Goal: Task Accomplishment & Management: Use online tool/utility

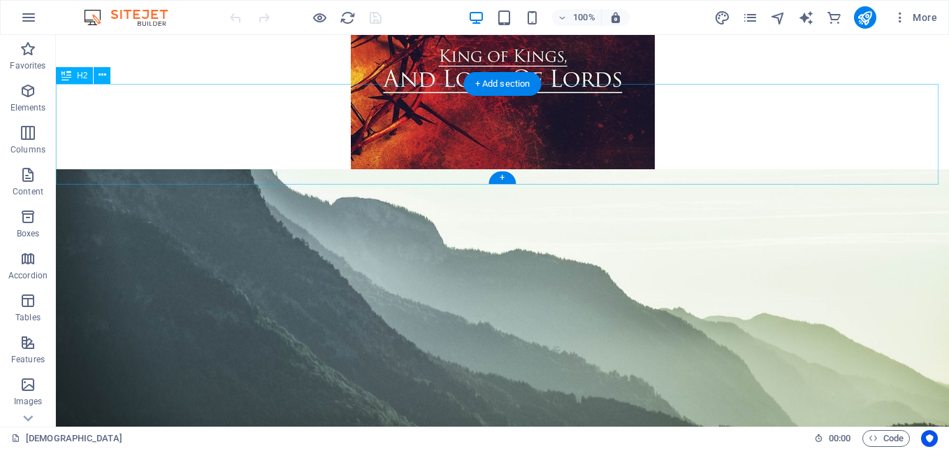
scroll to position [4088, 0]
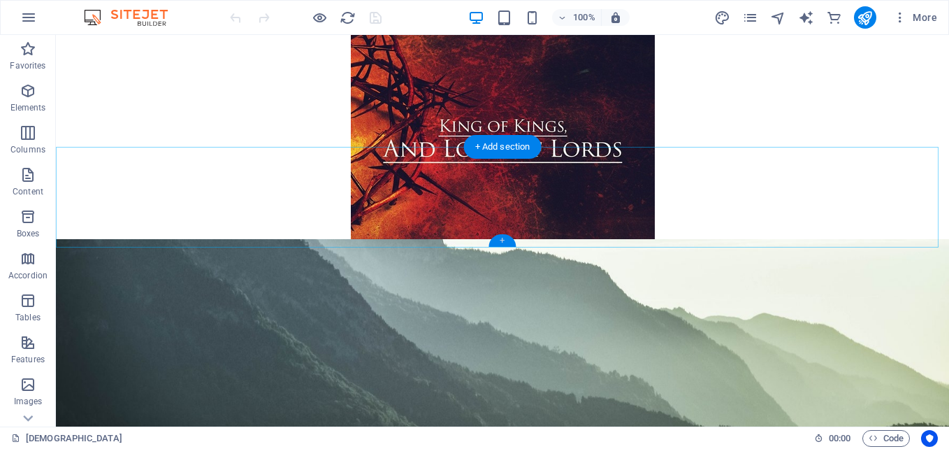
click at [506, 240] on div "+" at bounding box center [501, 240] width 27 height 13
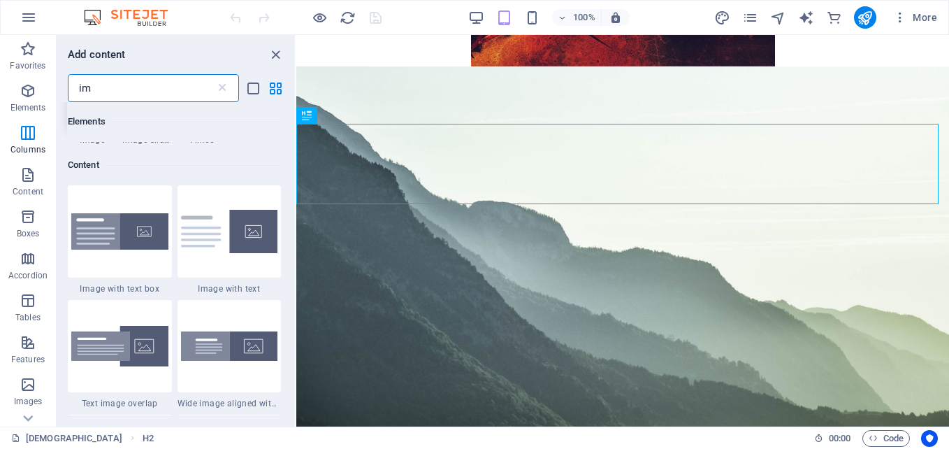
scroll to position [0, 0]
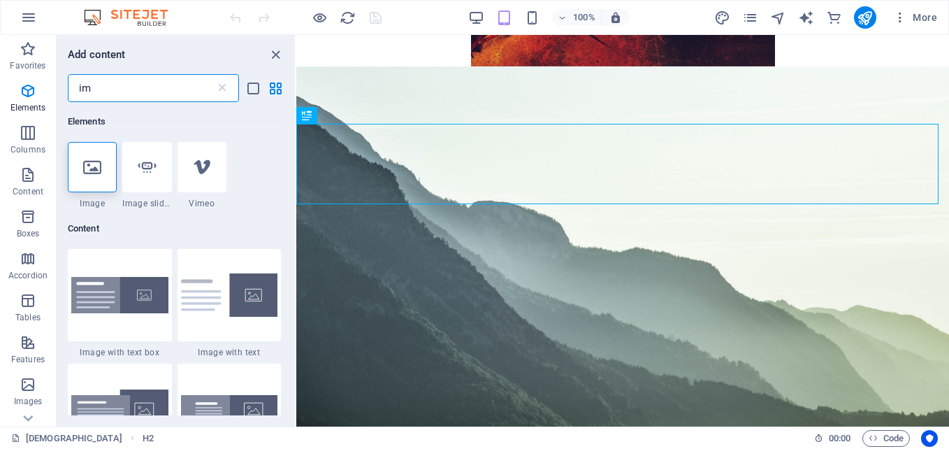
type input "ima"
click at [85, 163] on icon at bounding box center [92, 167] width 18 height 18
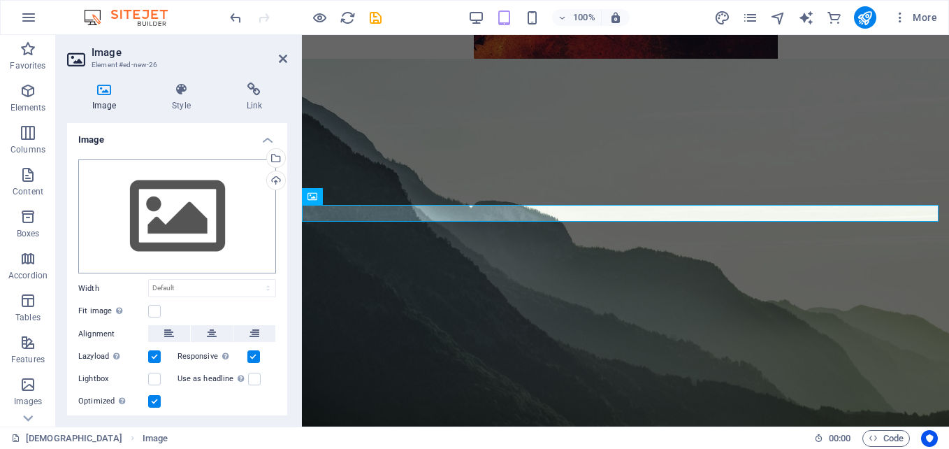
scroll to position [3944, 0]
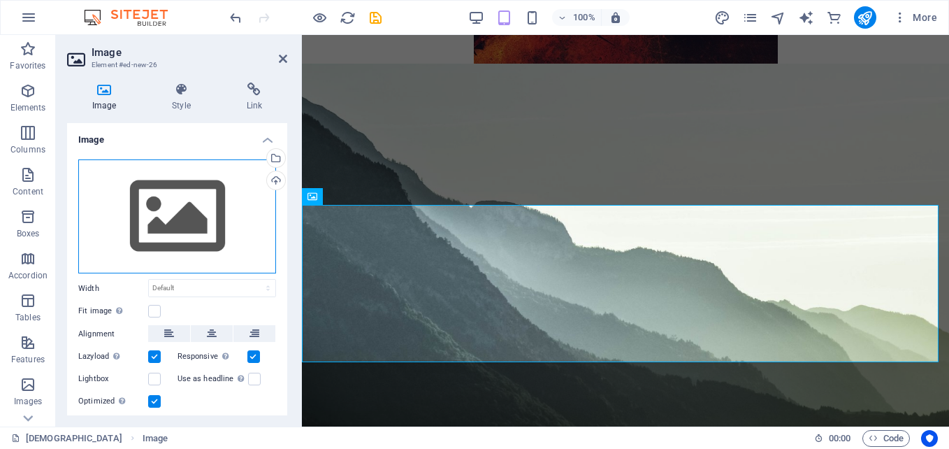
click at [175, 219] on div "Drag files here, click to choose files or select files from Files or our free s…" at bounding box center [177, 216] width 198 height 115
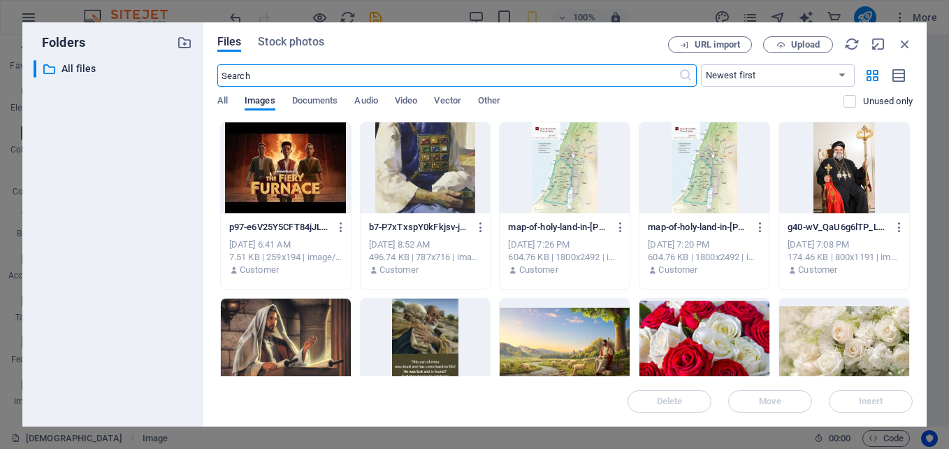
scroll to position [5130, 0]
click at [789, 45] on span "Upload" at bounding box center [797, 45] width 57 height 9
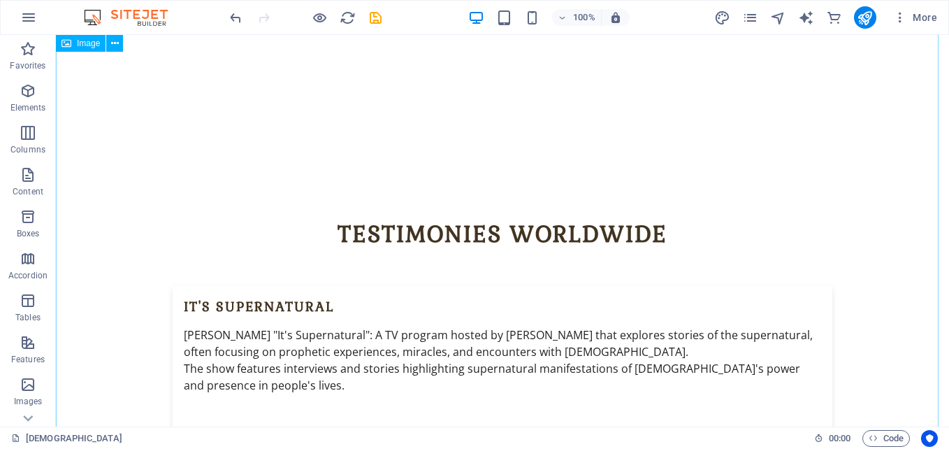
scroll to position [4985, 0]
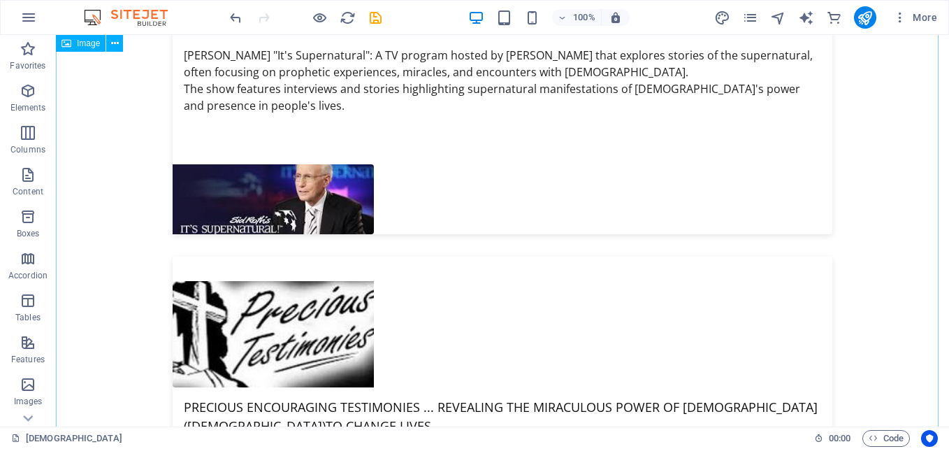
drag, startPoint x: 478, startPoint y: 200, endPoint x: 232, endPoint y: 200, distance: 245.9
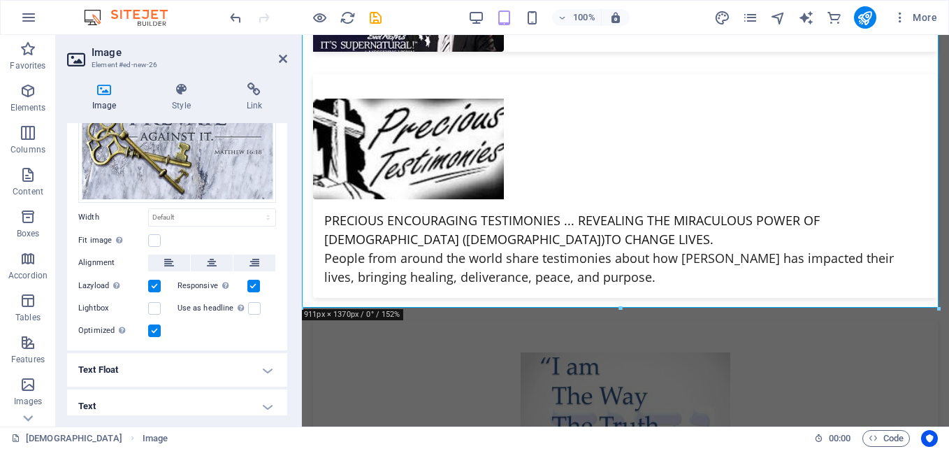
scroll to position [254, 0]
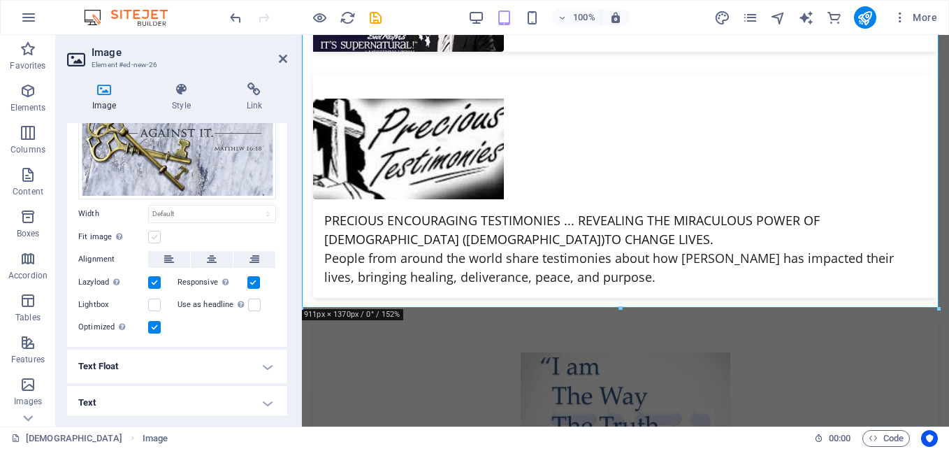
click at [157, 235] on label at bounding box center [154, 237] width 13 height 13
click at [0, 0] on input "Fit image Automatically fit image to a fixed width and height" at bounding box center [0, 0] width 0 height 0
click at [157, 235] on label at bounding box center [154, 237] width 13 height 13
click at [0, 0] on input "Fit image Automatically fit image to a fixed width and height" at bounding box center [0, 0] width 0 height 0
click at [157, 235] on label at bounding box center [154, 237] width 13 height 13
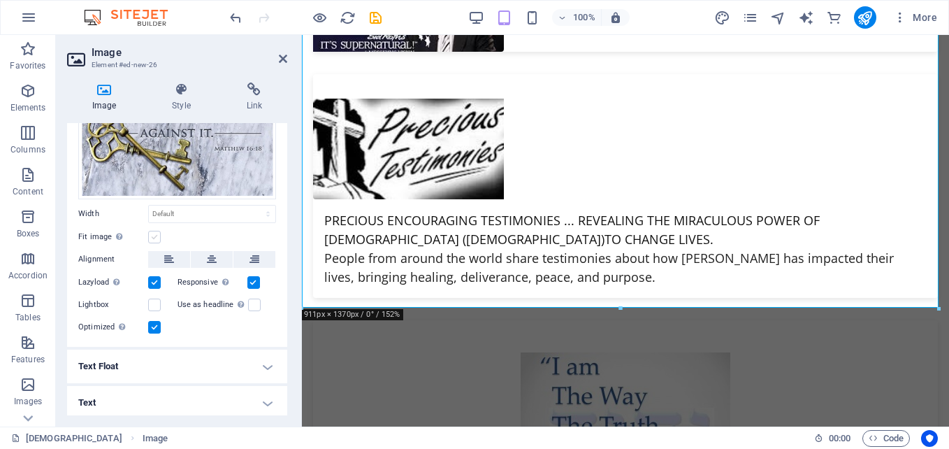
click at [0, 0] on input "Fit image Automatically fit image to a fixed width and height" at bounding box center [0, 0] width 0 height 0
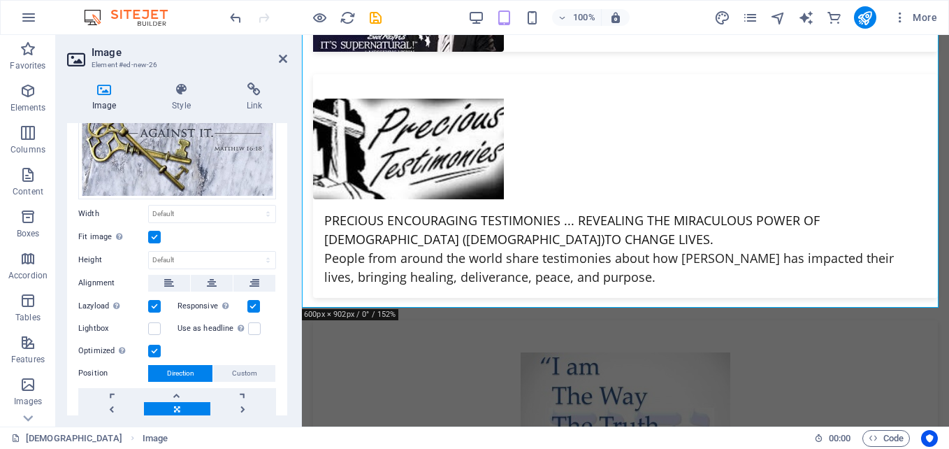
click at [157, 235] on label at bounding box center [154, 237] width 13 height 13
click at [0, 0] on input "Fit image Automatically fit image to a fixed width and height" at bounding box center [0, 0] width 0 height 0
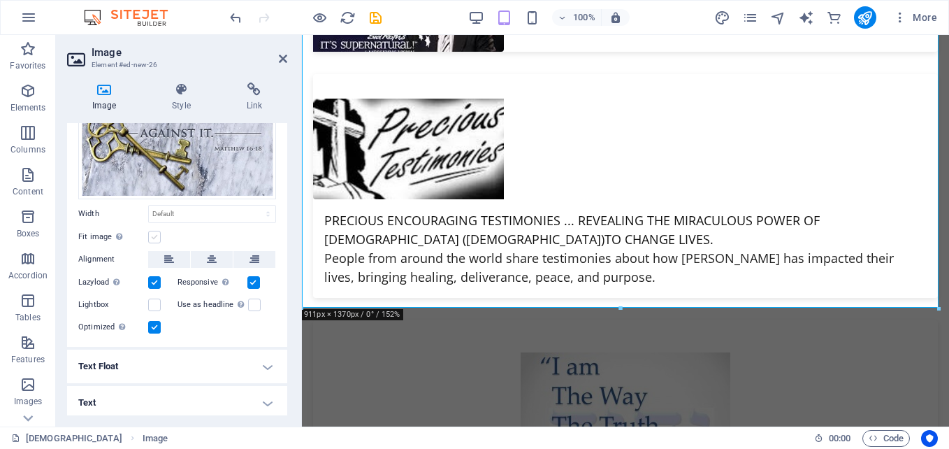
click at [157, 235] on label at bounding box center [154, 237] width 13 height 13
click at [0, 0] on input "Fit image Automatically fit image to a fixed width and height" at bounding box center [0, 0] width 0 height 0
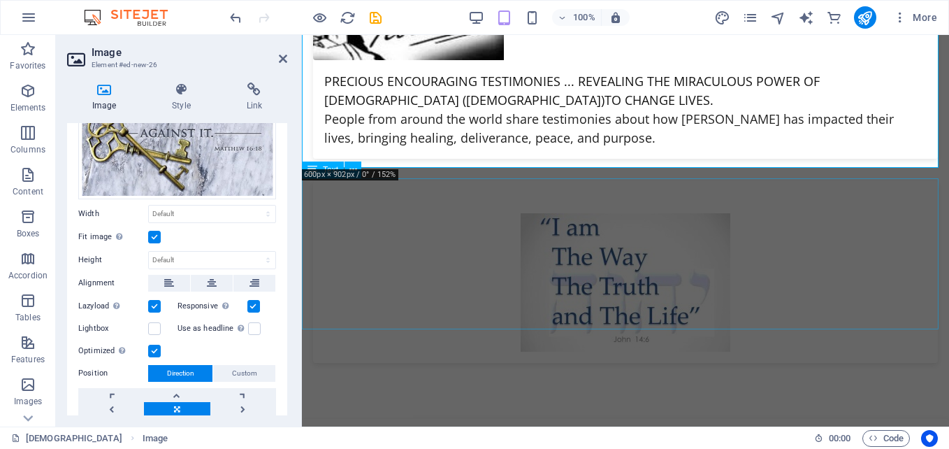
scroll to position [4938, 0]
click at [220, 213] on select "Default auto px rem % em vh vw" at bounding box center [212, 213] width 126 height 17
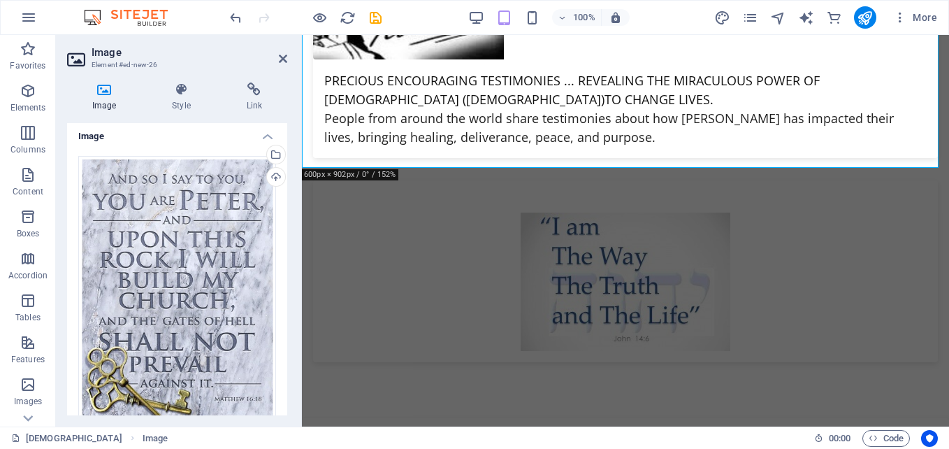
scroll to position [0, 0]
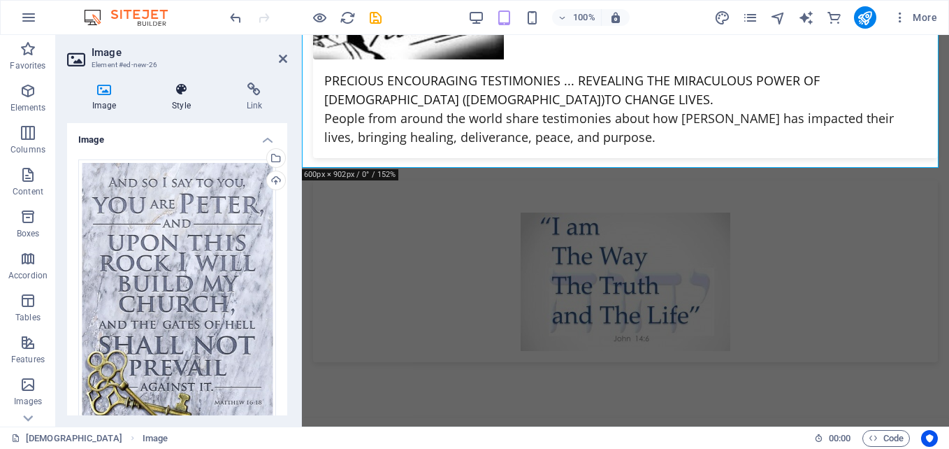
click at [185, 105] on h4 "Style" at bounding box center [184, 96] width 74 height 29
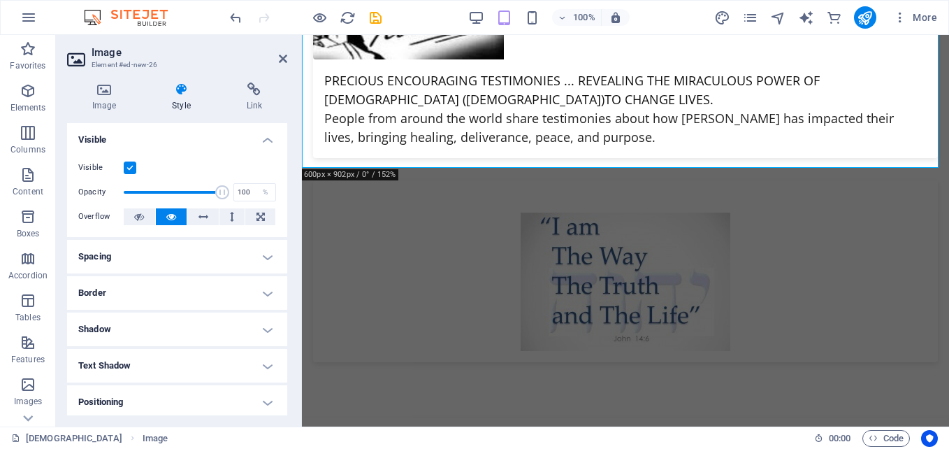
click at [185, 105] on h4 "Style" at bounding box center [184, 96] width 74 height 29
click at [111, 105] on h4 "Image" at bounding box center [107, 96] width 80 height 29
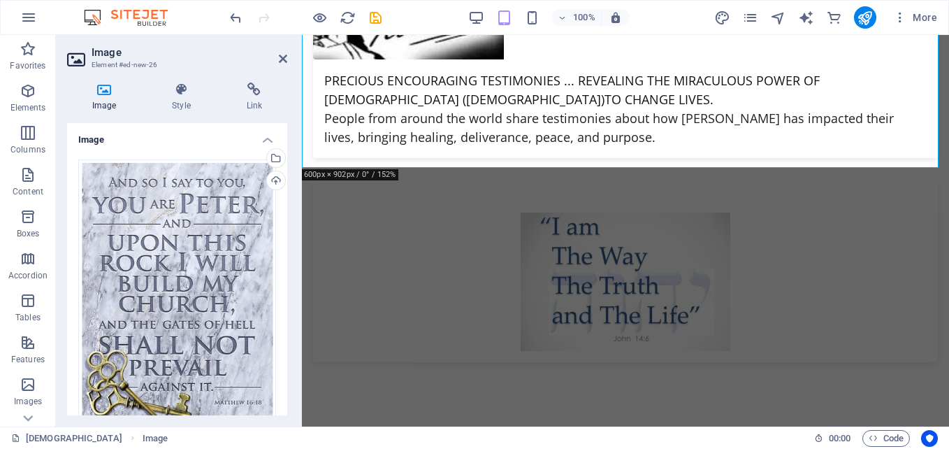
click at [111, 105] on h4 "Image" at bounding box center [107, 96] width 80 height 29
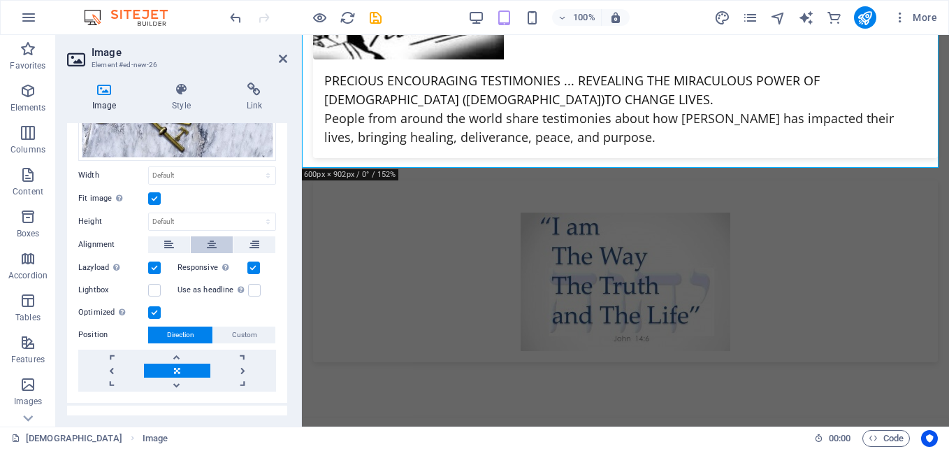
click at [208, 238] on icon at bounding box center [212, 244] width 10 height 17
click at [364, 49] on icon at bounding box center [361, 43] width 8 height 15
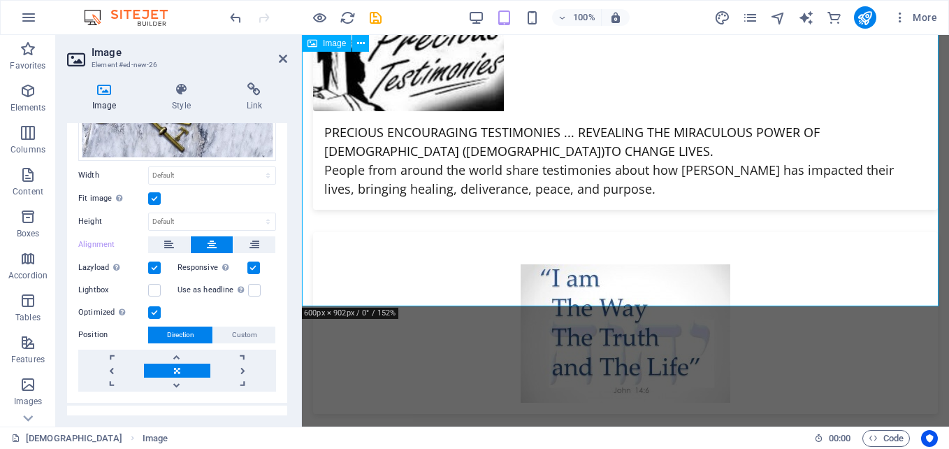
scroll to position [4798, 0]
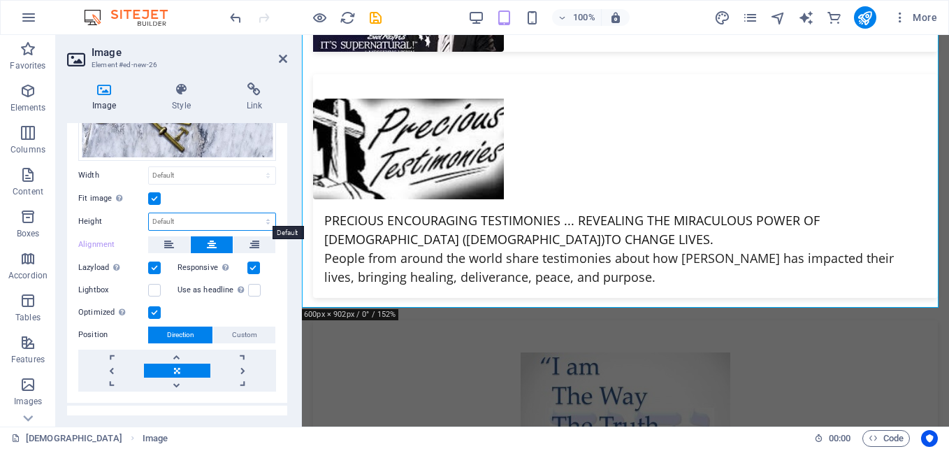
click at [164, 214] on select "Default auto px" at bounding box center [212, 221] width 126 height 17
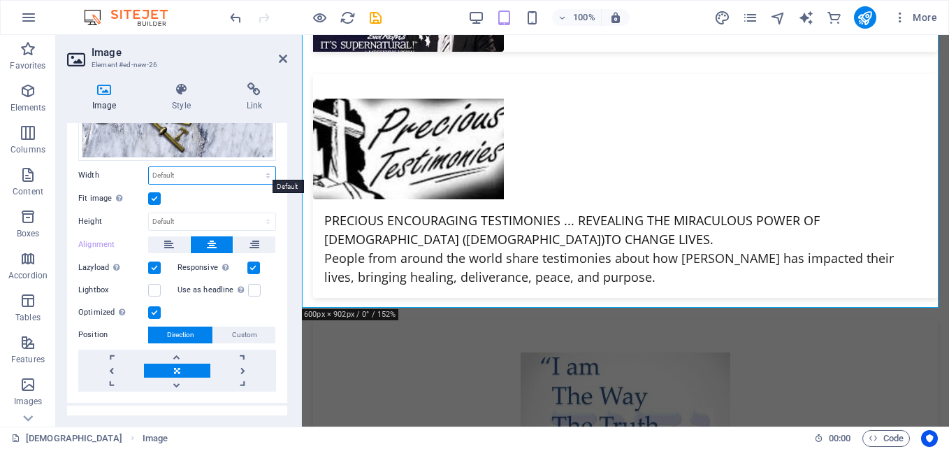
click at [186, 169] on select "Default auto px rem % em vh vw" at bounding box center [212, 175] width 126 height 17
select select "%"
click at [253, 167] on select "Default auto px rem % em vh vw" at bounding box center [212, 175] width 126 height 17
type input "100"
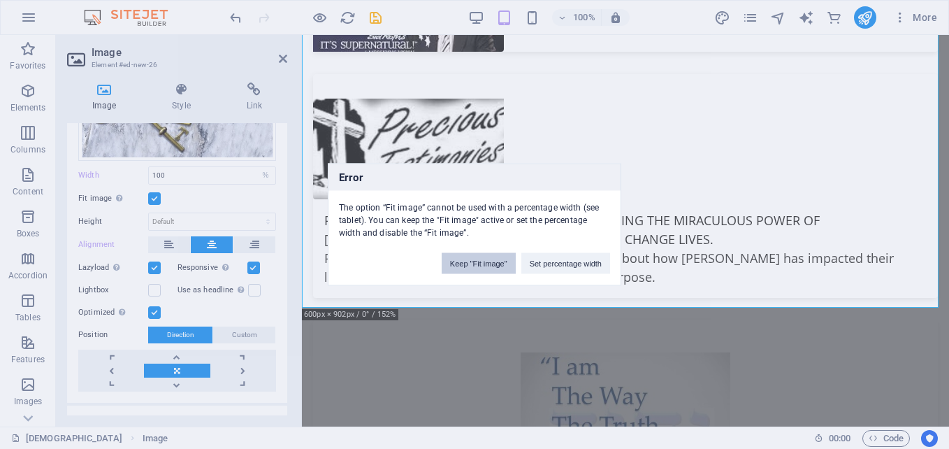
click at [450, 262] on button "Keep "Fit image"" at bounding box center [479, 263] width 74 height 21
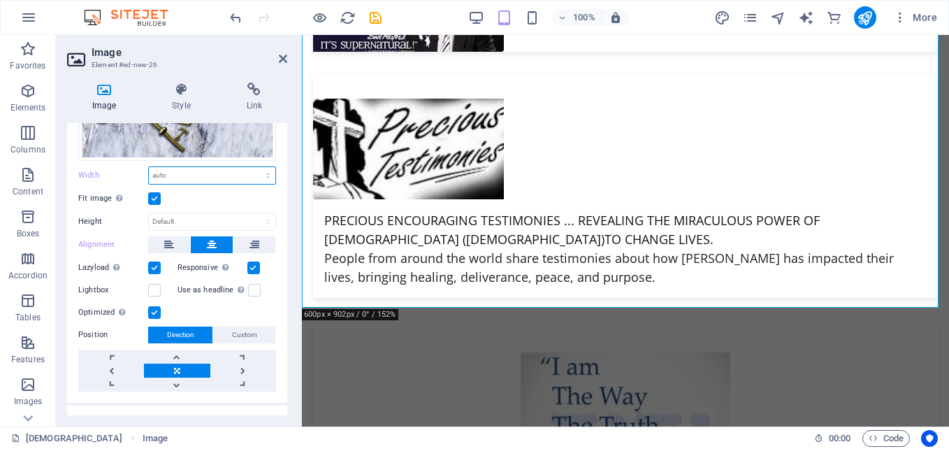
click at [214, 177] on select "Default auto px rem % em vh vw" at bounding box center [212, 175] width 126 height 17
select select "%"
click at [253, 167] on select "Default auto px rem % em vh vw" at bounding box center [212, 175] width 126 height 17
type input "100"
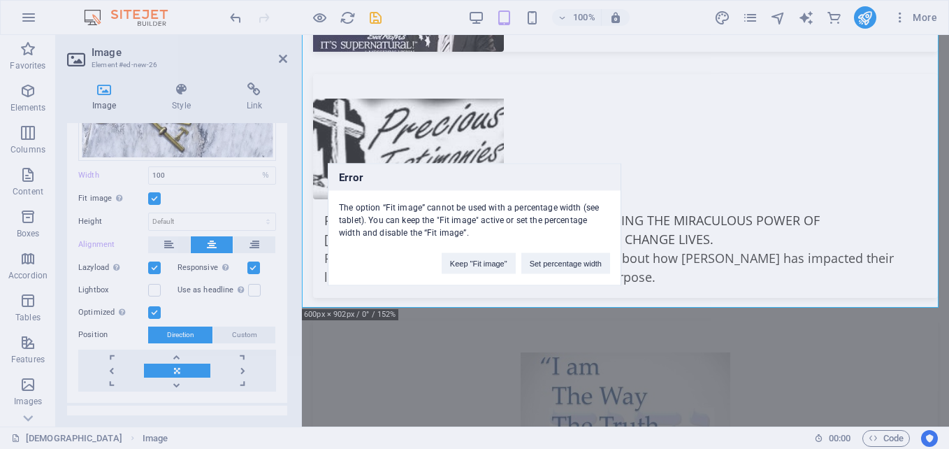
drag, startPoint x: 214, startPoint y: 182, endPoint x: 179, endPoint y: 195, distance: 37.4
click at [179, 195] on div "Error The option “Fit image” cannot be used with a percentage width (see tablet…" at bounding box center [474, 224] width 949 height 449
click at [449, 268] on button "Keep "Fit image"" at bounding box center [479, 263] width 74 height 21
select select "DISABLED_OPTION_VALUE"
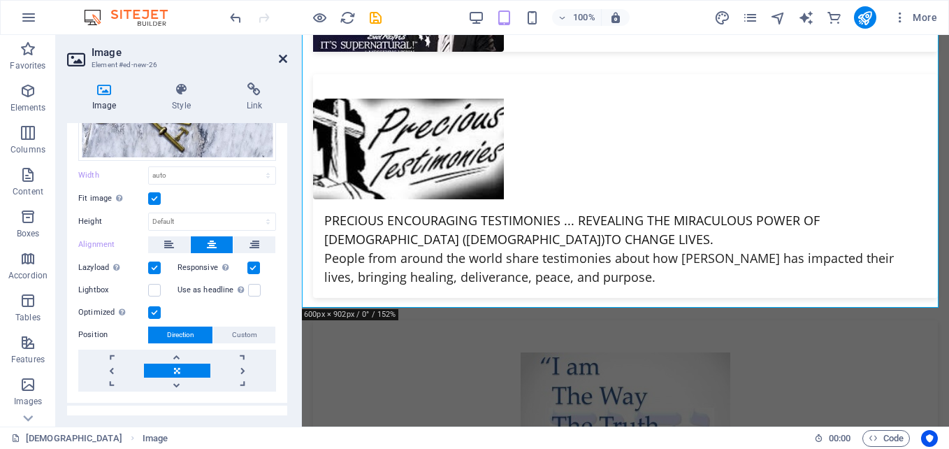
click at [282, 61] on icon at bounding box center [283, 58] width 8 height 11
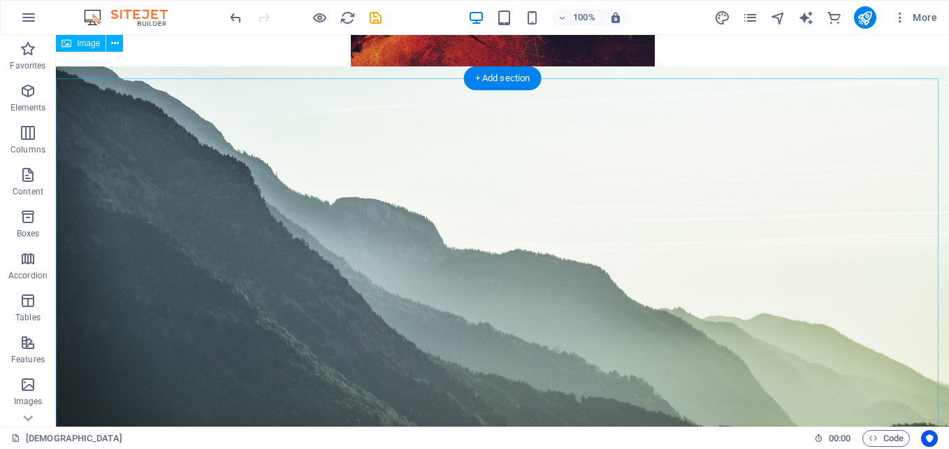
scroll to position [4188, 0]
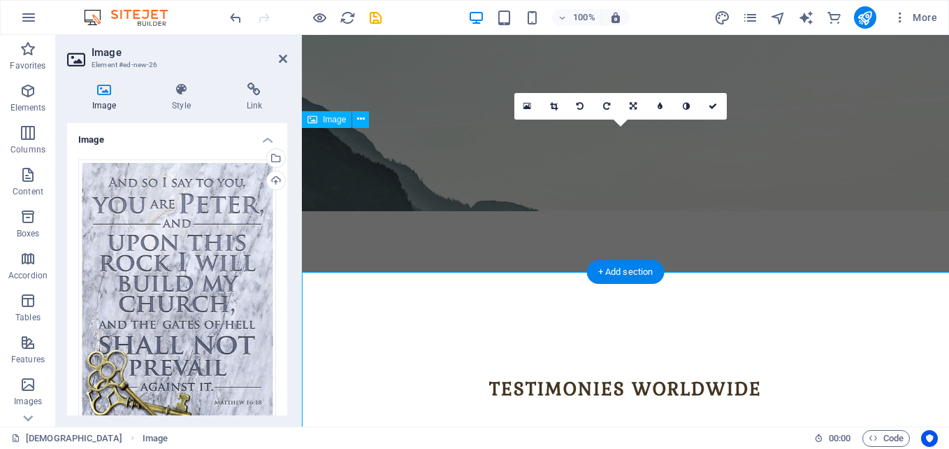
scroll to position [4022, 0]
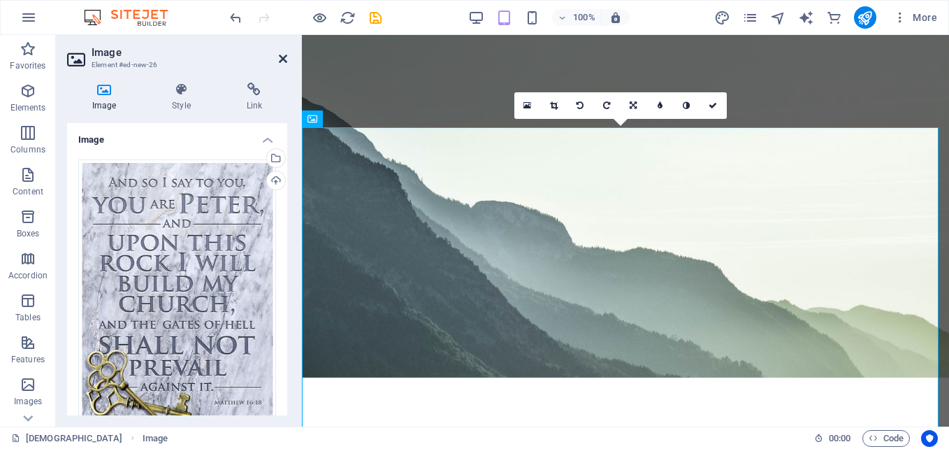
click at [284, 61] on icon at bounding box center [283, 58] width 8 height 11
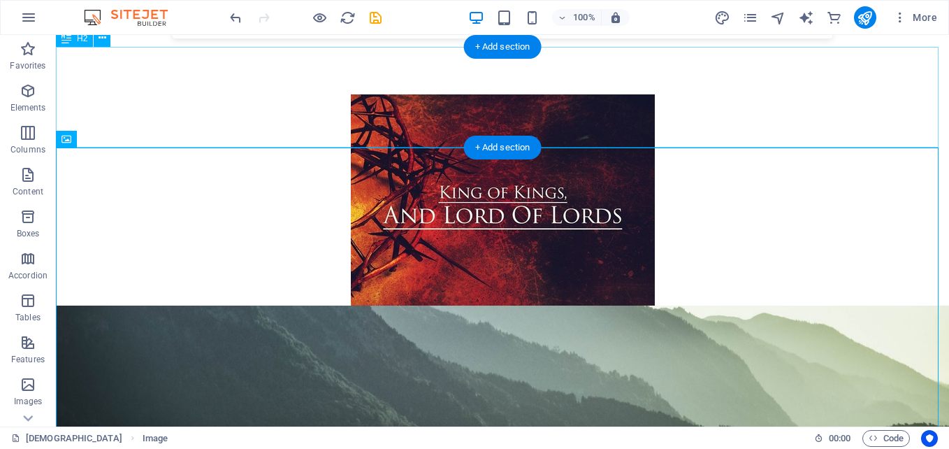
scroll to position [4188, 0]
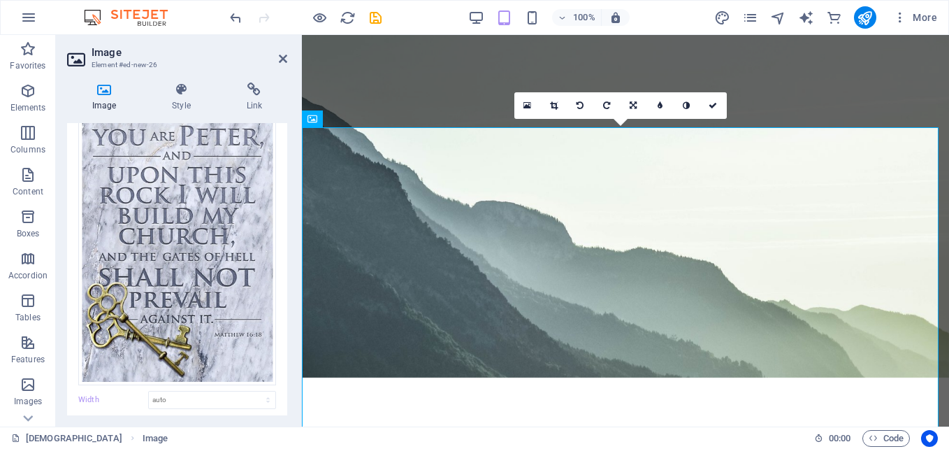
scroll to position [279, 0]
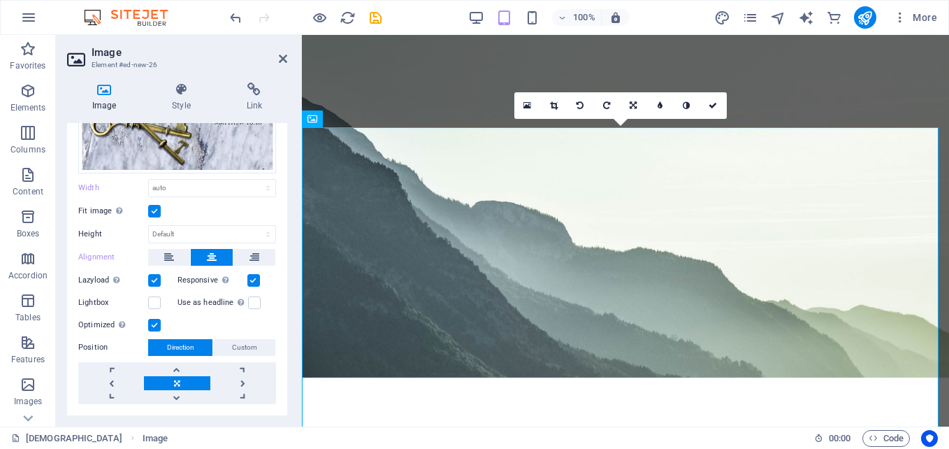
click at [154, 274] on label at bounding box center [154, 280] width 13 height 13
click at [0, 0] on input "Lazyload Loading images after the page loads improves page speed." at bounding box center [0, 0] width 0 height 0
click at [282, 59] on icon at bounding box center [283, 58] width 8 height 11
drag, startPoint x: 583, startPoint y: 94, endPoint x: 528, endPoint y: 59, distance: 65.9
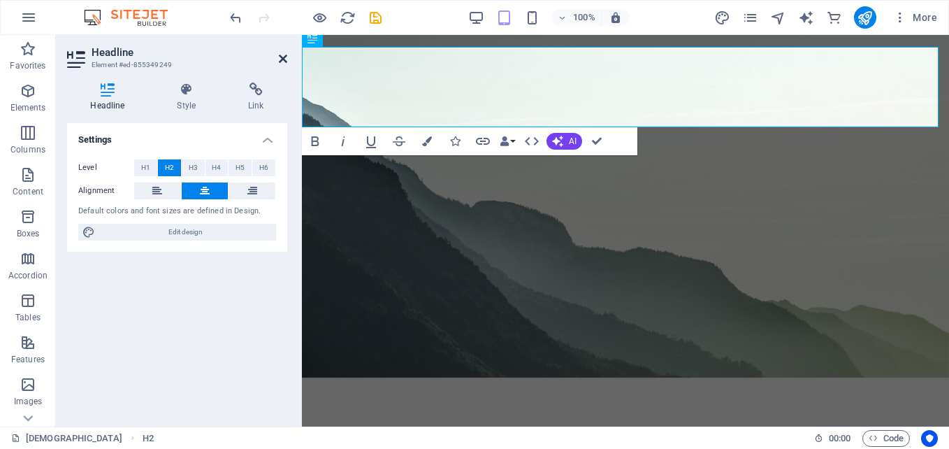
click at [284, 60] on icon at bounding box center [283, 58] width 8 height 11
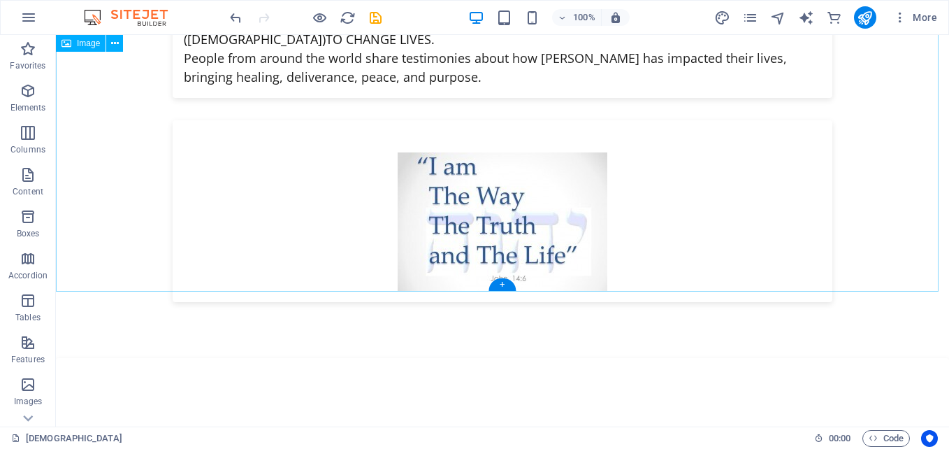
scroll to position [5236, 0]
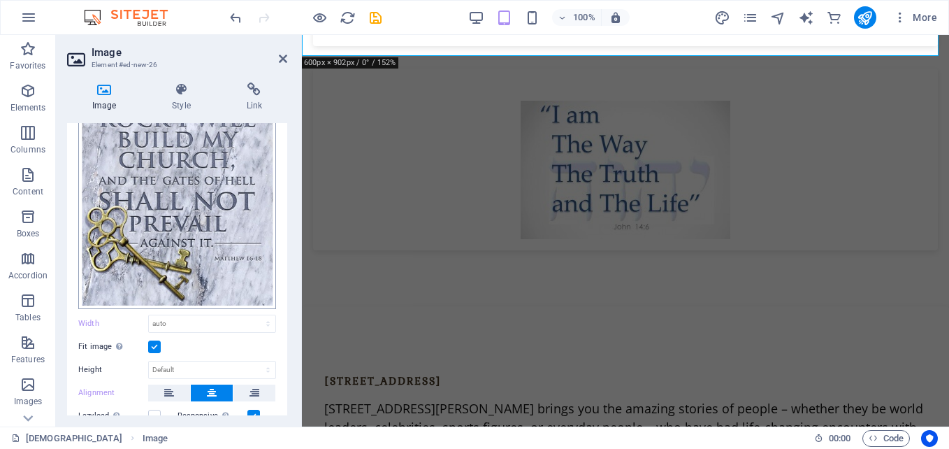
scroll to position [279, 0]
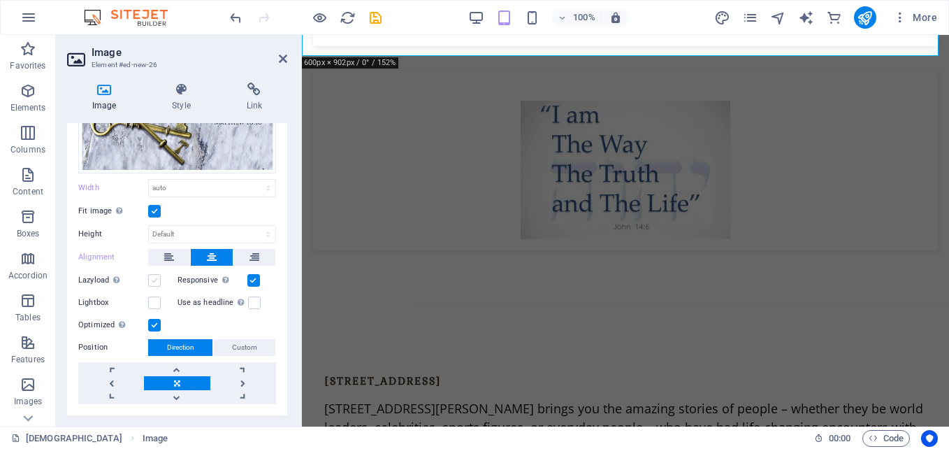
click at [159, 277] on label at bounding box center [154, 280] width 13 height 13
click at [0, 0] on input "Lazyload Loading images after the page loads improves page speed." at bounding box center [0, 0] width 0 height 0
click at [175, 185] on select "Default auto px rem % em vh vw" at bounding box center [212, 188] width 126 height 17
select select "%"
click at [253, 180] on select "Default auto px rem % em vh vw" at bounding box center [212, 188] width 126 height 17
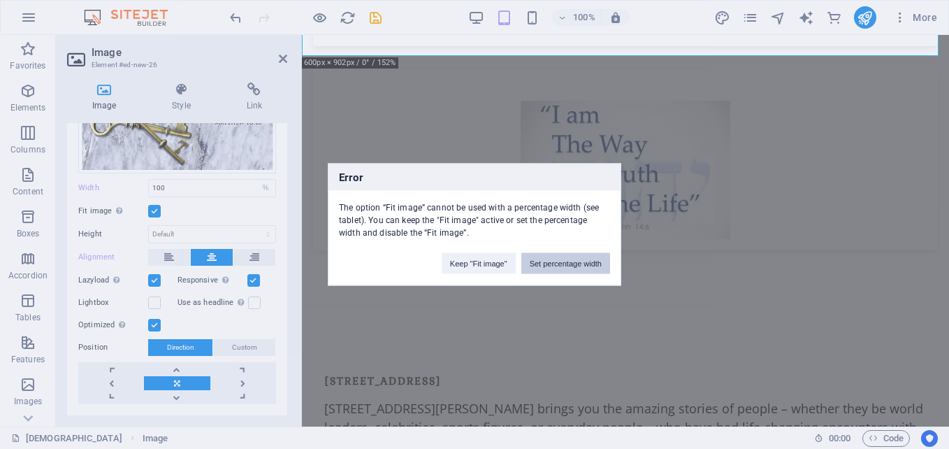
click at [535, 266] on button "Set percentage width" at bounding box center [565, 263] width 89 height 21
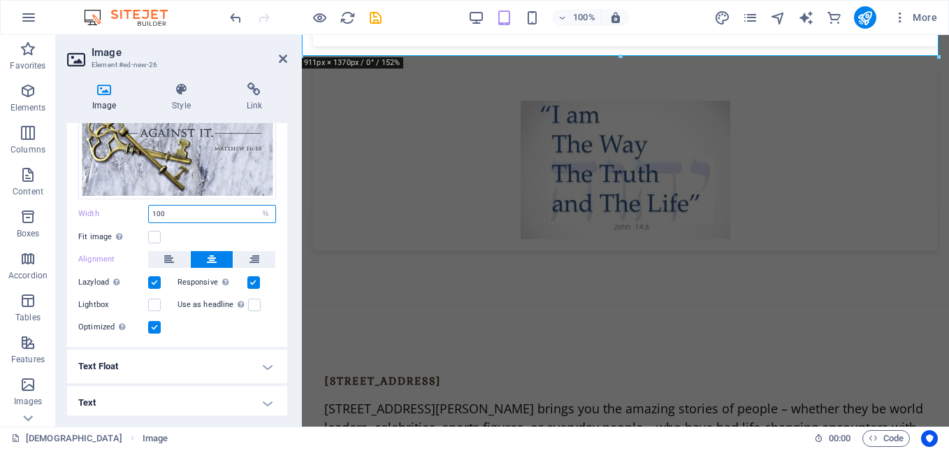
click at [226, 205] on input "100" at bounding box center [212, 213] width 126 height 17
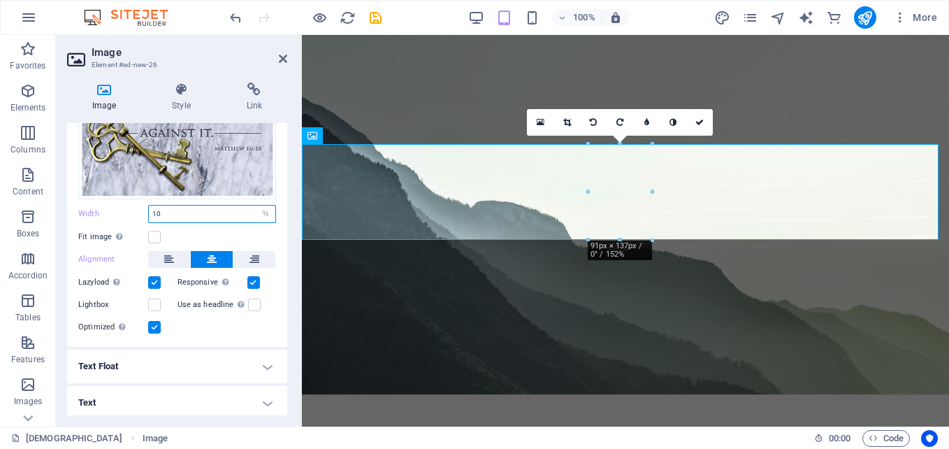
scroll to position [3971, 0]
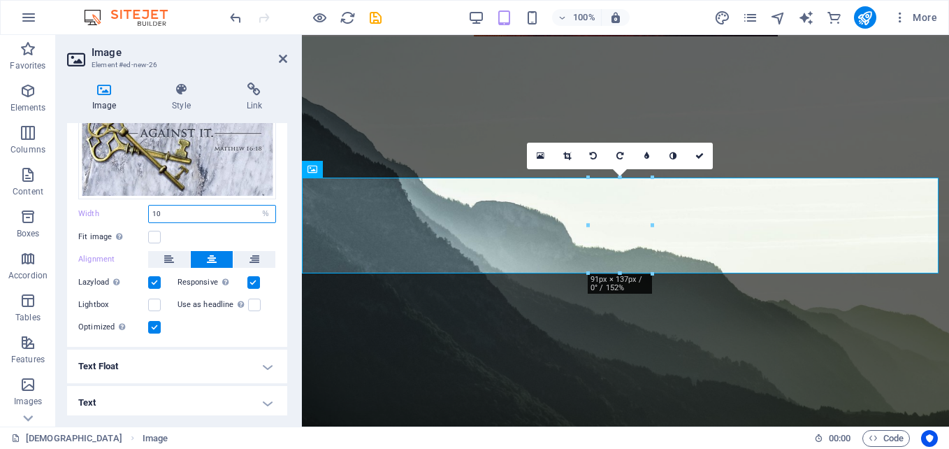
click at [157, 208] on input "10" at bounding box center [212, 213] width 126 height 17
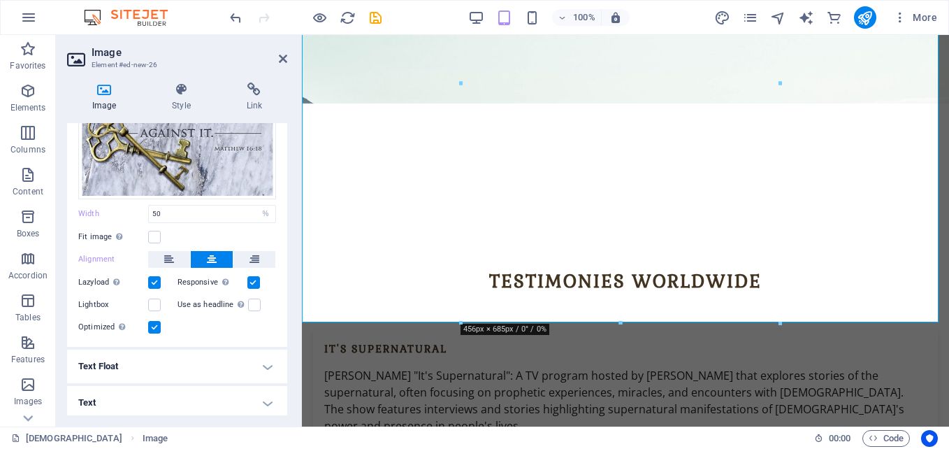
scroll to position [4321, 0]
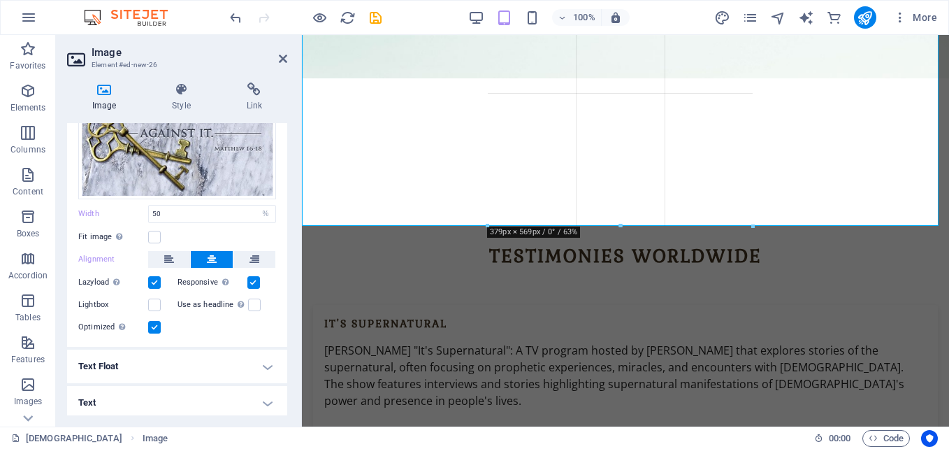
drag, startPoint x: 619, startPoint y: 306, endPoint x: 614, endPoint y: 225, distance: 81.2
type input "379"
select select "px"
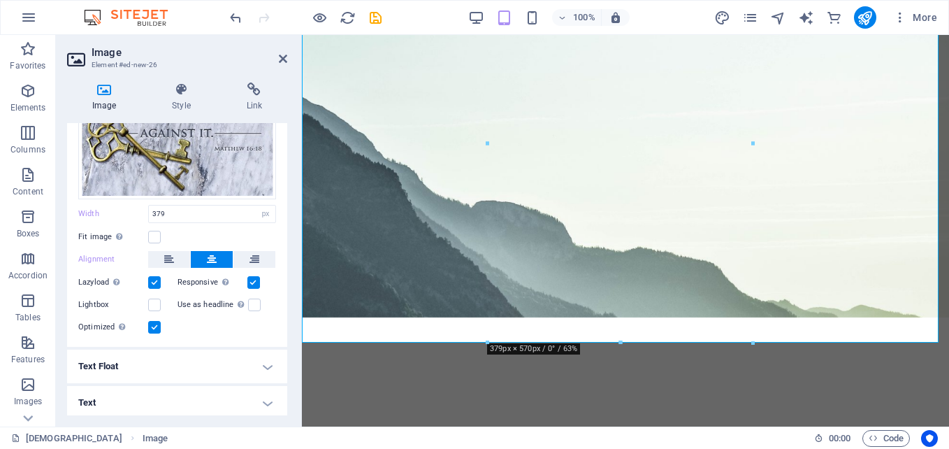
scroll to position [4251, 0]
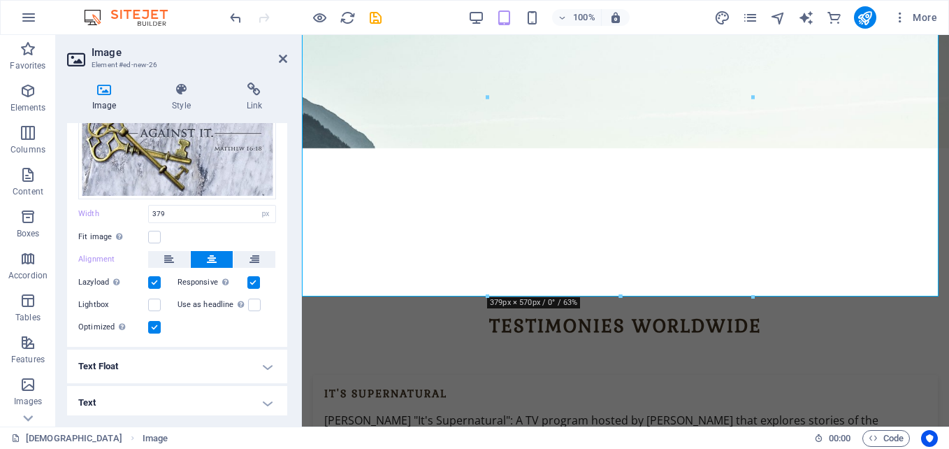
click at [565, 296] on div at bounding box center [620, 296] width 265 height 5
drag, startPoint x: 867, startPoint y: 330, endPoint x: 566, endPoint y: 244, distance: 313.4
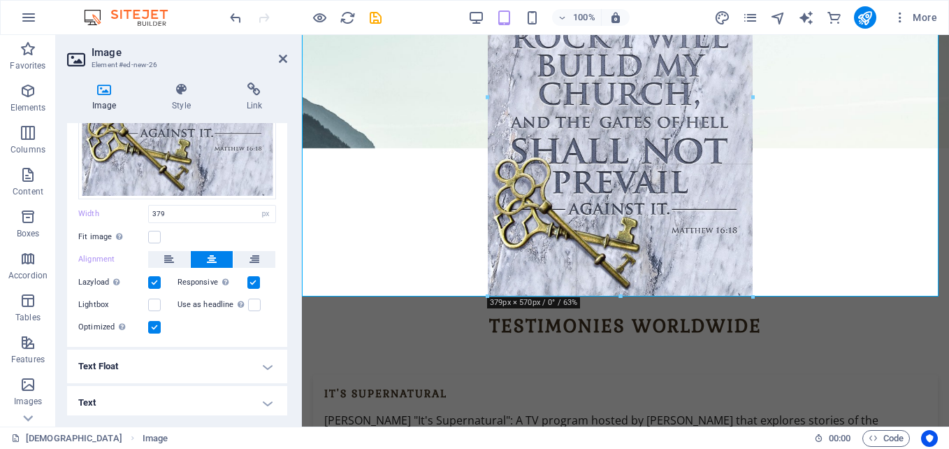
click at [618, 296] on div at bounding box center [620, 296] width 265 height 5
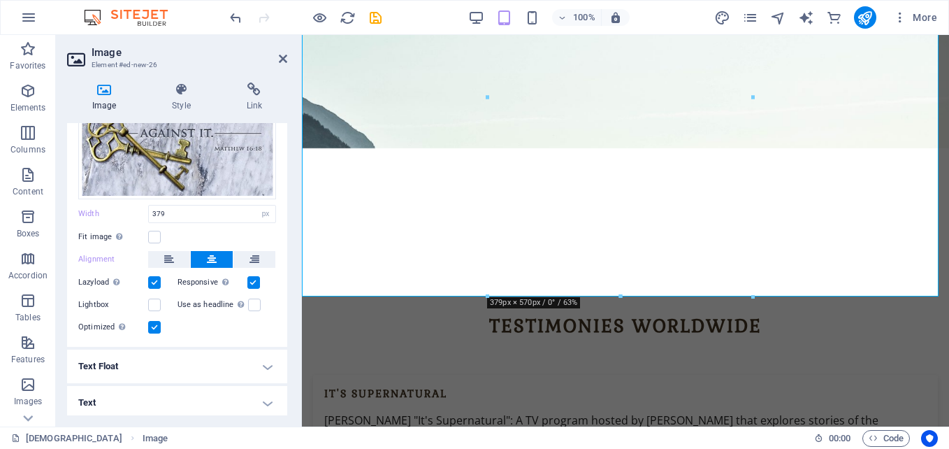
click at [619, 291] on div "180 170 160 150 140 130 120 110 100 90 80 70 60 50 40 30 20 10 0 -10 -20 -30 -4…" at bounding box center [620, 97] width 265 height 398
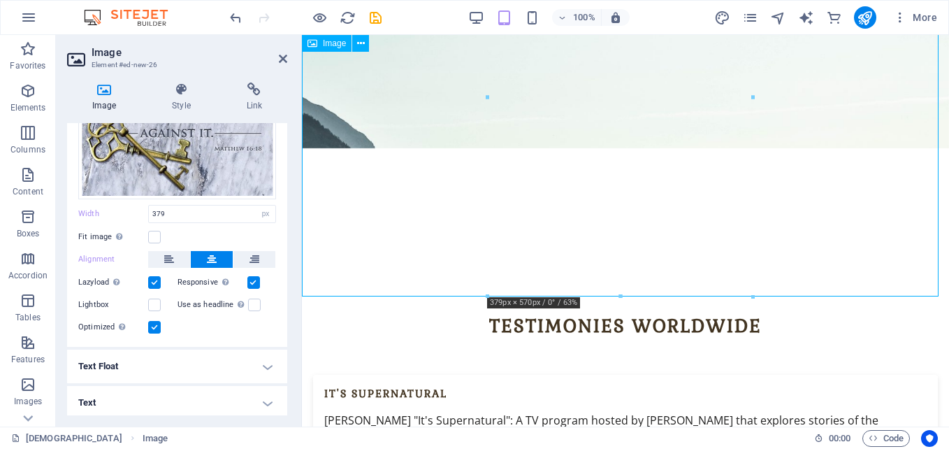
drag, startPoint x: 619, startPoint y: 242, endPoint x: 617, endPoint y: 226, distance: 16.2
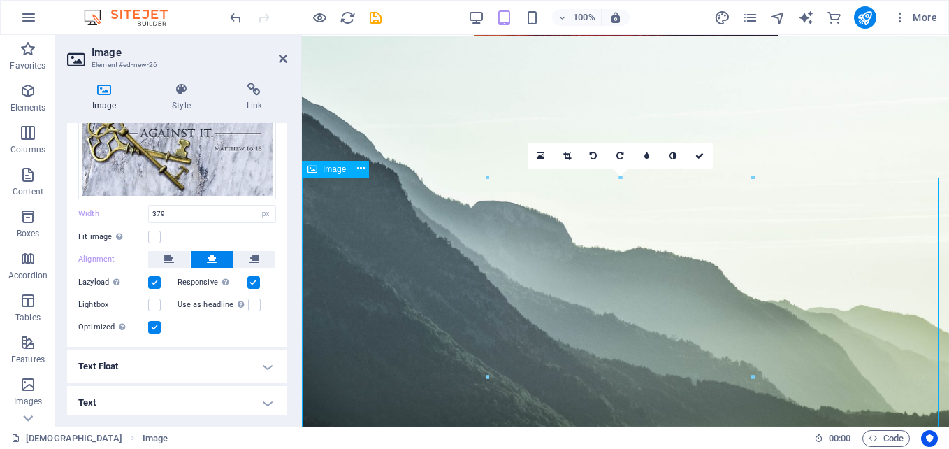
scroll to position [3902, 0]
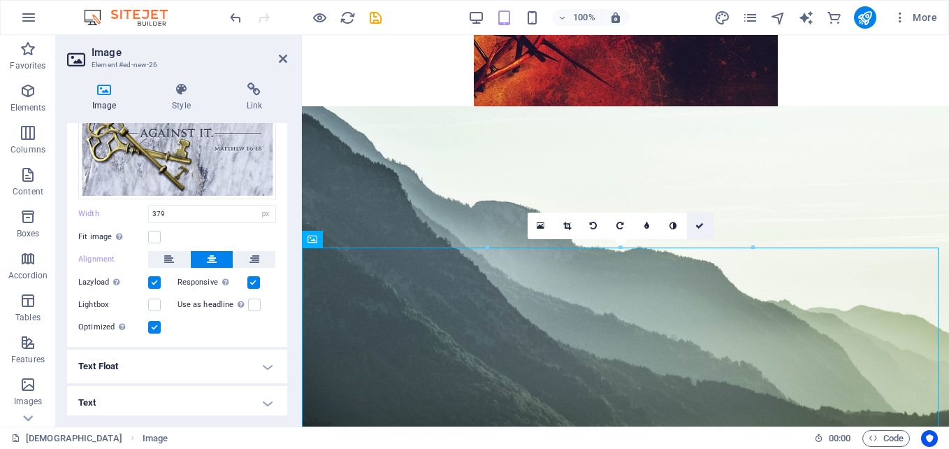
click at [697, 230] on link at bounding box center [700, 225] width 27 height 27
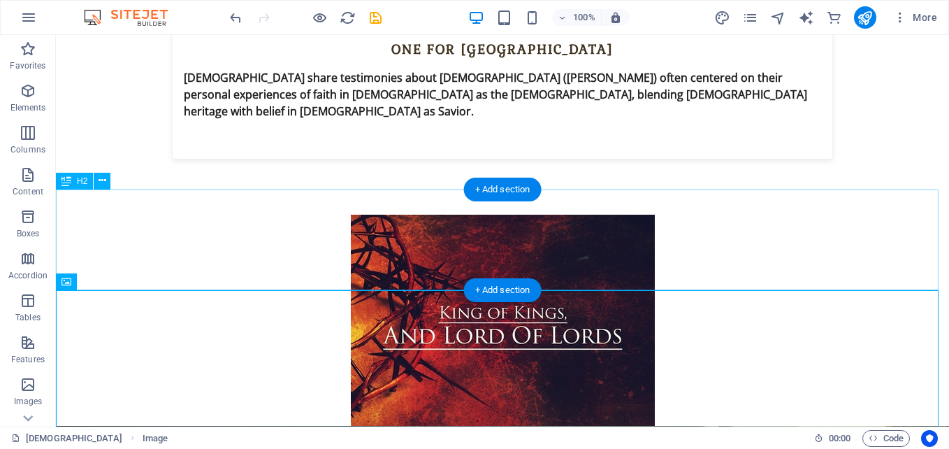
scroll to position [4045, 0]
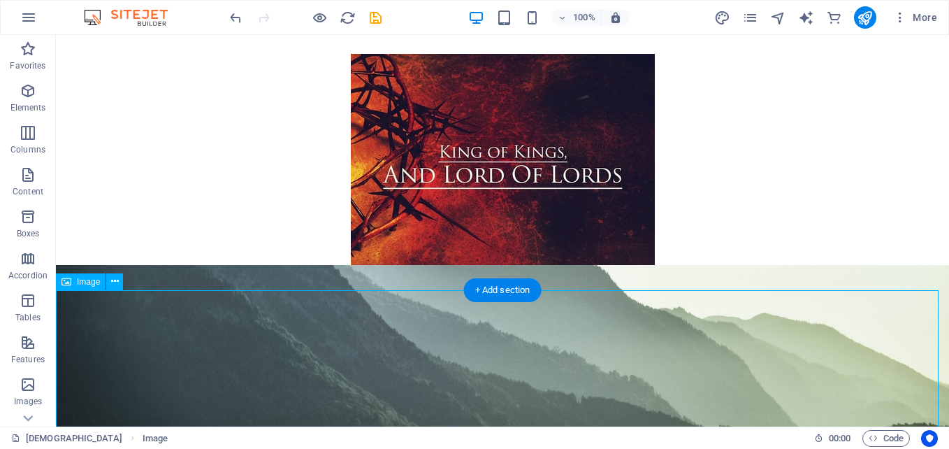
select select "px"
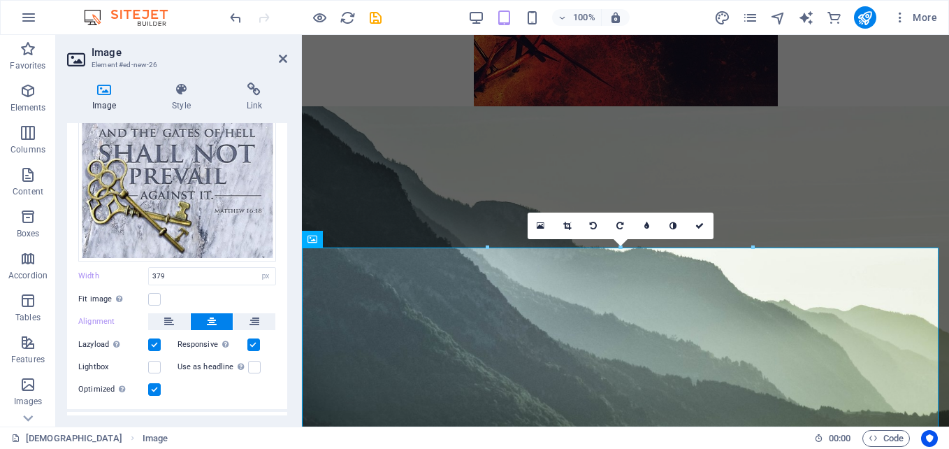
scroll to position [210, 0]
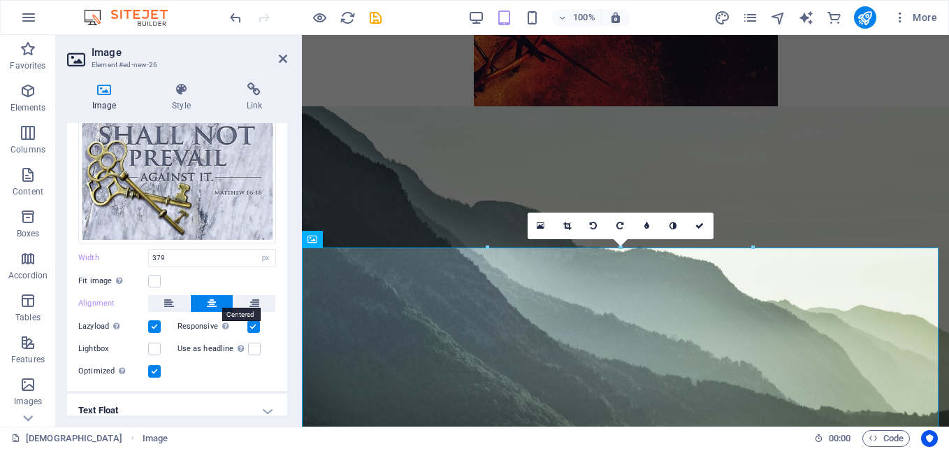
click at [207, 299] on icon at bounding box center [212, 303] width 10 height 17
click at [690, 228] on link at bounding box center [700, 225] width 27 height 27
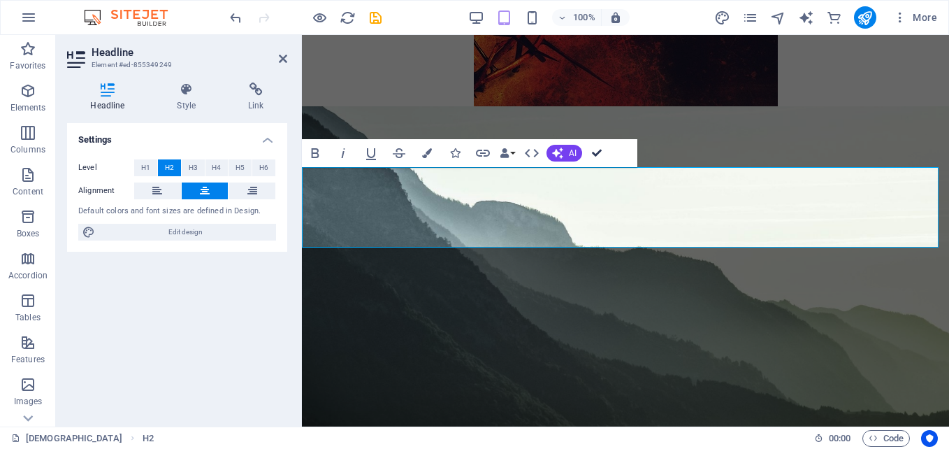
drag, startPoint x: 898, startPoint y: 186, endPoint x: 842, endPoint y: 151, distance: 65.9
select select "px"
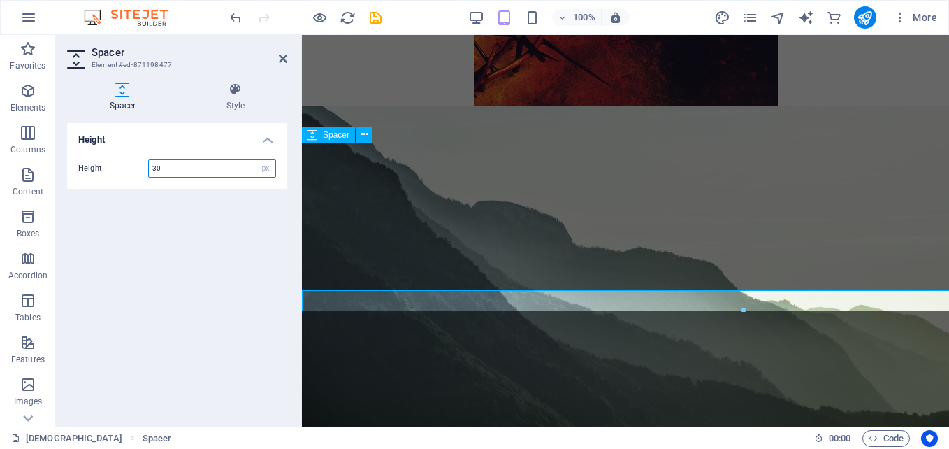
scroll to position [3904, 0]
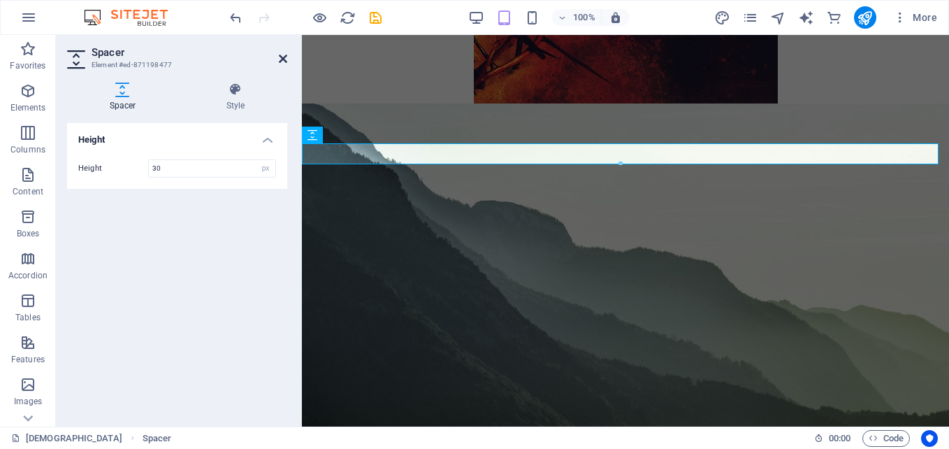
click at [281, 57] on icon at bounding box center [283, 58] width 8 height 11
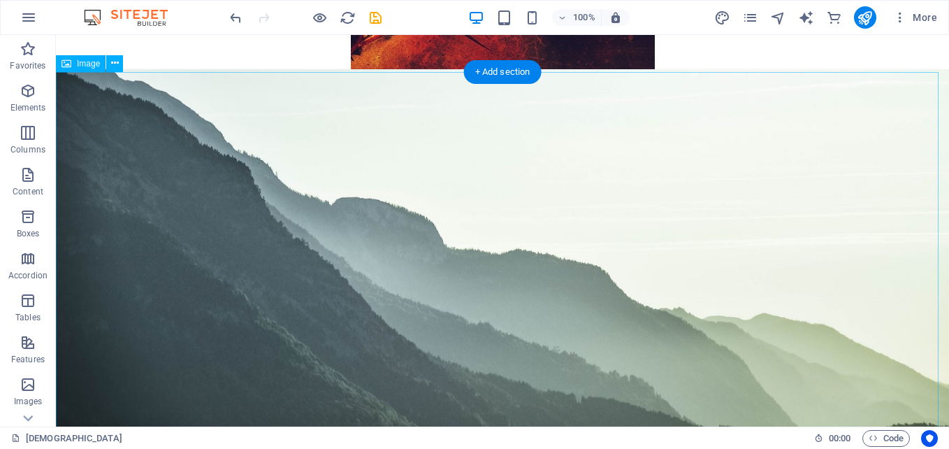
scroll to position [4398, 0]
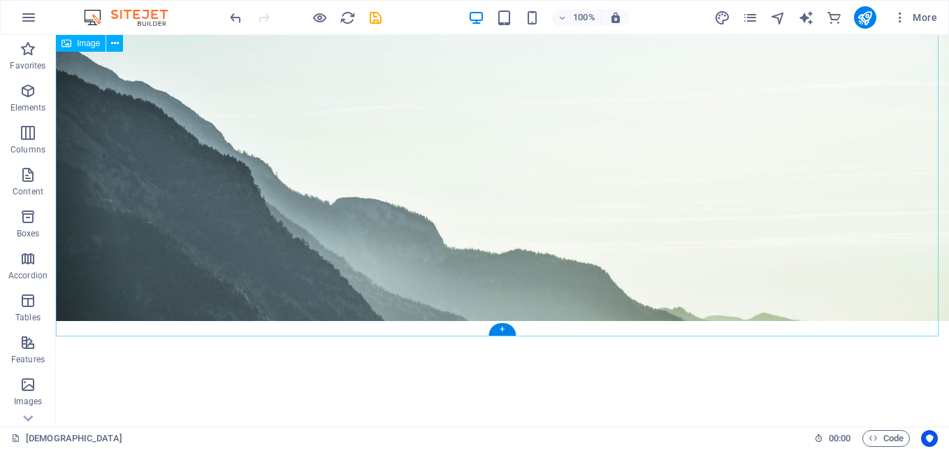
select select "px"
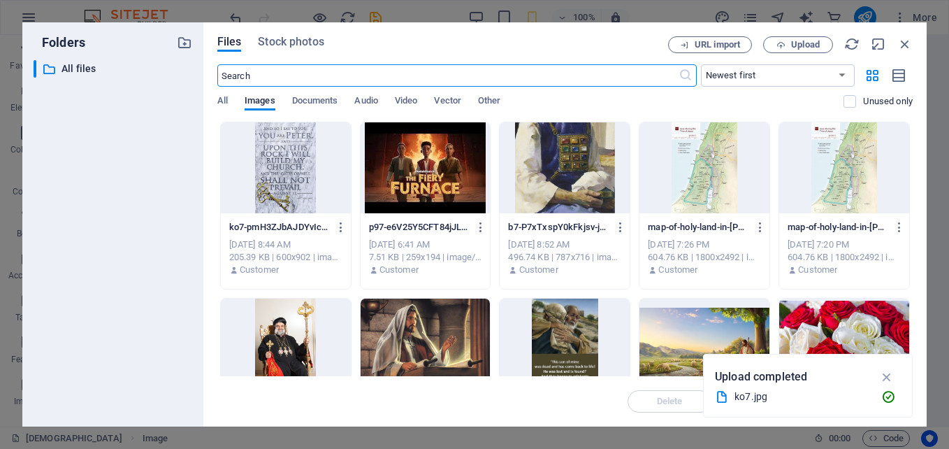
scroll to position [5321, 0]
click at [905, 44] on icon "button" at bounding box center [904, 43] width 15 height 15
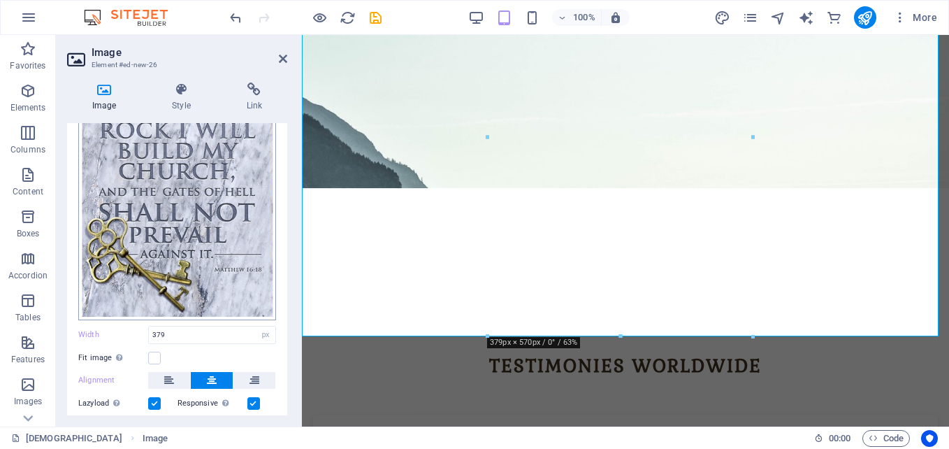
scroll to position [254, 0]
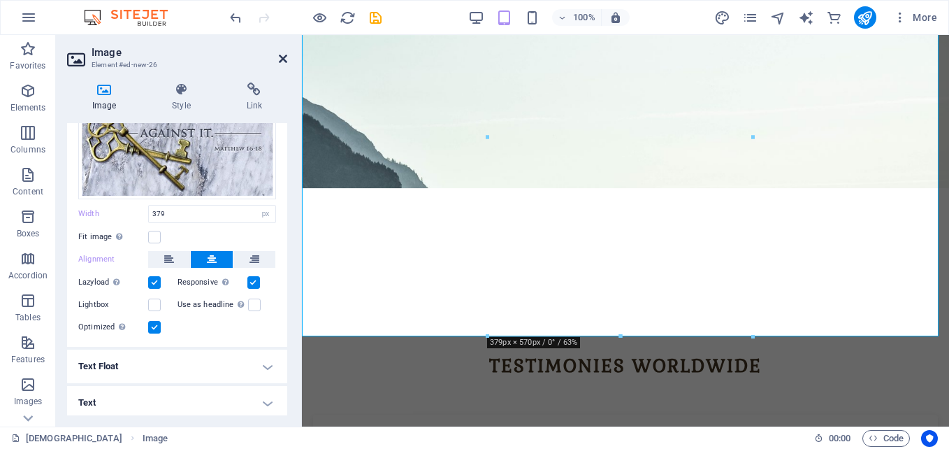
click at [284, 59] on icon at bounding box center [283, 58] width 8 height 11
select select "px"
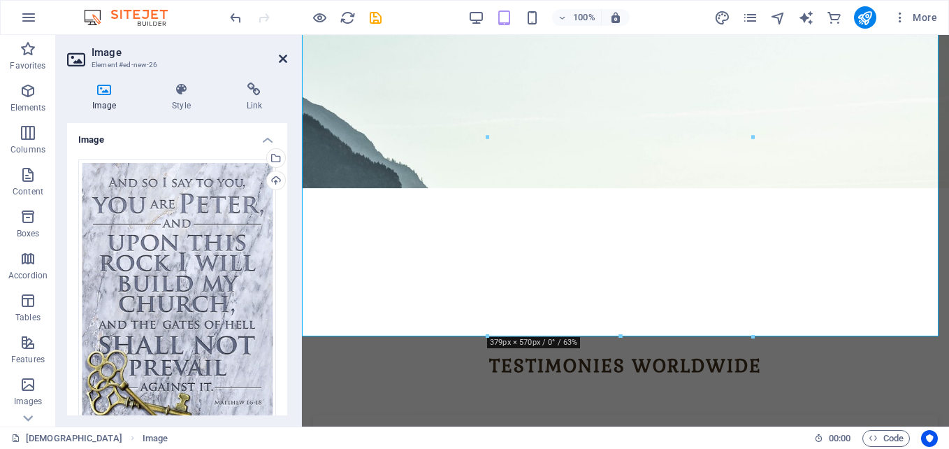
click at [284, 58] on icon at bounding box center [283, 58] width 8 height 11
select select "px"
click at [284, 58] on icon at bounding box center [283, 58] width 8 height 11
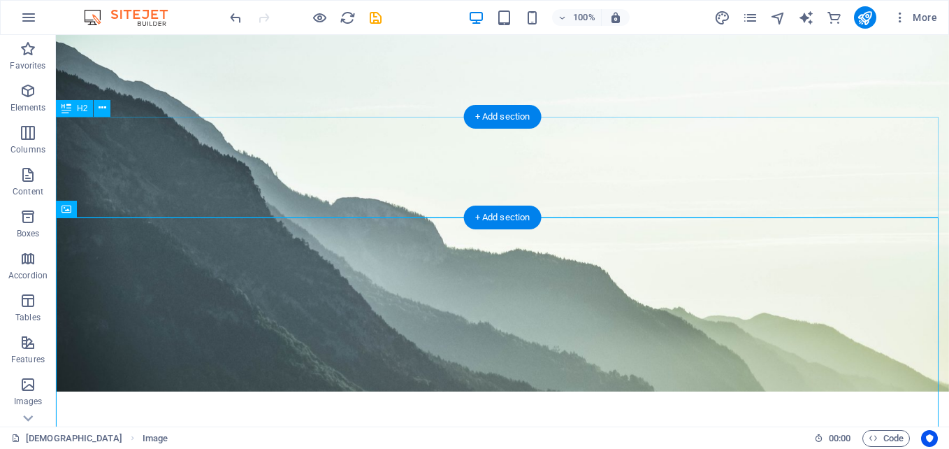
scroll to position [4118, 0]
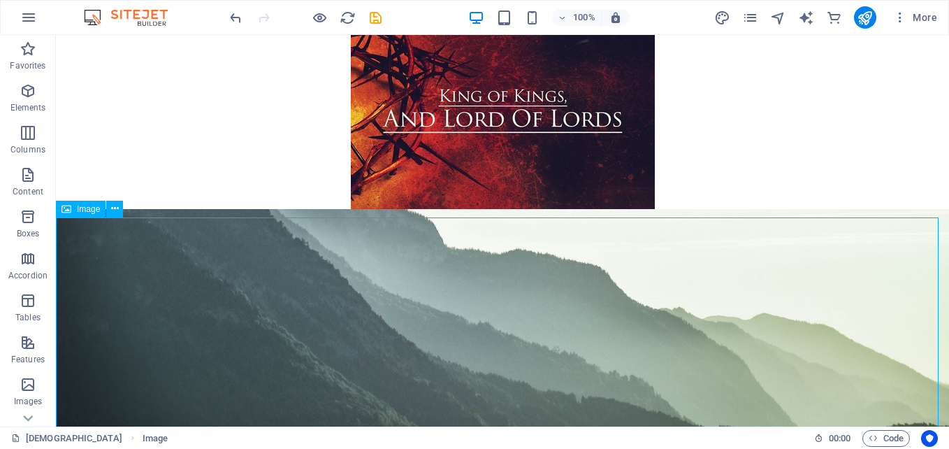
click at [73, 216] on div "Image" at bounding box center [81, 209] width 50 height 17
select select "px"
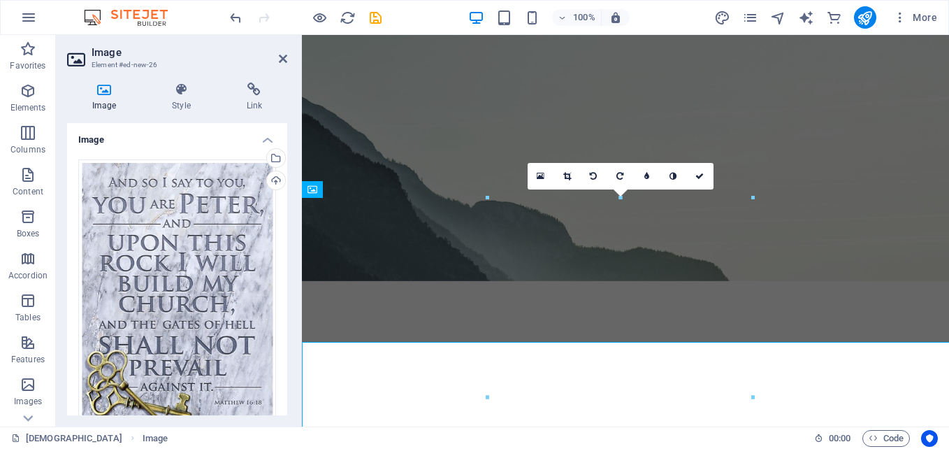
scroll to position [3974, 0]
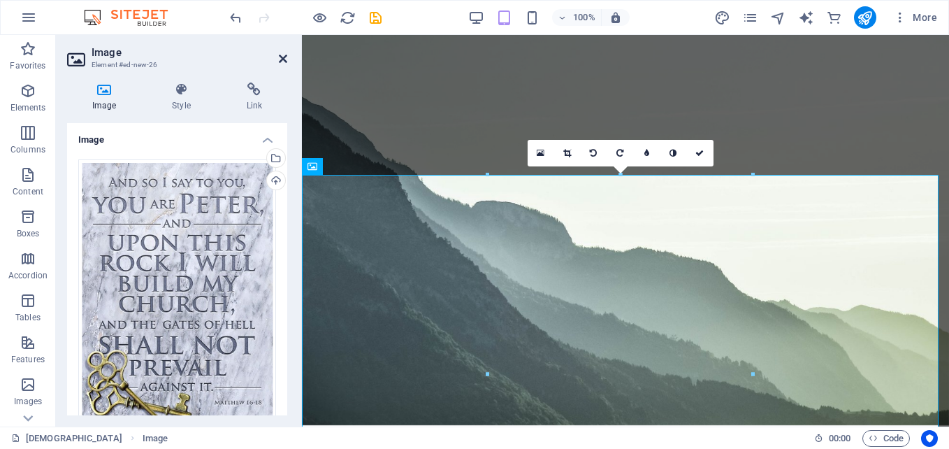
click at [283, 58] on icon at bounding box center [283, 58] width 8 height 11
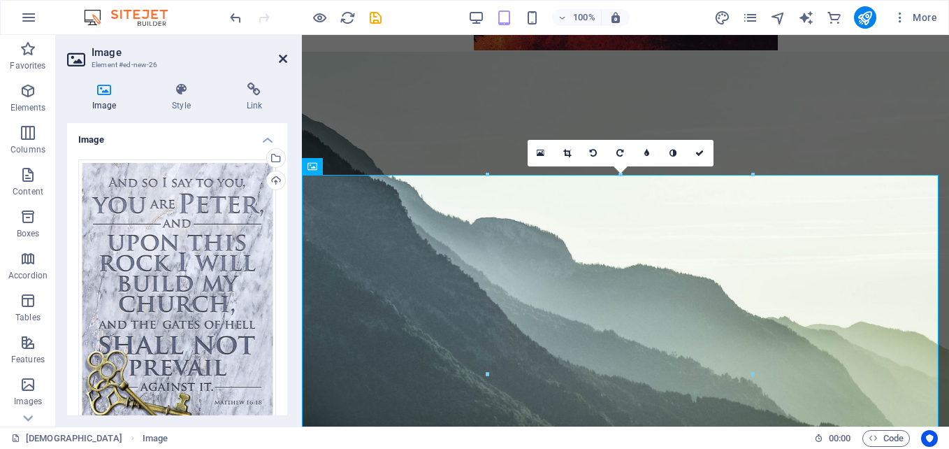
scroll to position [4118, 0]
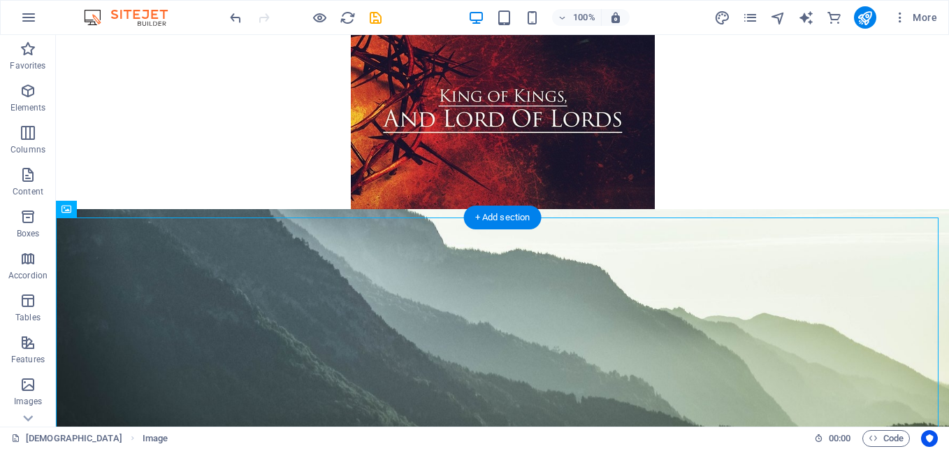
drag, startPoint x: 133, startPoint y: 250, endPoint x: 152, endPoint y: 227, distance: 29.8
click at [73, 215] on div "Image" at bounding box center [81, 209] width 50 height 17
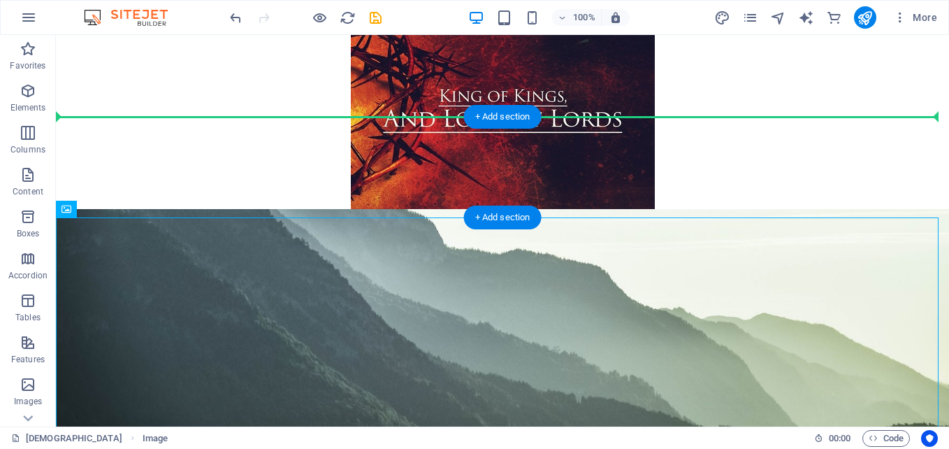
drag, startPoint x: 129, startPoint y: 249, endPoint x: 215, endPoint y: 134, distance: 144.2
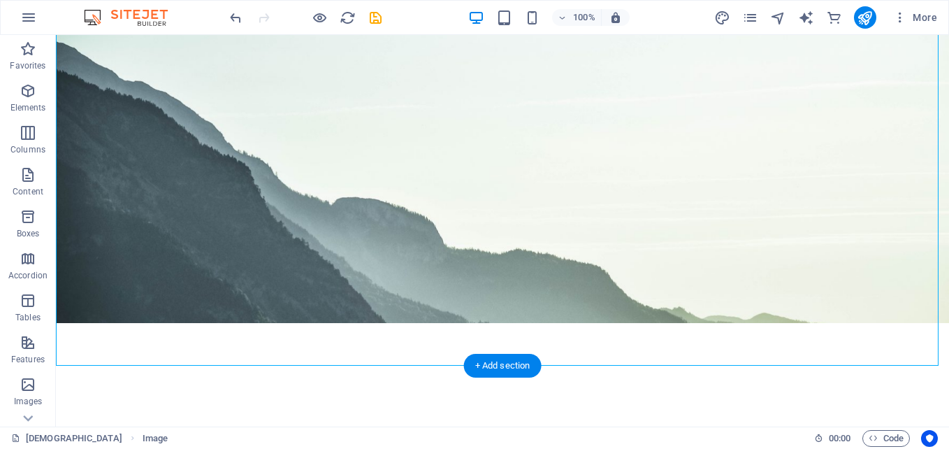
scroll to position [4398, 0]
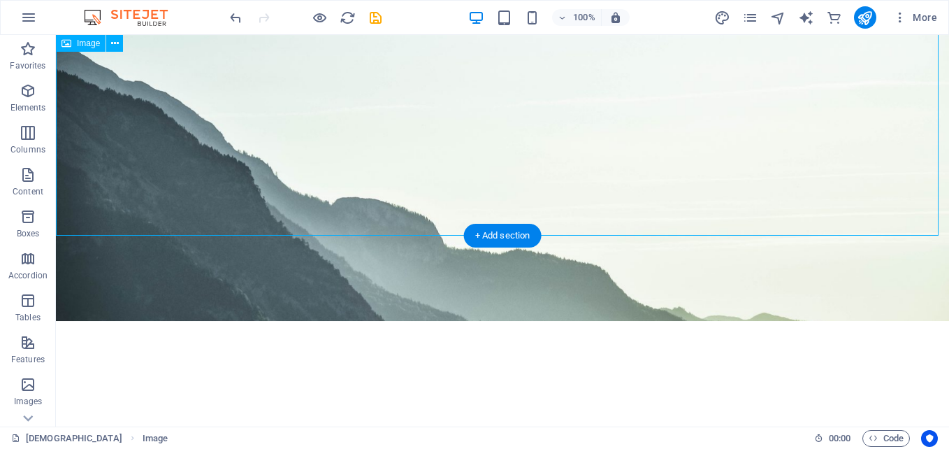
select select "px"
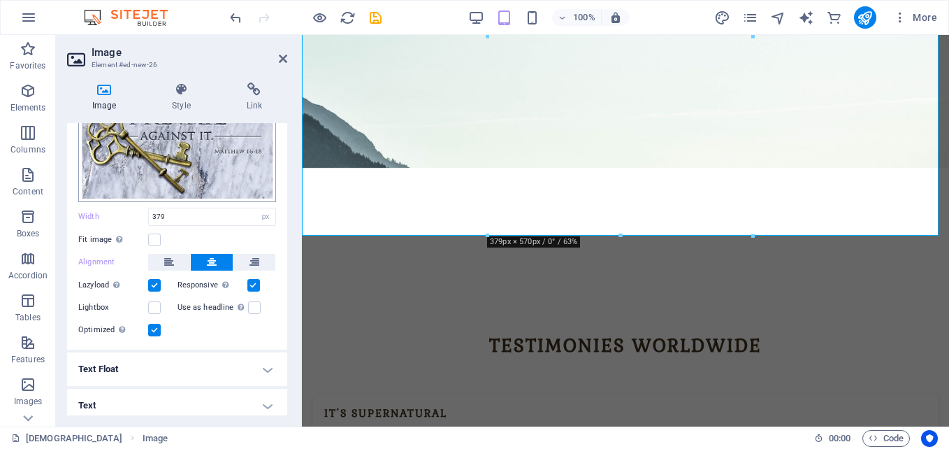
scroll to position [254, 0]
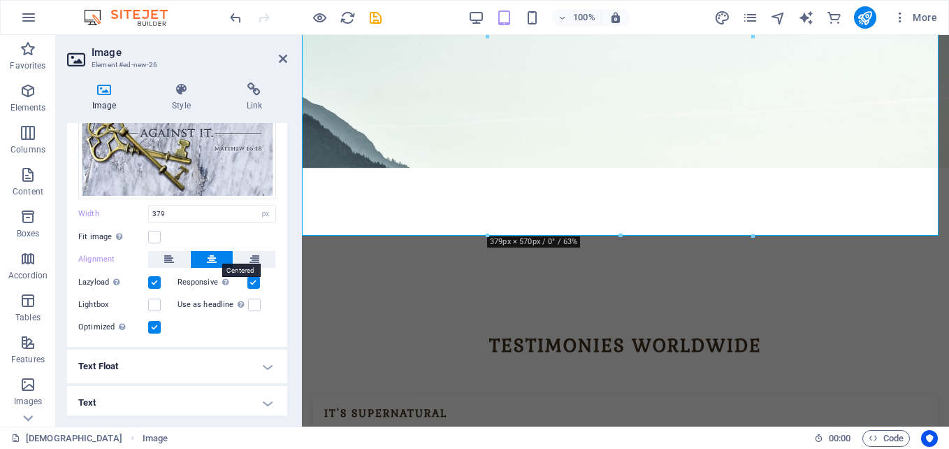
click at [210, 259] on icon at bounding box center [212, 259] width 10 height 17
click at [283, 55] on icon at bounding box center [283, 58] width 8 height 11
select select "px"
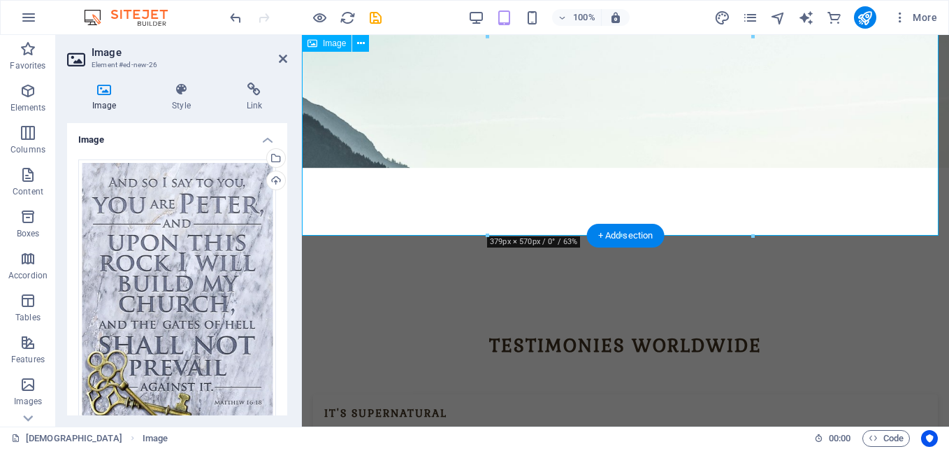
click at [283, 55] on icon at bounding box center [283, 58] width 8 height 11
select select "px"
click at [282, 57] on icon at bounding box center [283, 58] width 8 height 11
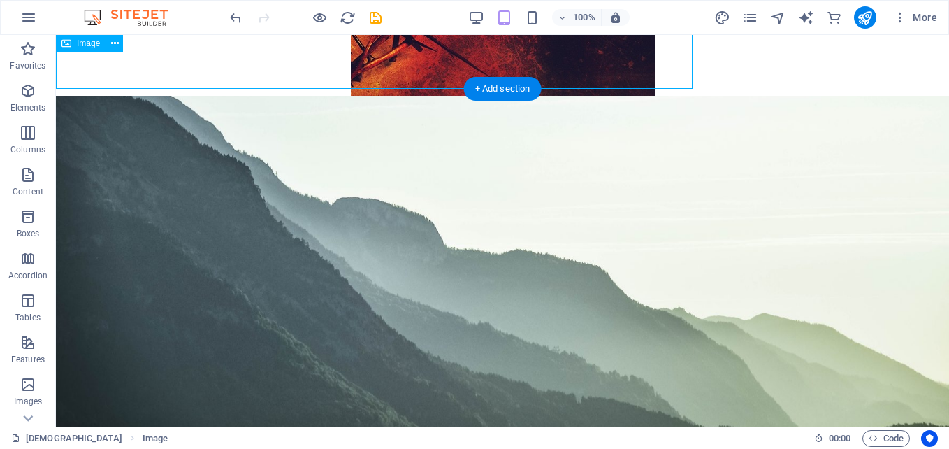
scroll to position [4398, 0]
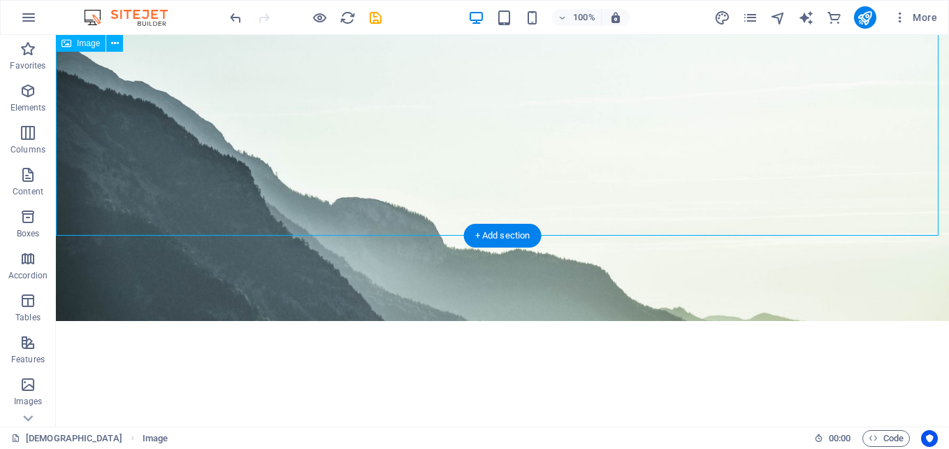
select select "px"
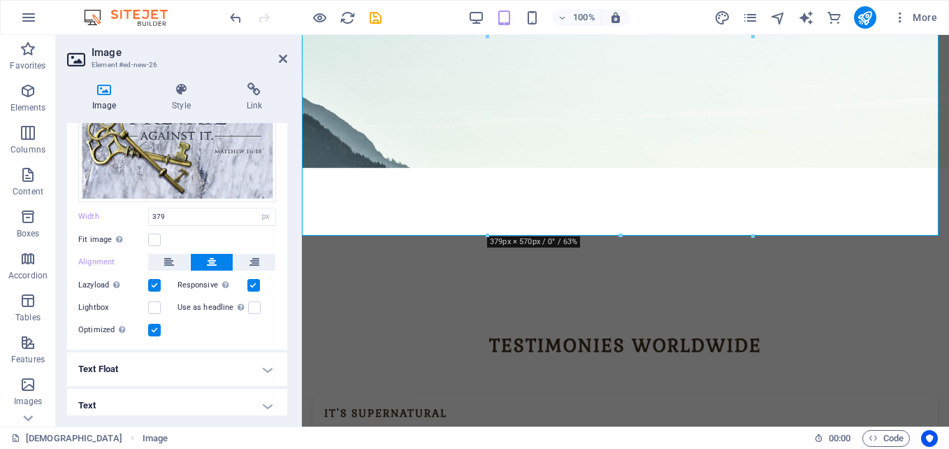
scroll to position [254, 0]
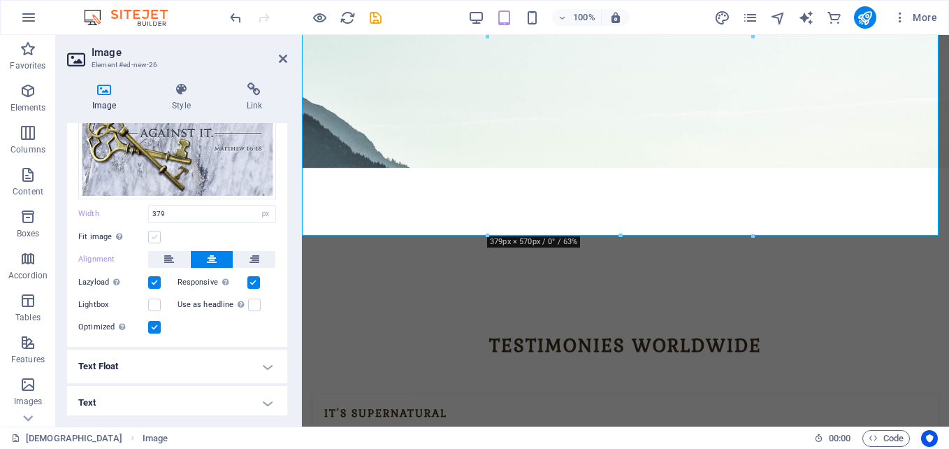
click at [157, 234] on label at bounding box center [154, 237] width 13 height 13
click at [0, 0] on input "Fit image Automatically fit image to a fixed width and height" at bounding box center [0, 0] width 0 height 0
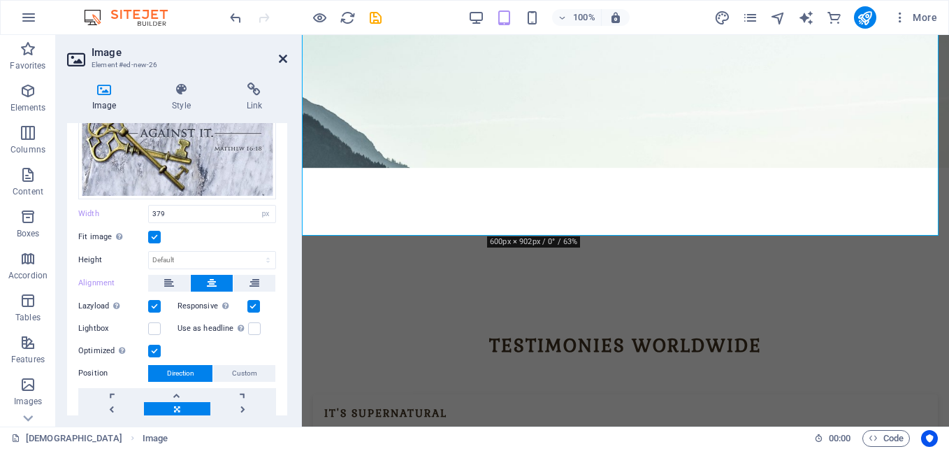
click at [279, 59] on icon at bounding box center [283, 58] width 8 height 11
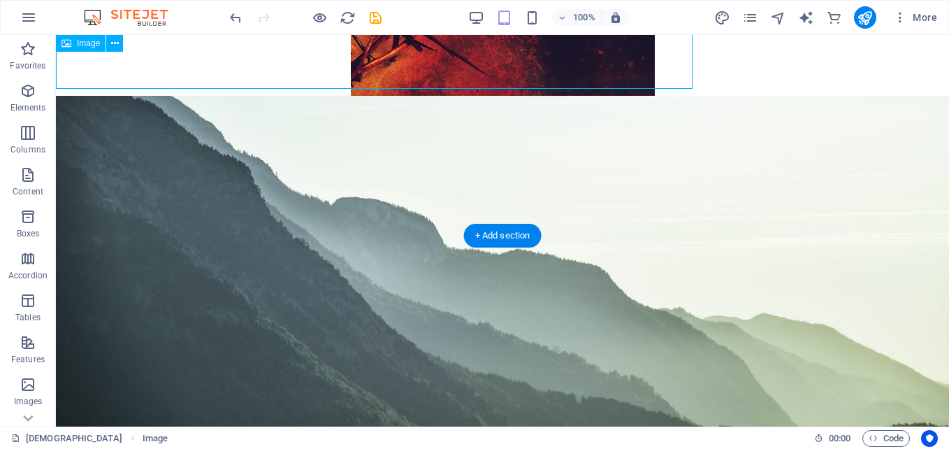
scroll to position [4398, 0]
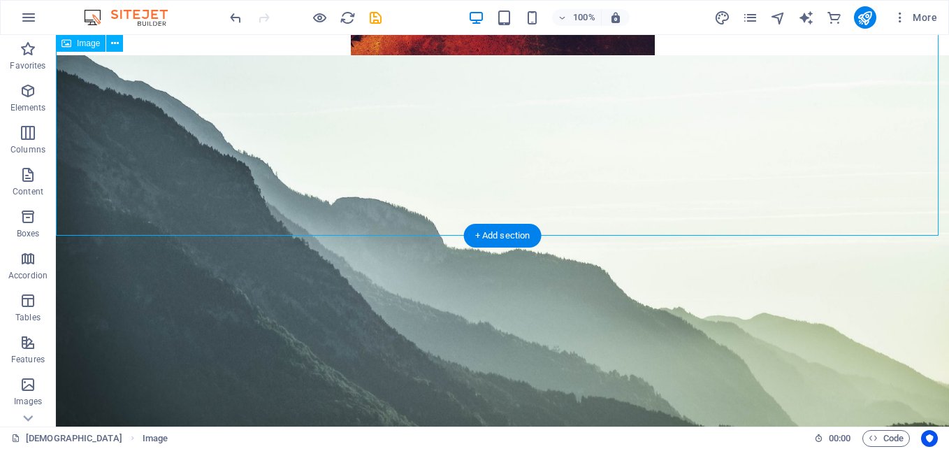
select select "px"
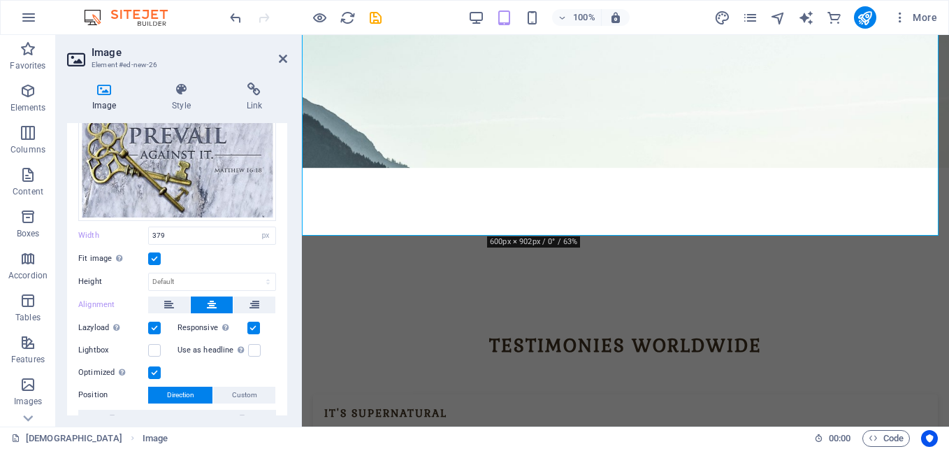
scroll to position [208, 0]
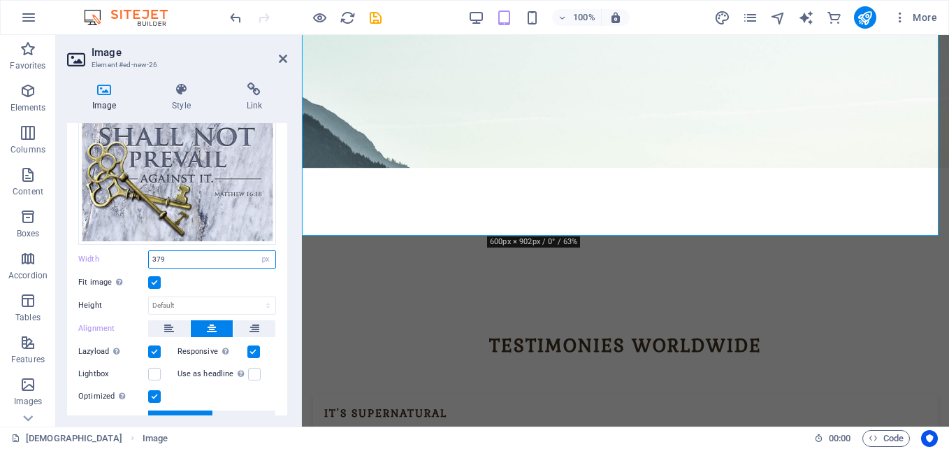
click at [194, 254] on input "379" at bounding box center [212, 259] width 126 height 17
type input "3"
click at [194, 252] on input "number" at bounding box center [212, 259] width 126 height 17
click at [279, 57] on icon at bounding box center [283, 58] width 8 height 11
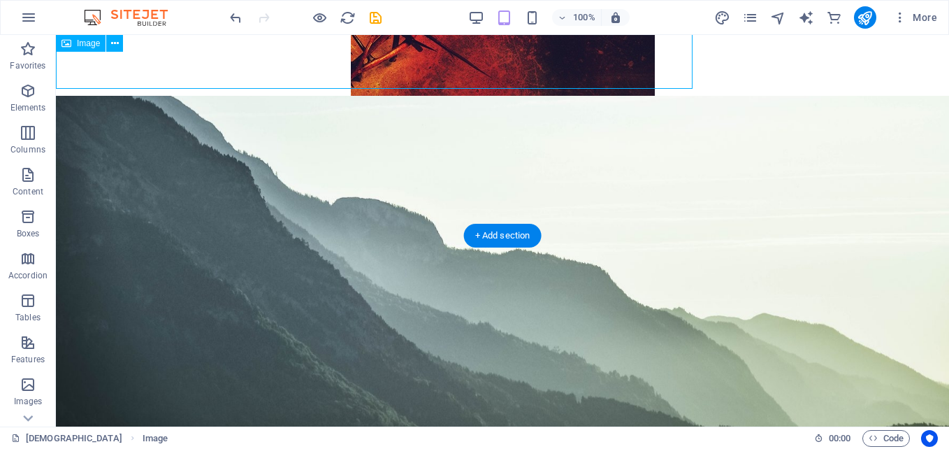
scroll to position [4398, 0]
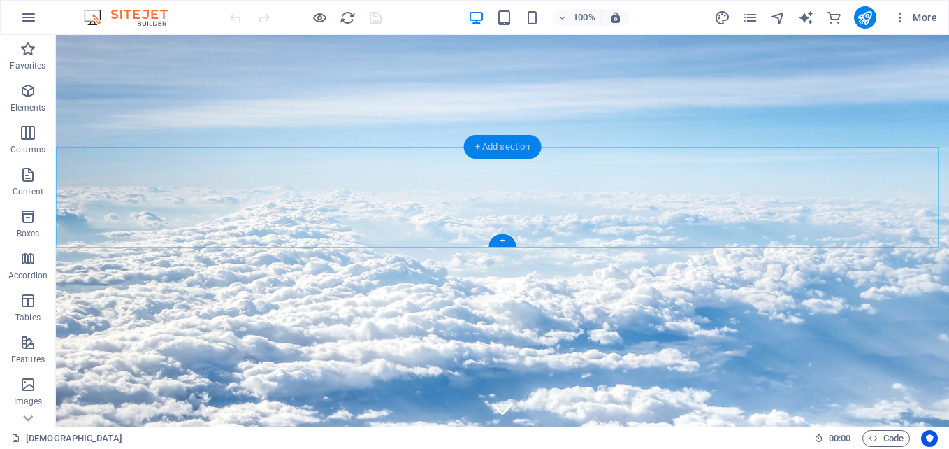
scroll to position [4088, 0]
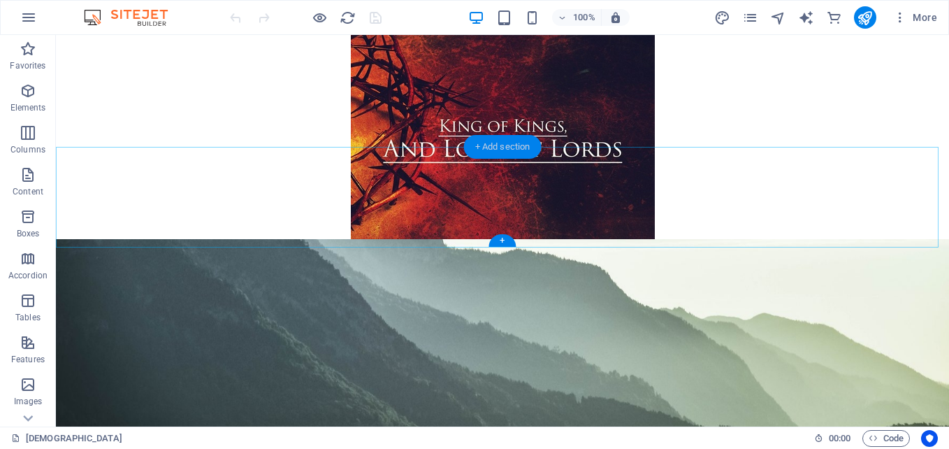
click at [480, 148] on div "+ Add section" at bounding box center [503, 147] width 78 height 24
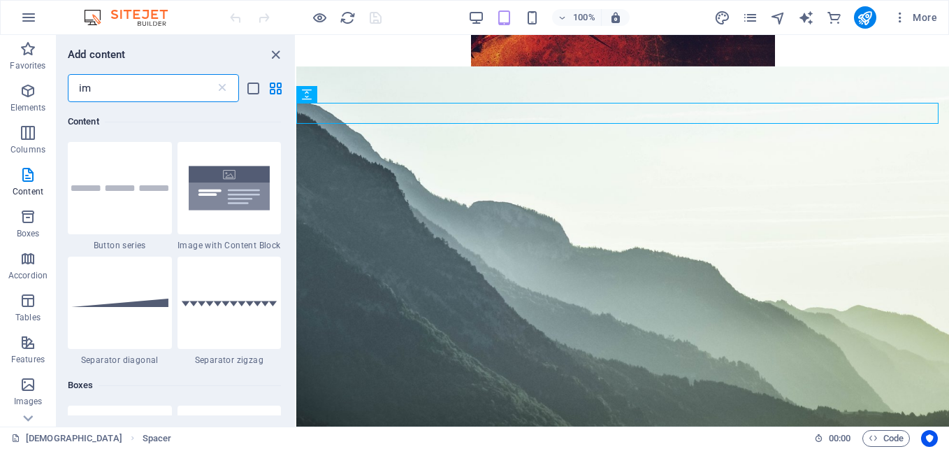
scroll to position [0, 0]
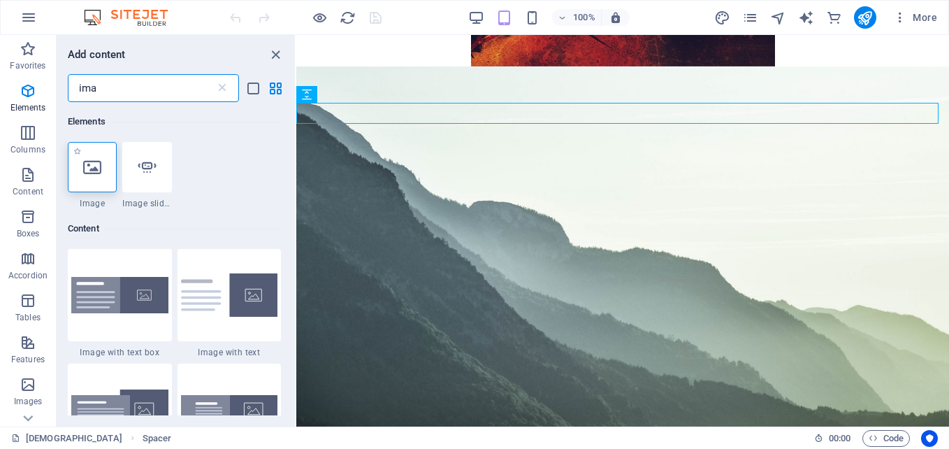
type input "ima"
click at [92, 172] on icon at bounding box center [92, 167] width 18 height 18
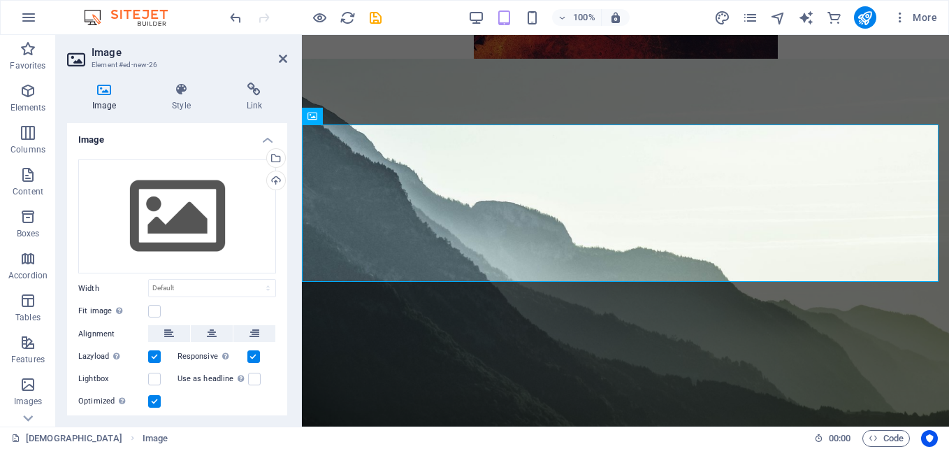
scroll to position [3944, 0]
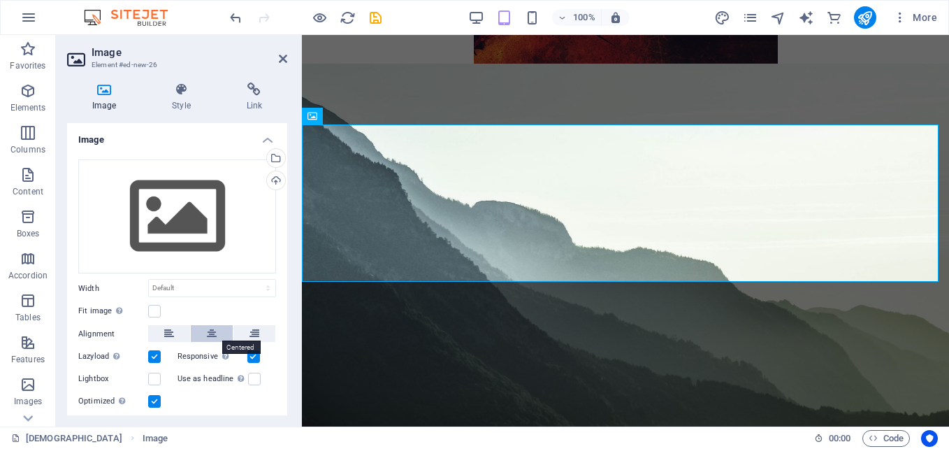
click at [202, 330] on button at bounding box center [212, 333] width 42 height 17
click at [156, 312] on label at bounding box center [154, 311] width 13 height 13
click at [0, 0] on input "Fit image Automatically fit image to a fixed width and height" at bounding box center [0, 0] width 0 height 0
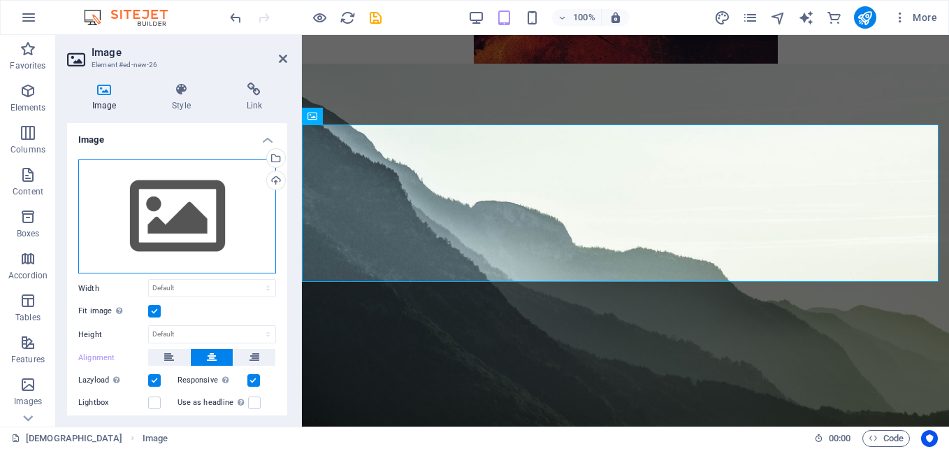
click at [236, 175] on div "Drag files here, click to choose files or select files from Files or our free s…" at bounding box center [177, 216] width 198 height 115
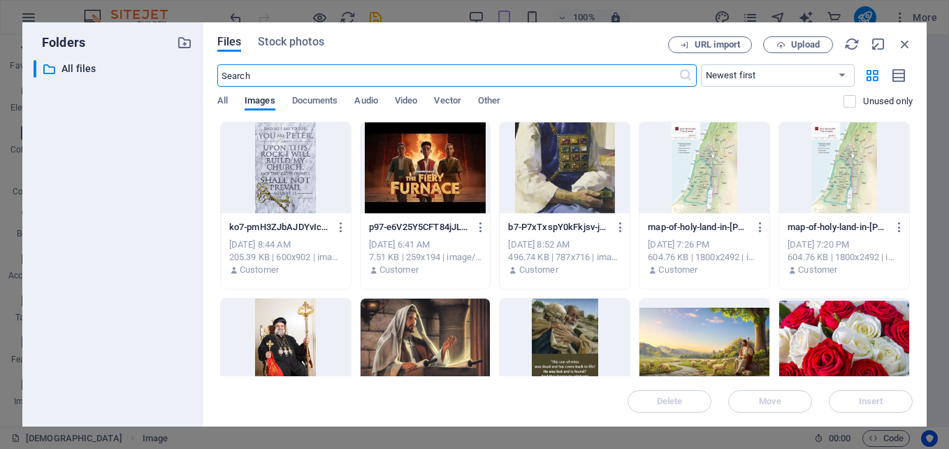
scroll to position [5017, 0]
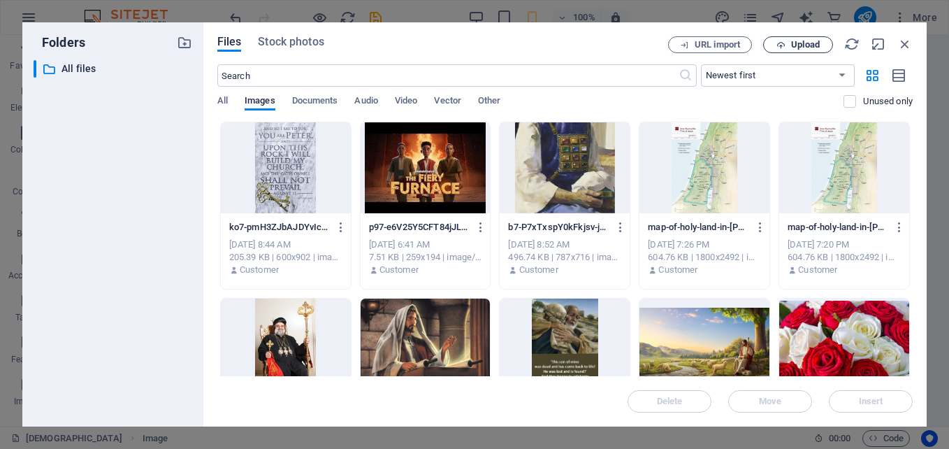
click at [811, 50] on button "Upload" at bounding box center [798, 44] width 70 height 17
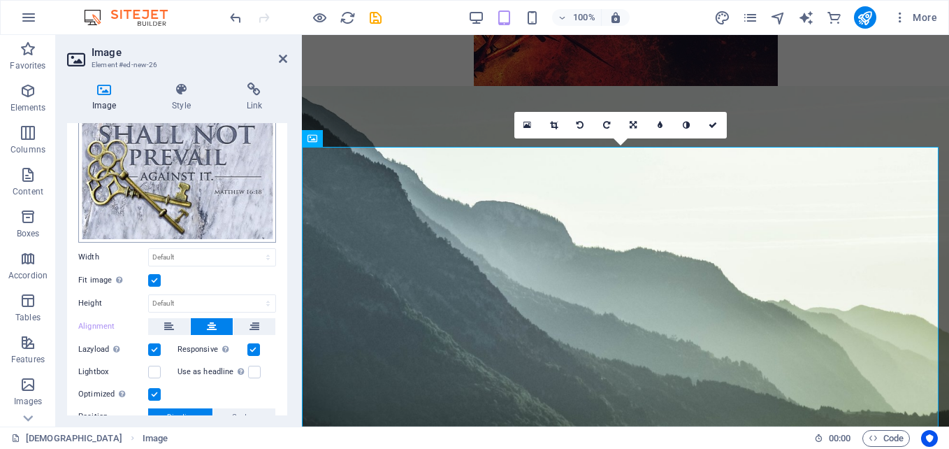
scroll to position [279, 0]
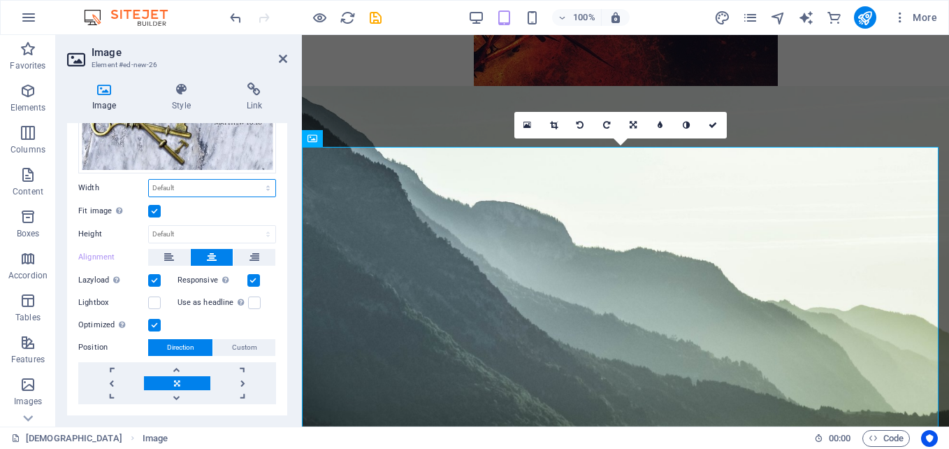
click at [180, 182] on select "Default auto px rem % em vh vw" at bounding box center [212, 188] width 126 height 17
select select "%"
click at [253, 180] on select "Default auto px rem % em vh vw" at bounding box center [212, 188] width 126 height 17
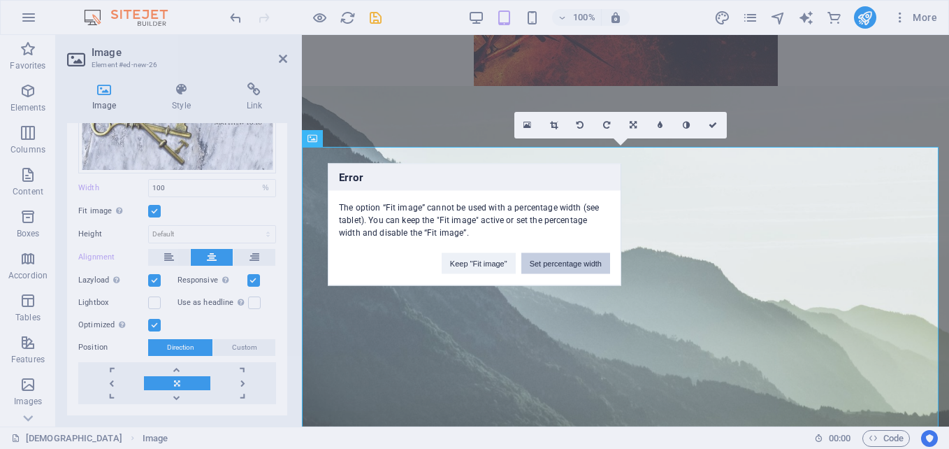
click at [539, 266] on button "Set percentage width" at bounding box center [565, 263] width 89 height 21
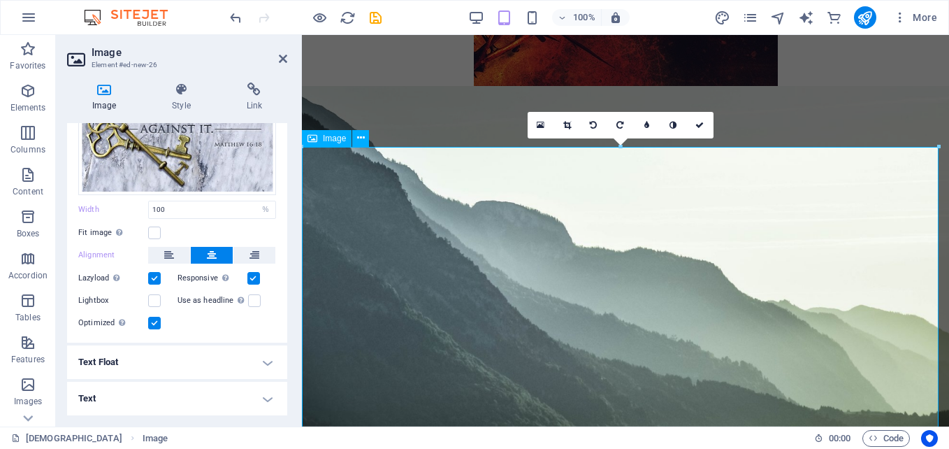
scroll to position [254, 0]
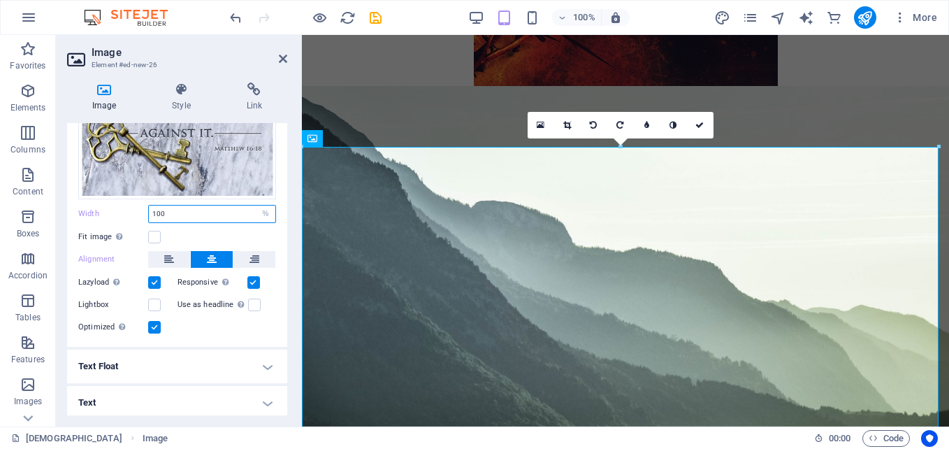
click at [159, 212] on input "100" at bounding box center [212, 213] width 126 height 17
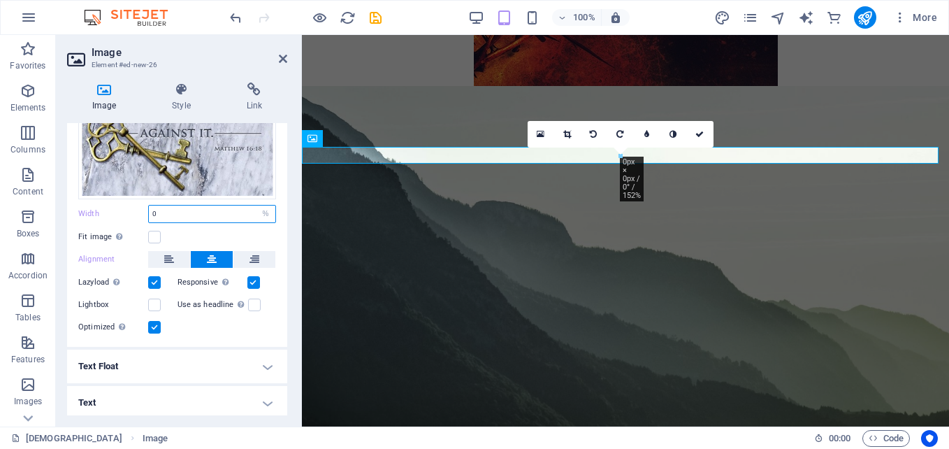
type input "40"
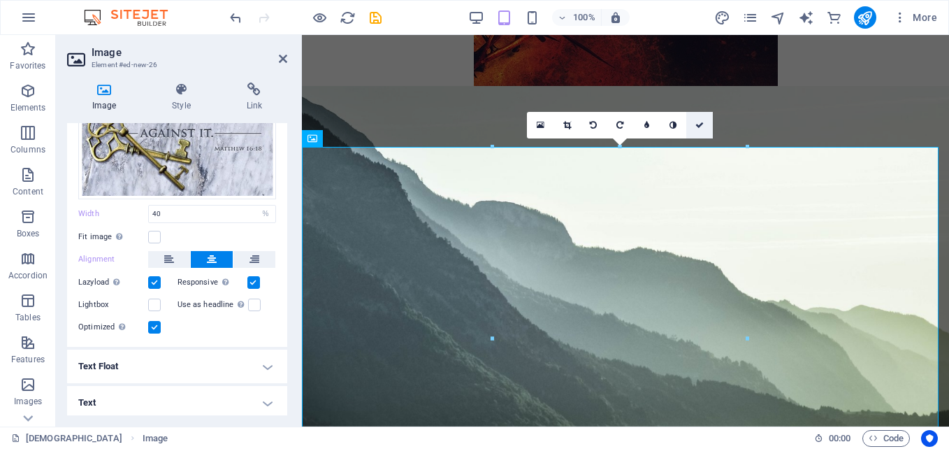
click at [700, 126] on icon at bounding box center [699, 125] width 8 height 8
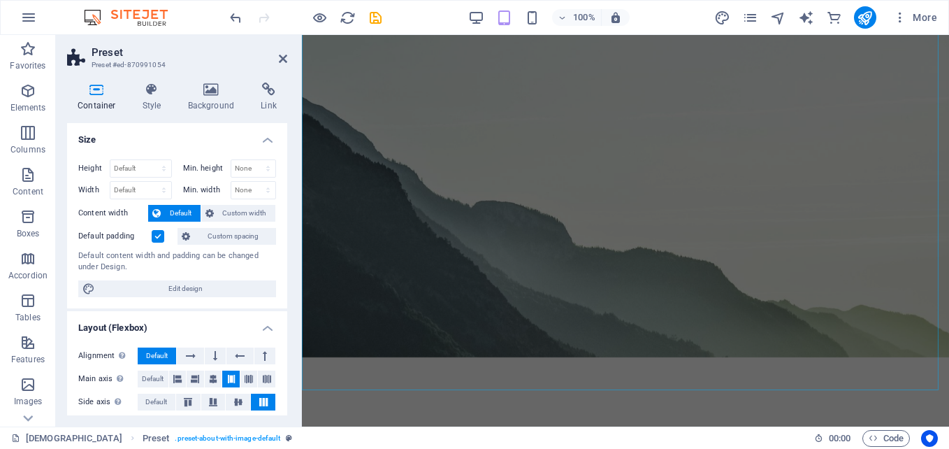
scroll to position [4066, 0]
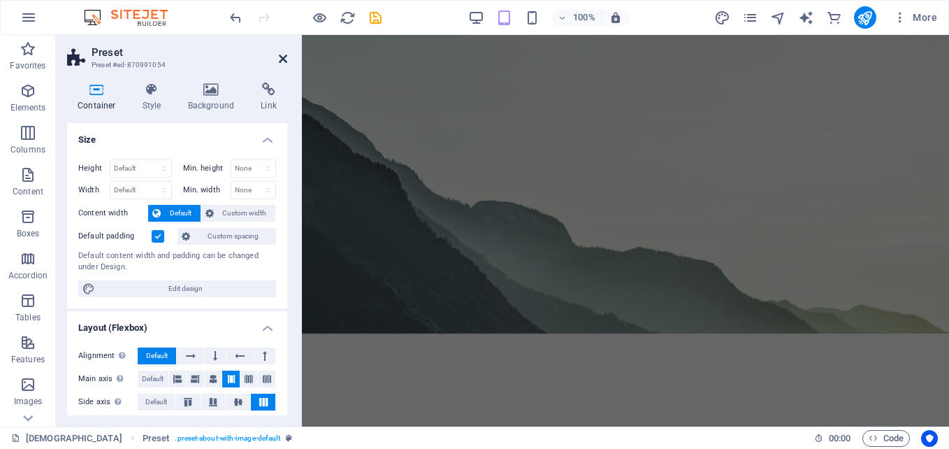
click at [280, 61] on icon at bounding box center [283, 58] width 8 height 11
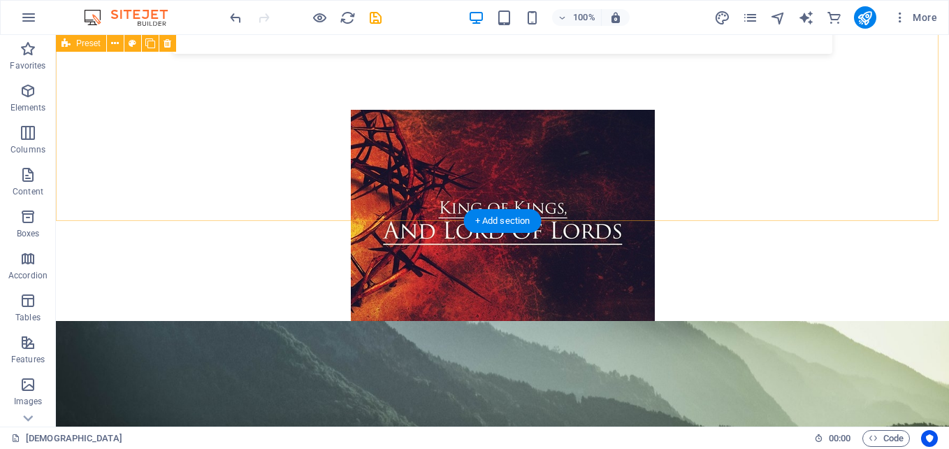
scroll to position [3927, 0]
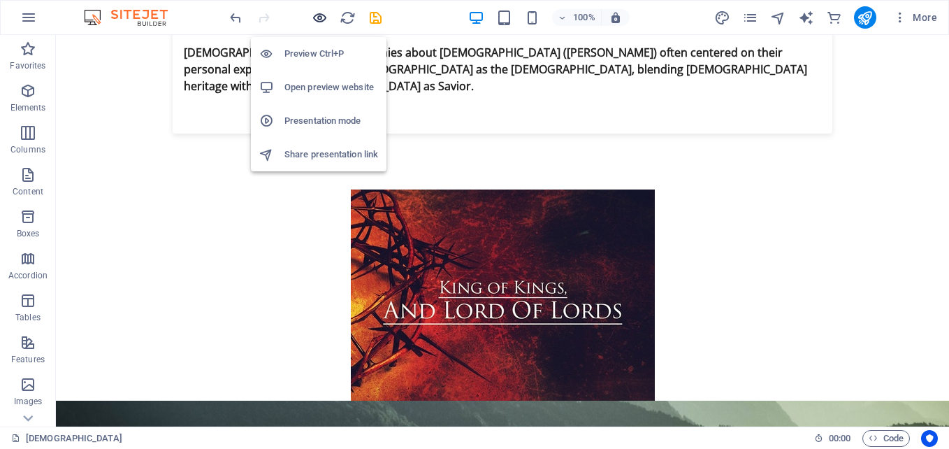
click at [318, 18] on icon "button" at bounding box center [320, 18] width 16 height 16
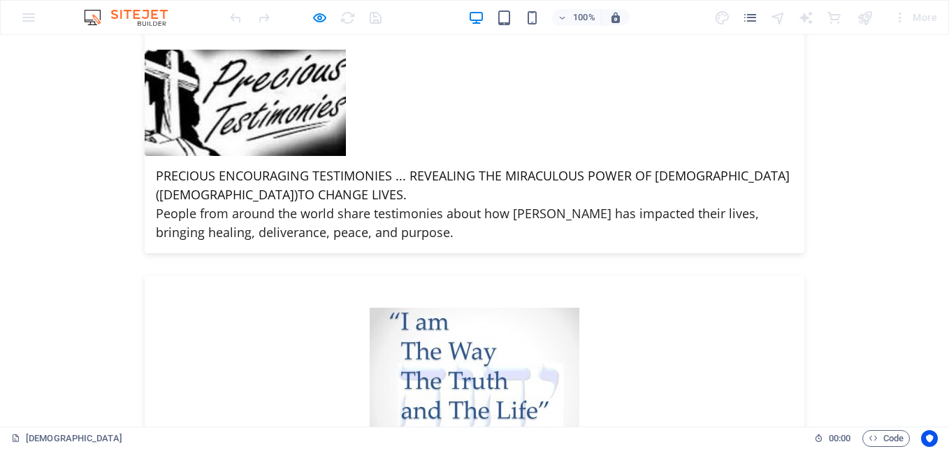
scroll to position [5286, 0]
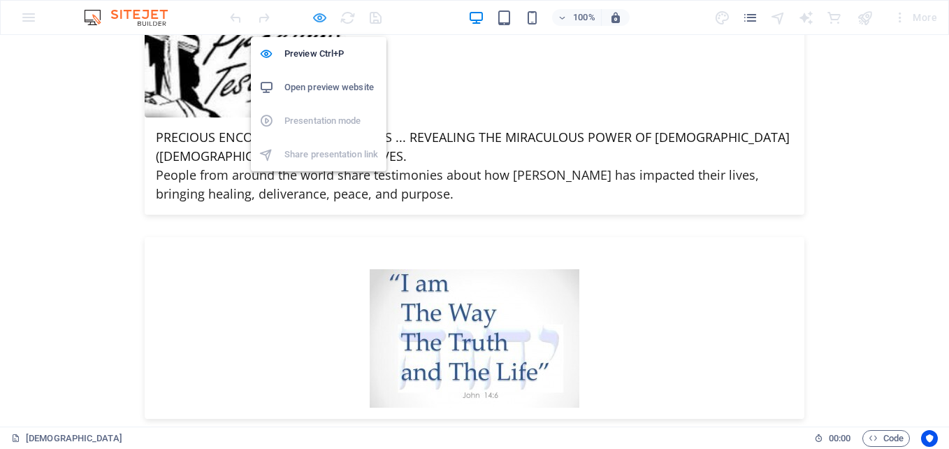
click at [318, 19] on icon "button" at bounding box center [320, 18] width 16 height 16
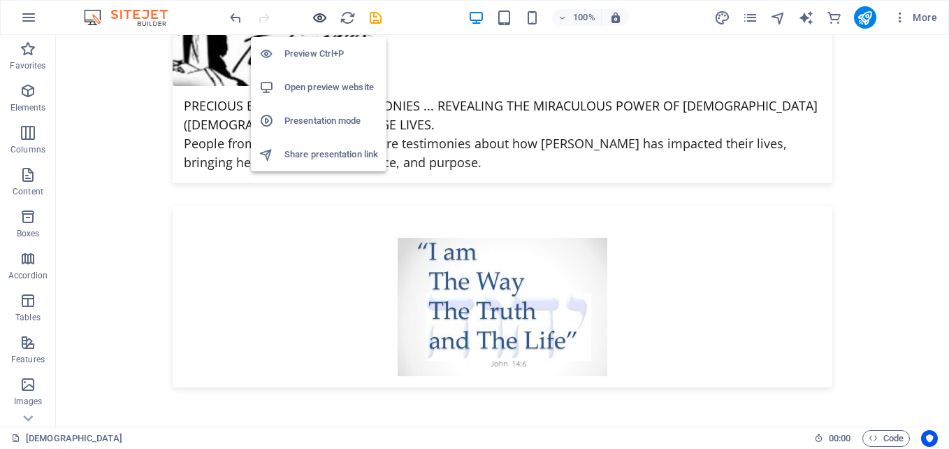
scroll to position [5254, 0]
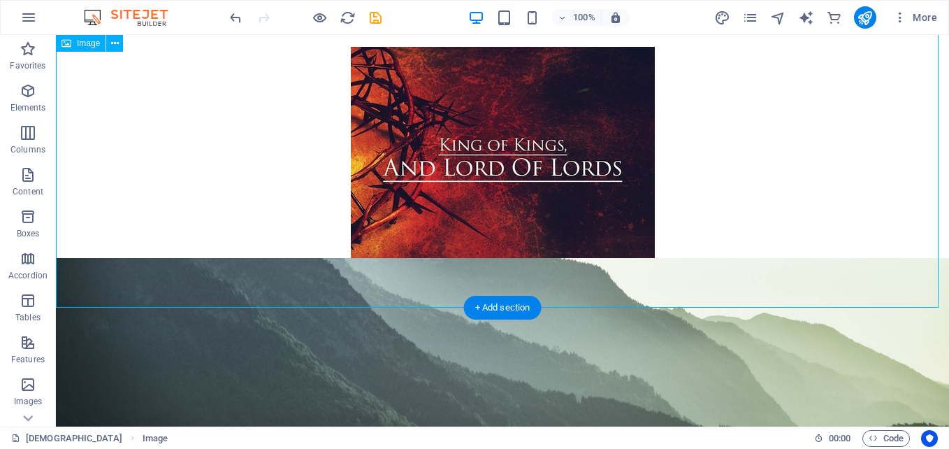
select select "%"
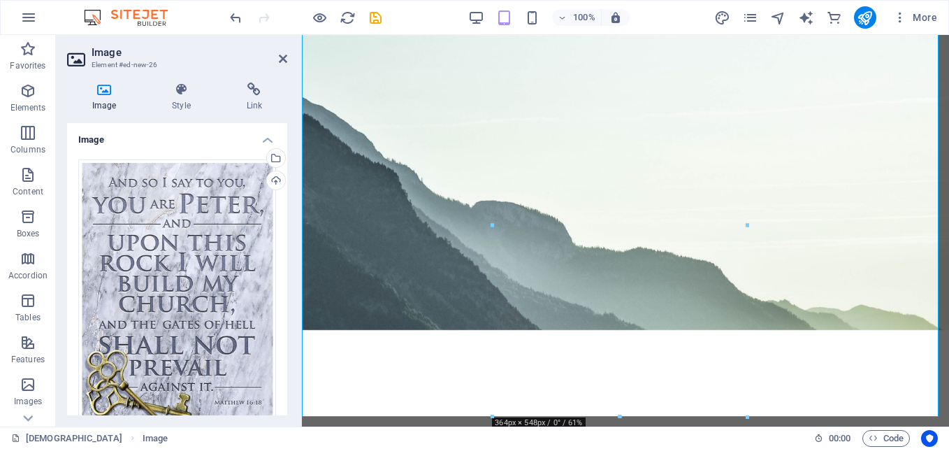
scroll to position [4035, 0]
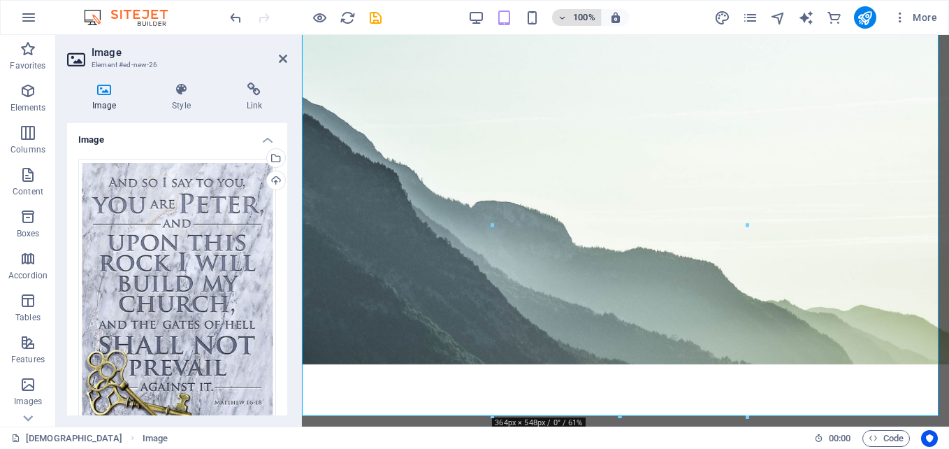
click at [562, 20] on icon "button" at bounding box center [563, 17] width 10 height 9
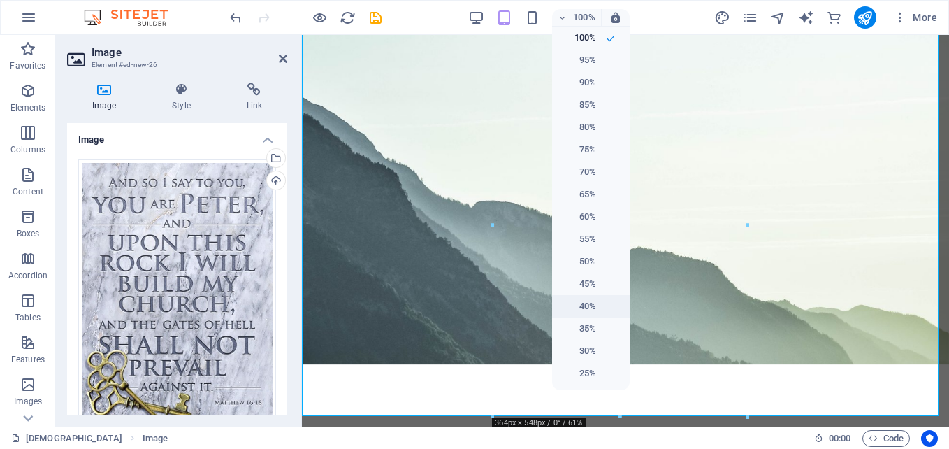
click at [576, 301] on h6 "40%" at bounding box center [578, 306] width 36 height 17
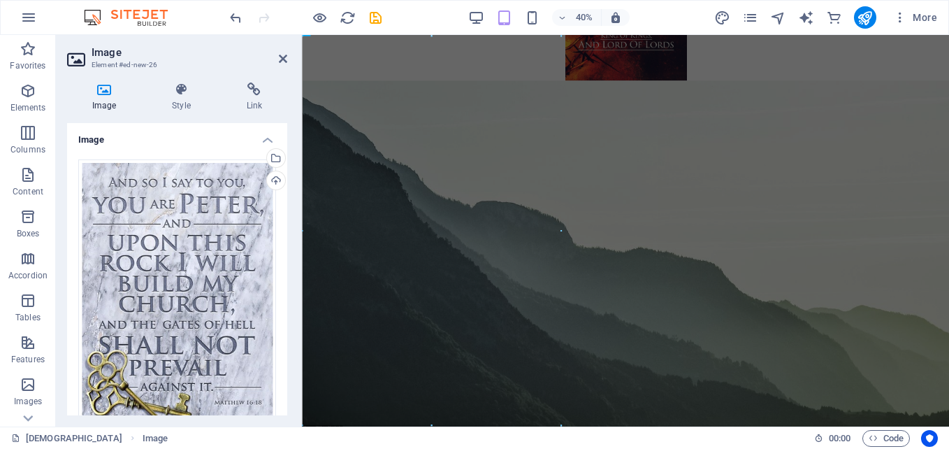
select select "DISABLED_OPTION_VALUE"
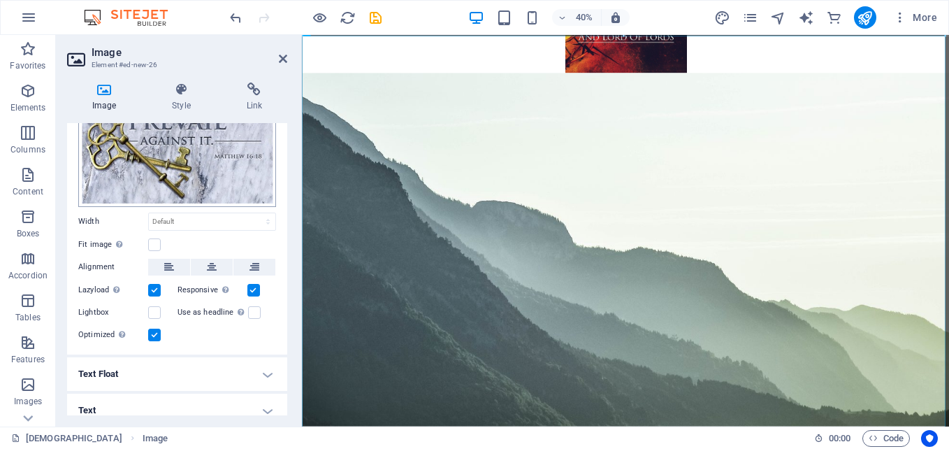
scroll to position [254, 0]
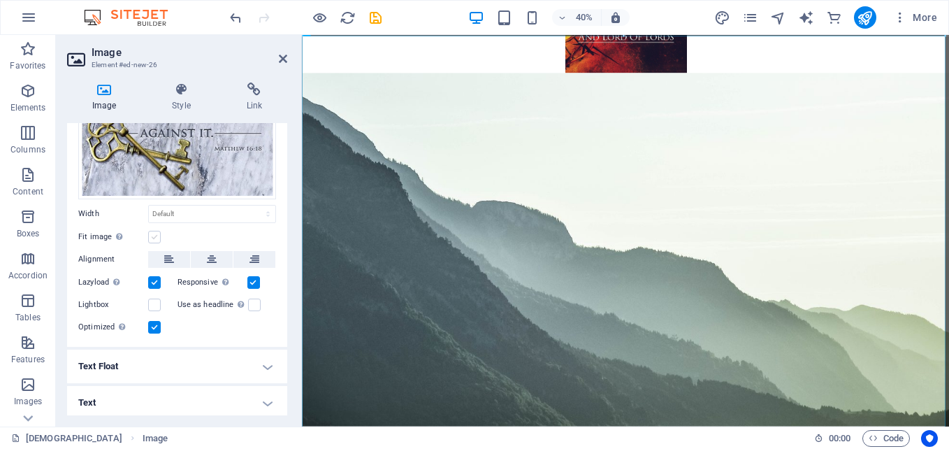
click at [149, 235] on label at bounding box center [154, 237] width 13 height 13
click at [0, 0] on input "Fit image Automatically fit image to a fixed width and height" at bounding box center [0, 0] width 0 height 0
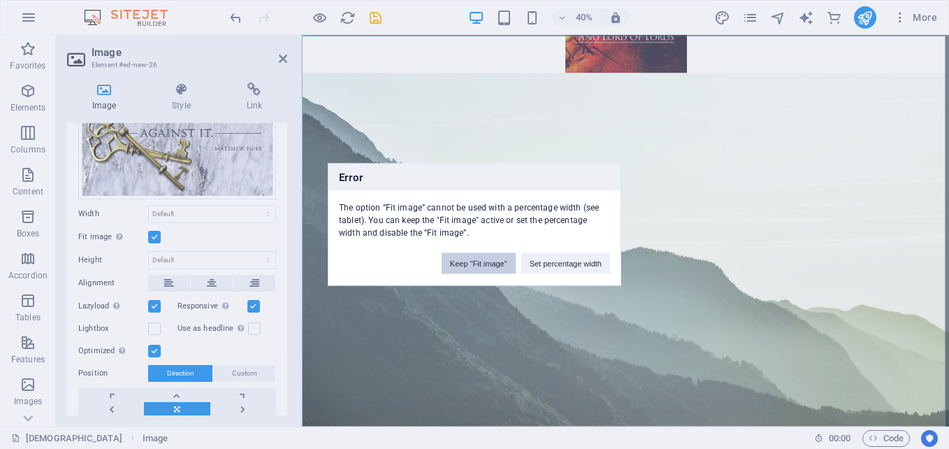
click at [465, 263] on button "Keep "Fit image"" at bounding box center [479, 263] width 74 height 21
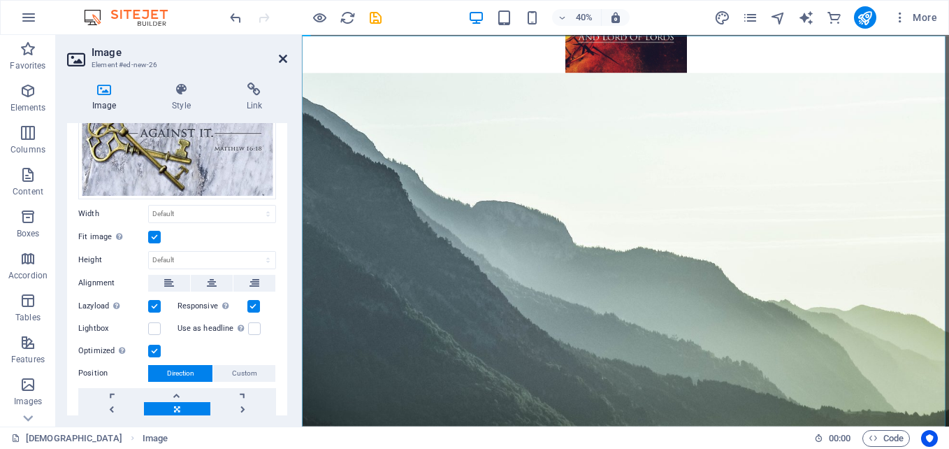
click at [282, 55] on icon at bounding box center [283, 58] width 8 height 11
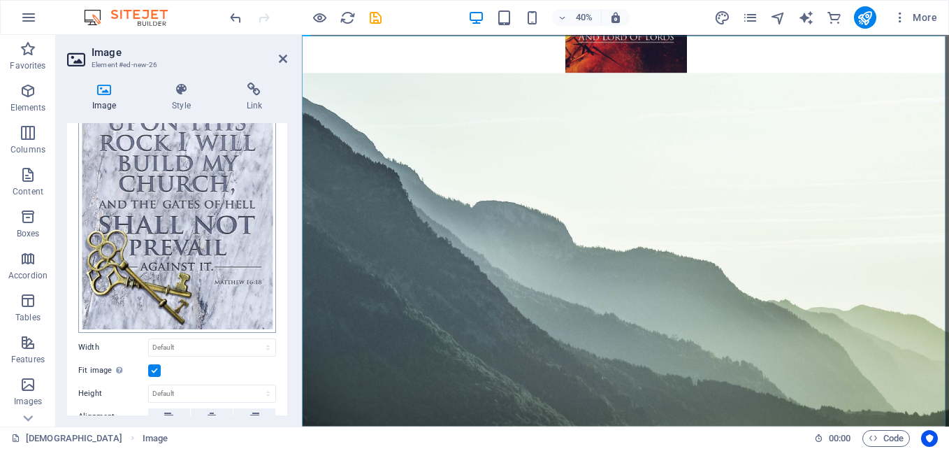
scroll to position [279, 0]
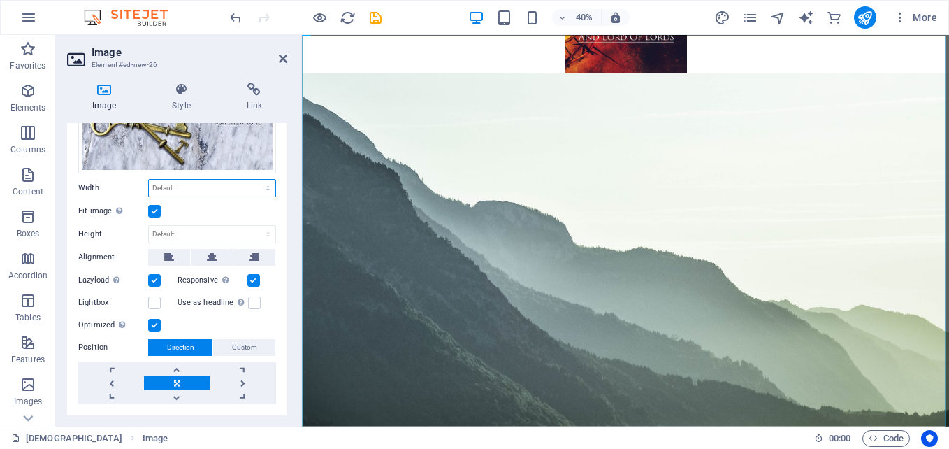
click at [228, 184] on select "Default auto px rem % em vh vw" at bounding box center [212, 188] width 126 height 17
select select "%"
click at [253, 180] on select "Default auto px rem % em vh vw" at bounding box center [212, 188] width 126 height 17
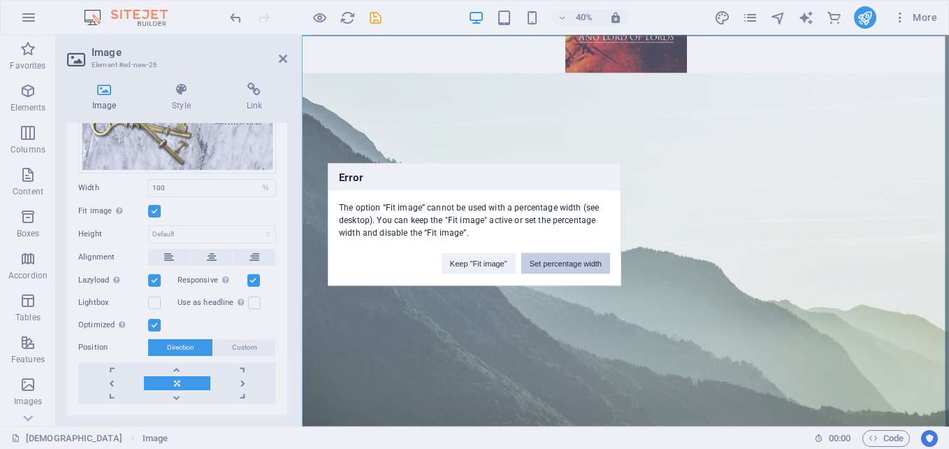
click at [546, 261] on button "Set percentage width" at bounding box center [565, 263] width 89 height 21
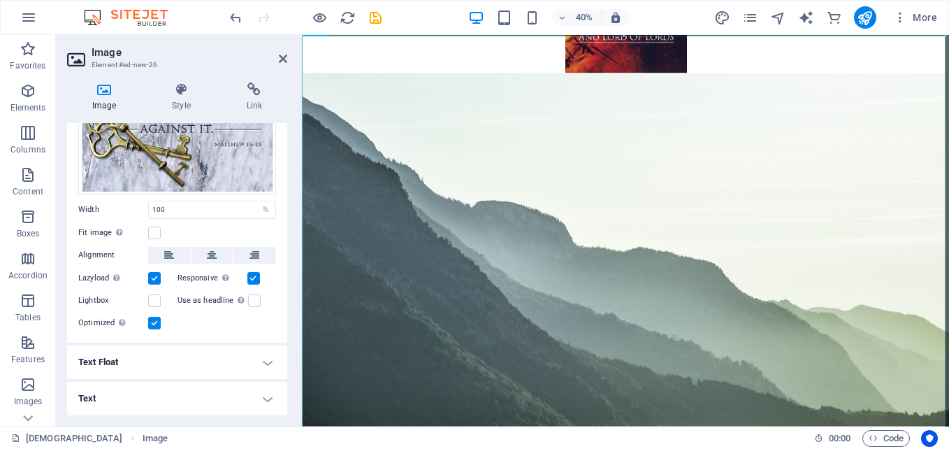
scroll to position [254, 0]
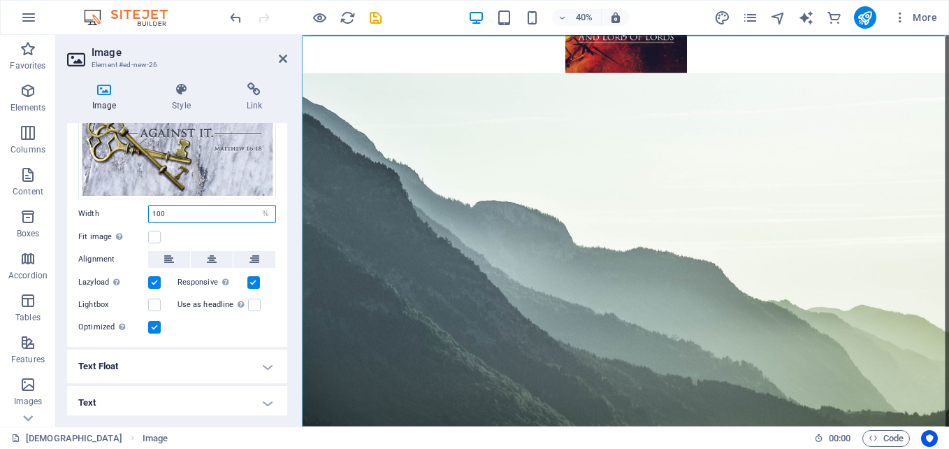
click at [234, 205] on input "100" at bounding box center [212, 213] width 126 height 17
type input "1"
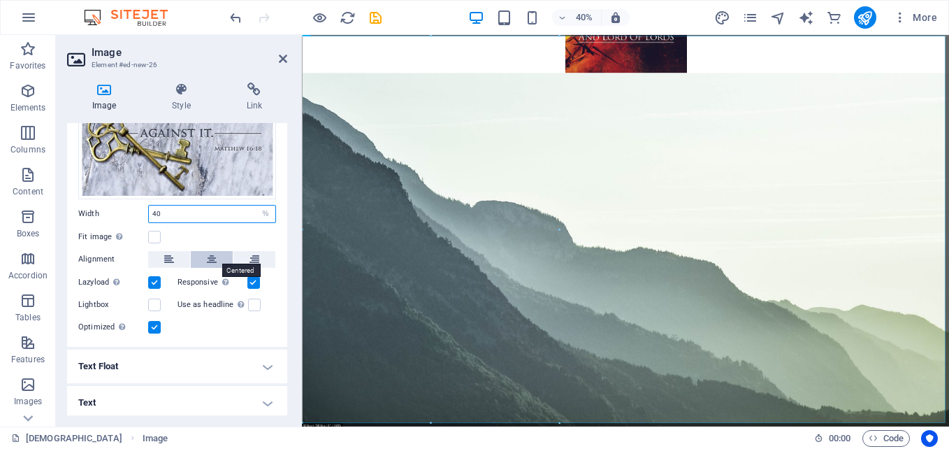
type input "40"
click at [210, 257] on icon at bounding box center [212, 259] width 10 height 17
click at [279, 60] on icon at bounding box center [283, 58] width 8 height 11
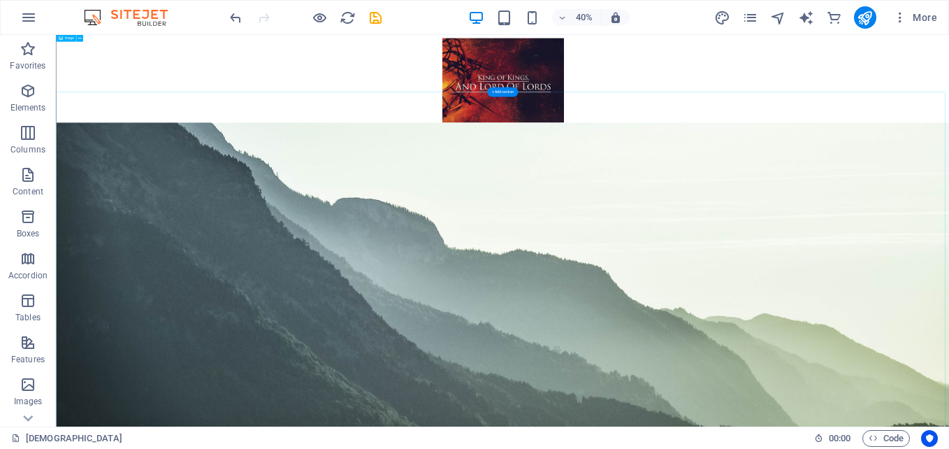
scroll to position [5355, 0]
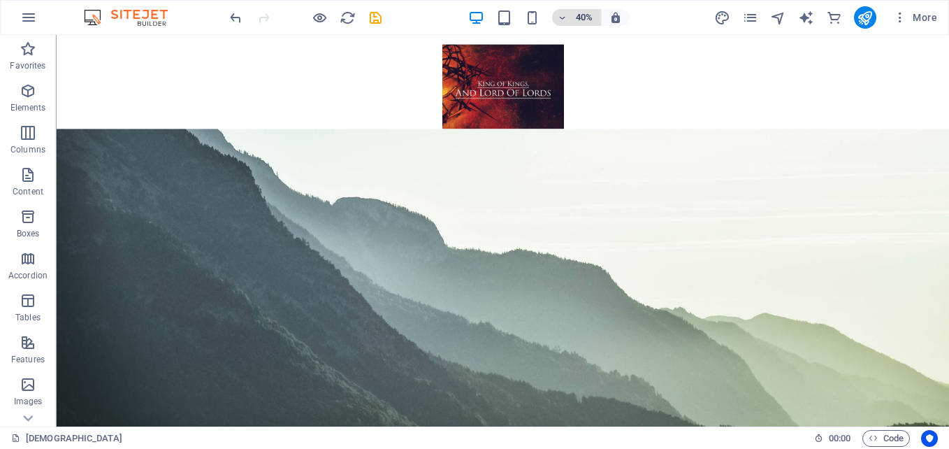
click at [562, 20] on icon "button" at bounding box center [563, 17] width 10 height 9
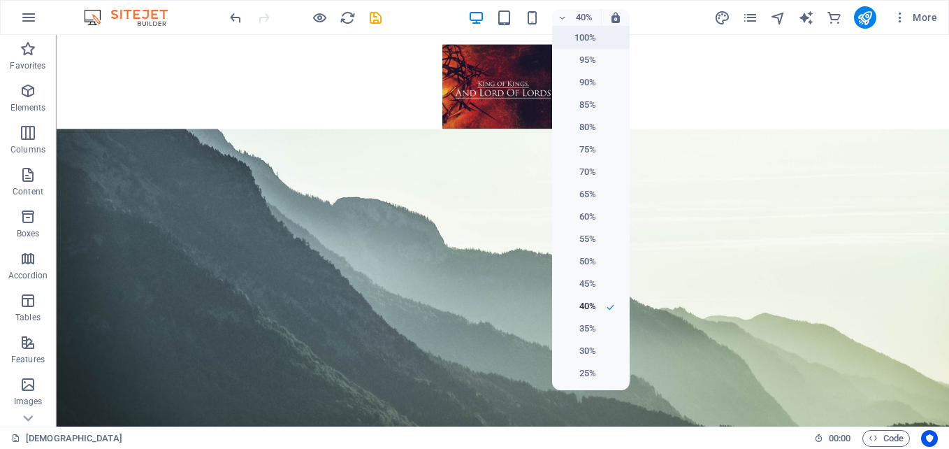
click at [572, 42] on h6 "100%" at bounding box center [578, 37] width 36 height 17
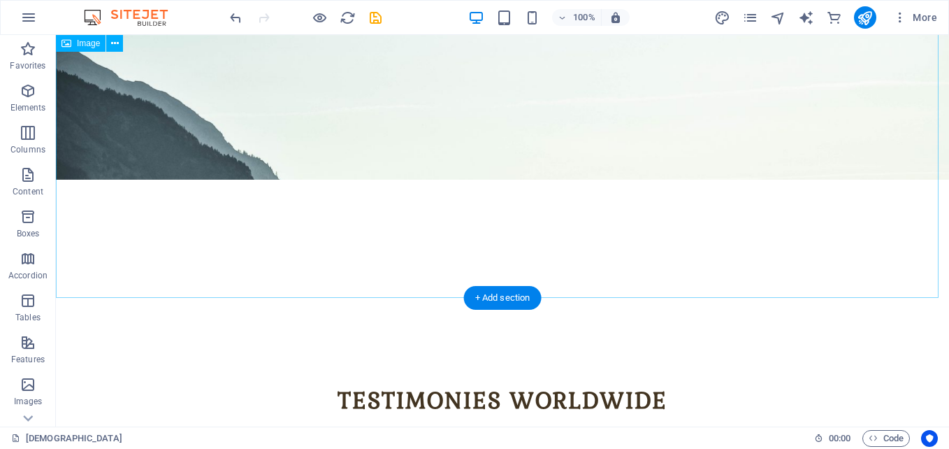
scroll to position [4542, 0]
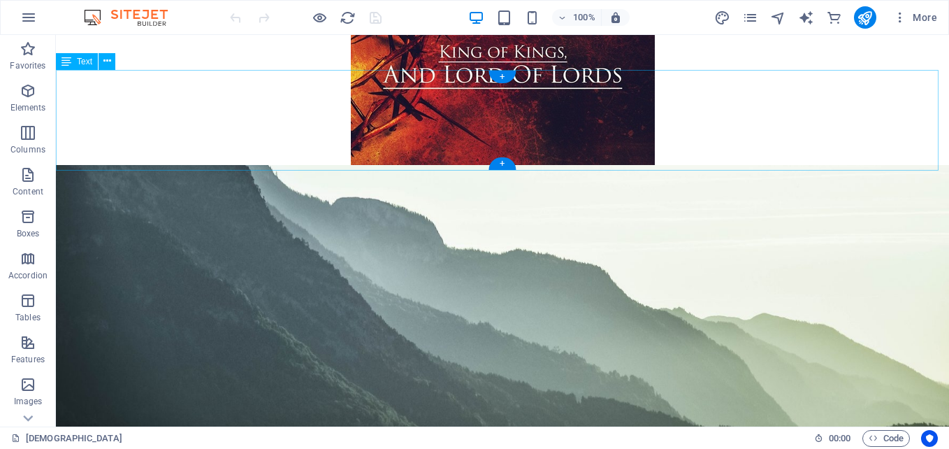
scroll to position [4088, 0]
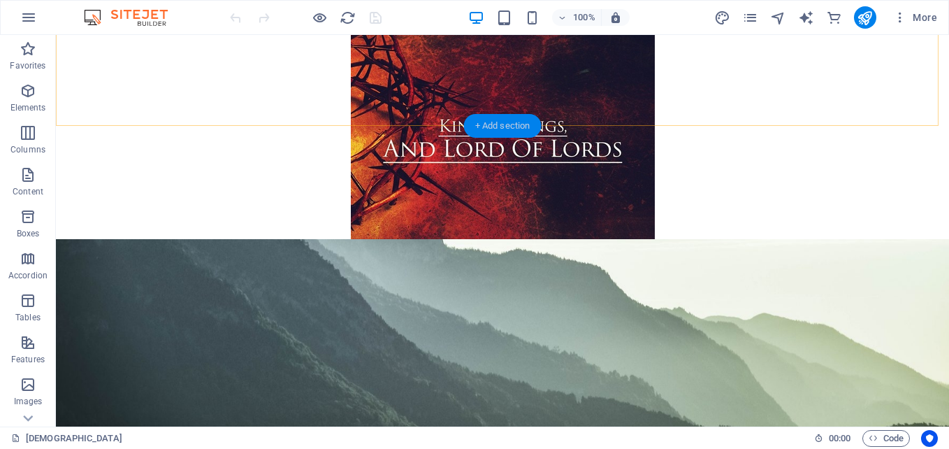
click at [517, 126] on div "+ Add section" at bounding box center [503, 126] width 78 height 24
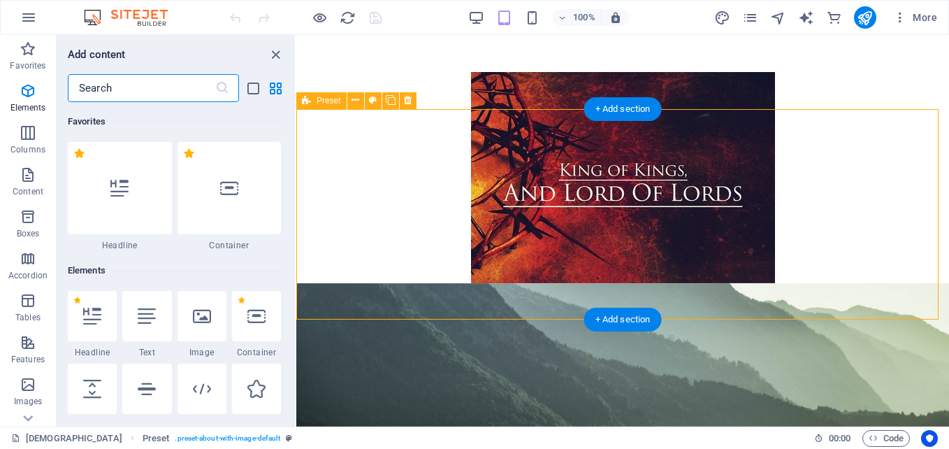
scroll to position [2445, 0]
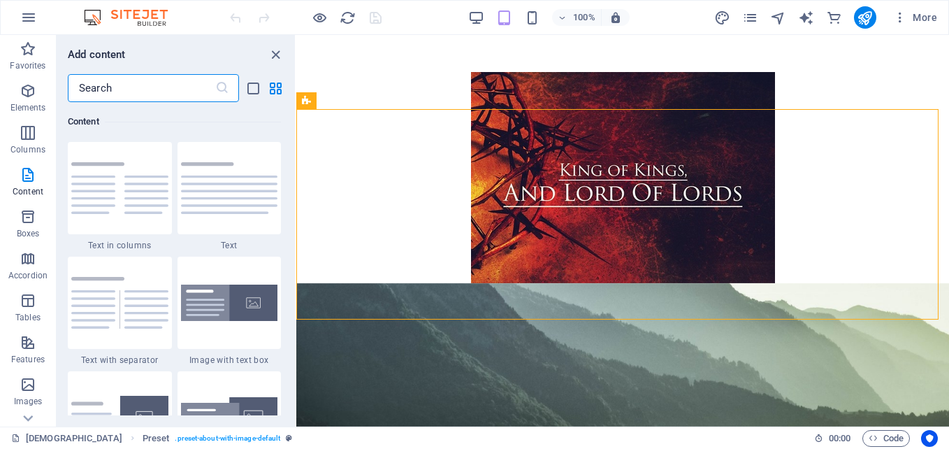
click at [204, 84] on input "text" at bounding box center [141, 88] width 147 height 28
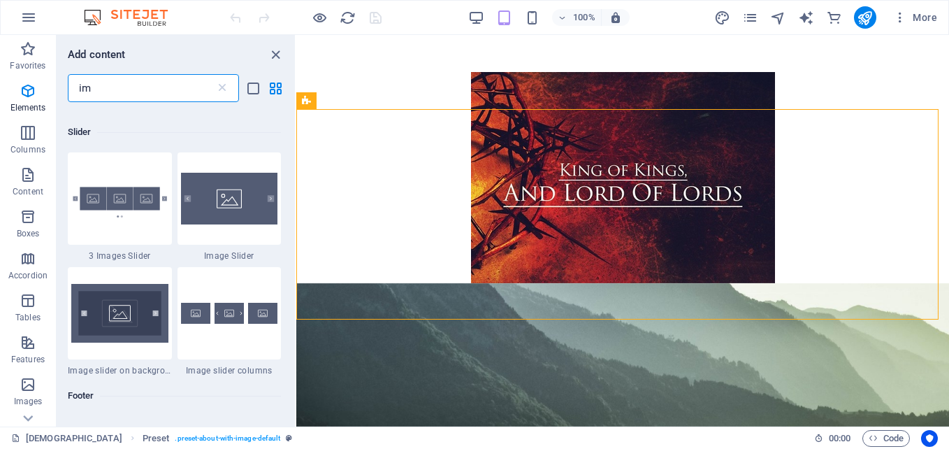
scroll to position [0, 0]
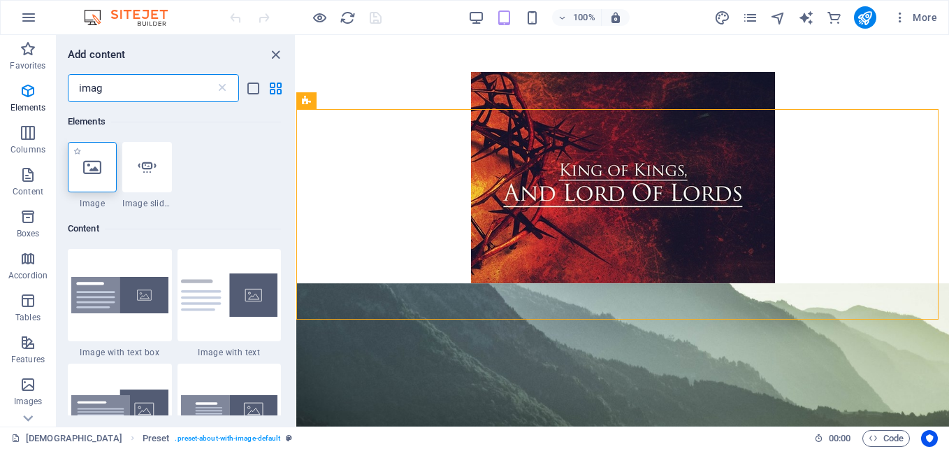
type input "imag"
click at [92, 157] on div at bounding box center [92, 167] width 49 height 50
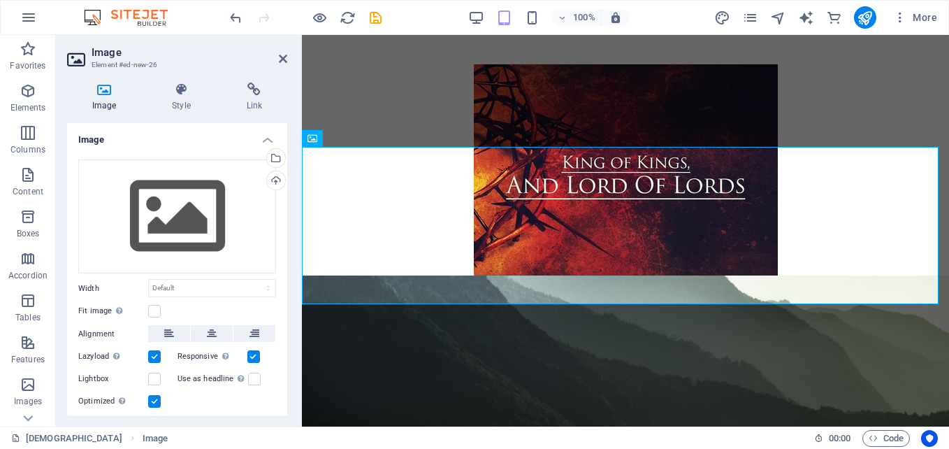
scroll to position [3901, 0]
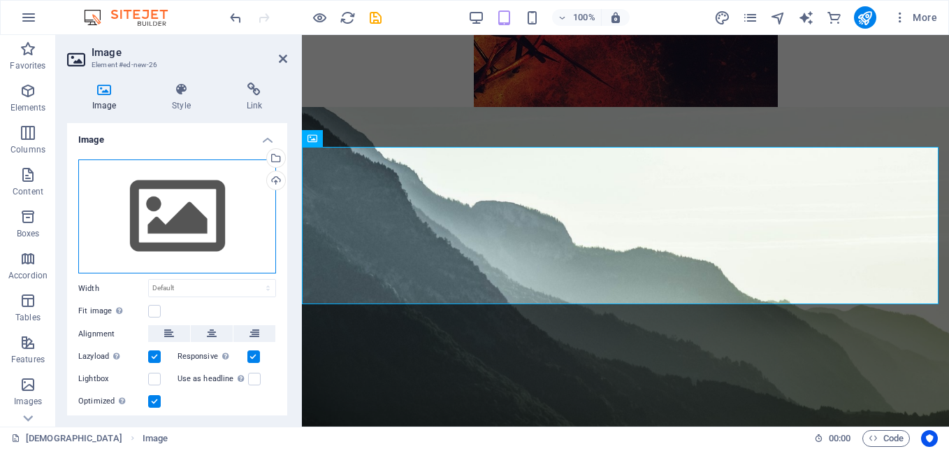
click at [122, 174] on div "Drag files here, click to choose files or select files from Files or our free s…" at bounding box center [177, 216] width 198 height 115
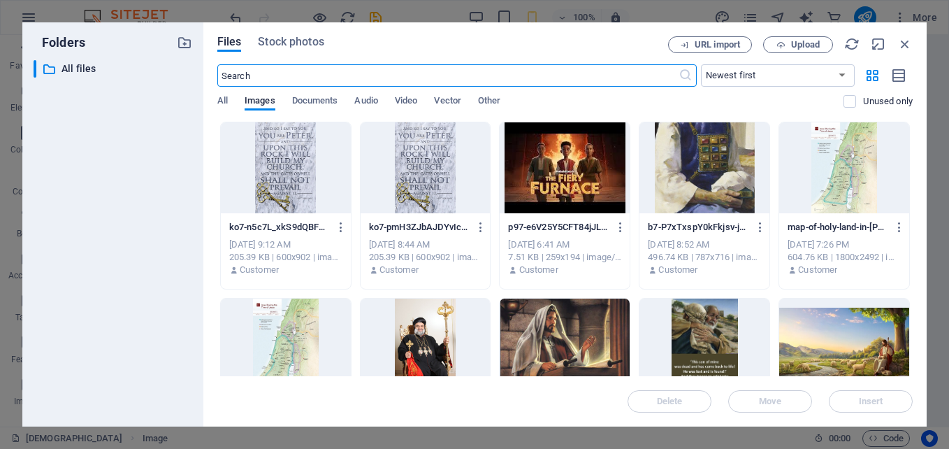
scroll to position [4996, 0]
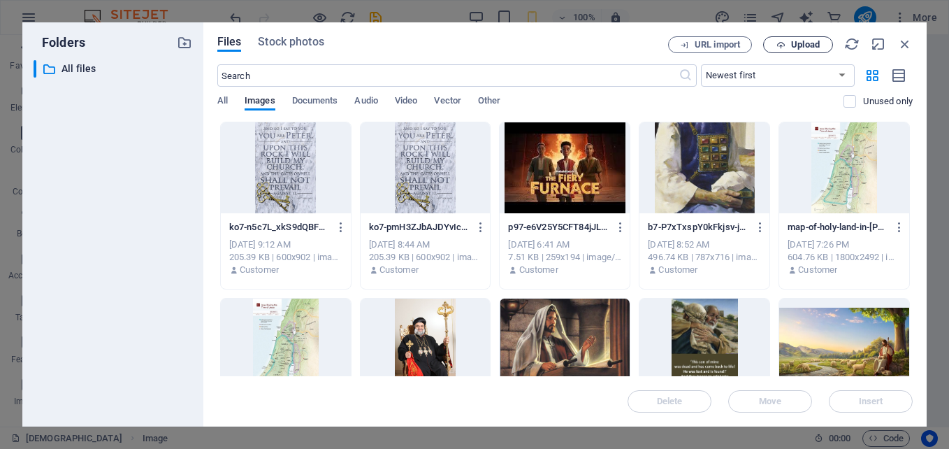
click at [771, 48] on span "Upload" at bounding box center [797, 45] width 57 height 9
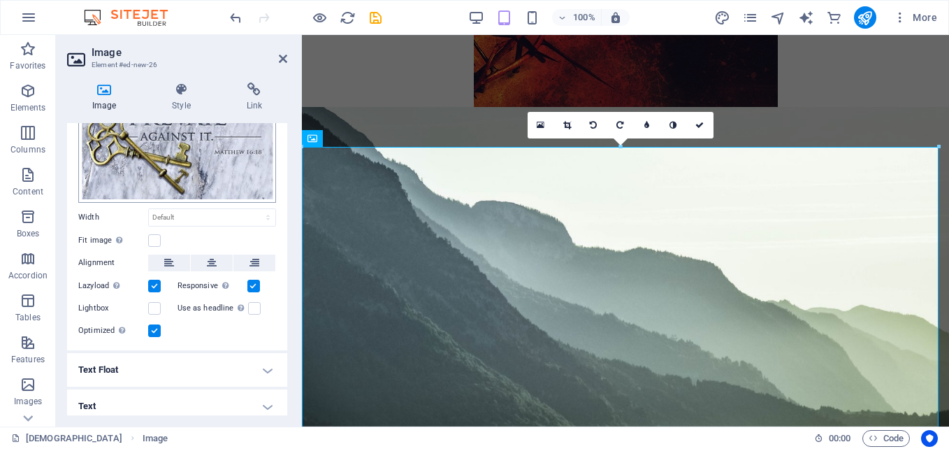
scroll to position [254, 0]
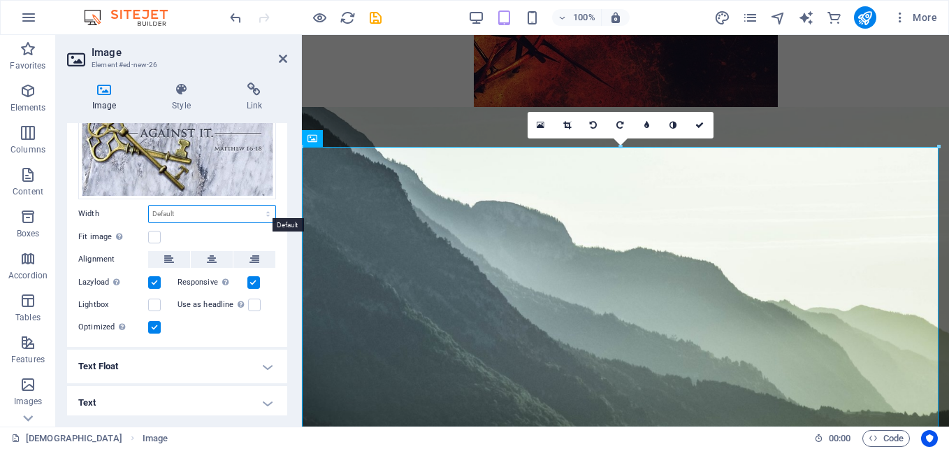
click at [212, 212] on select "Default auto px rem % em vh vw" at bounding box center [212, 213] width 126 height 17
select select "%"
click at [253, 205] on select "Default auto px rem % em vh vw" at bounding box center [212, 213] width 126 height 17
type input "100"
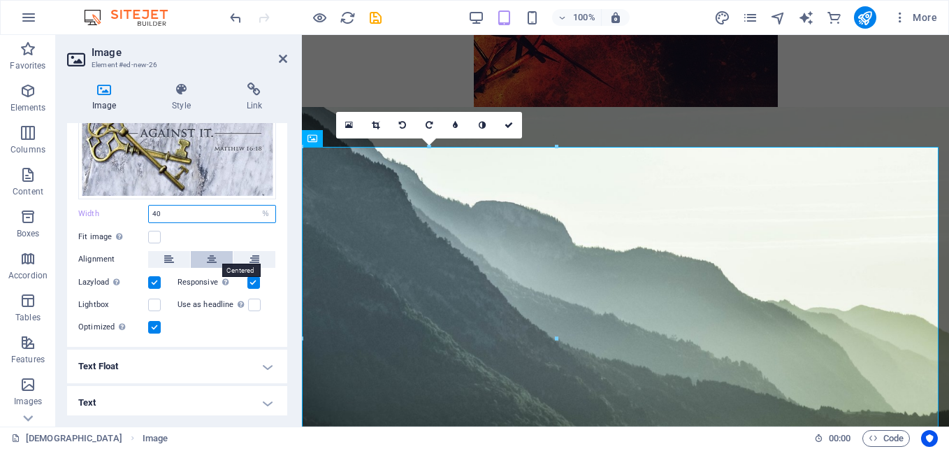
type input "40"
click at [215, 259] on icon at bounding box center [212, 259] width 10 height 17
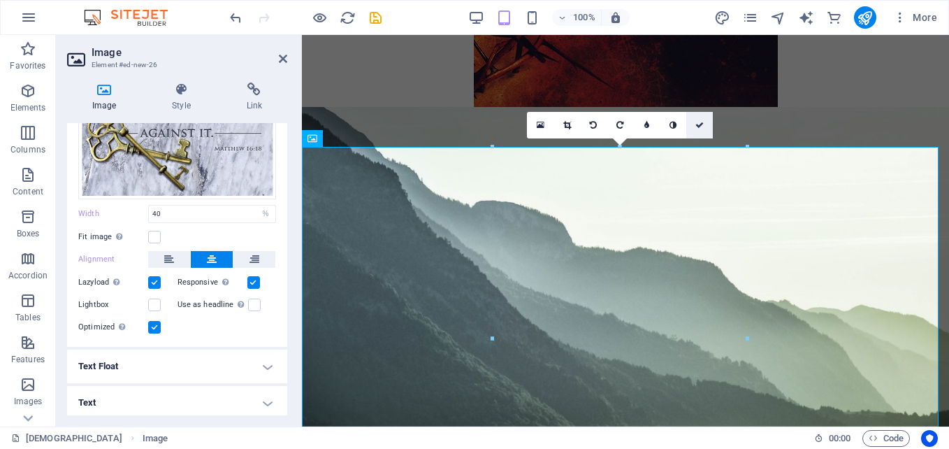
click at [696, 125] on icon at bounding box center [699, 125] width 8 height 8
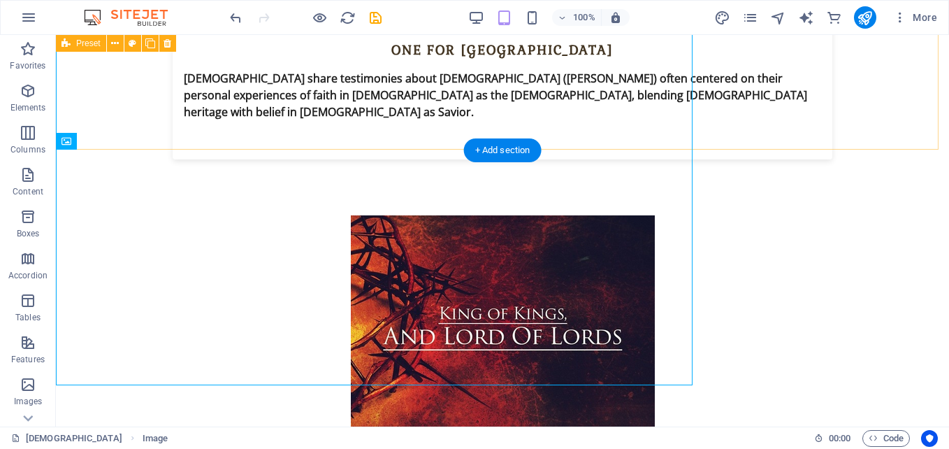
scroll to position [4045, 0]
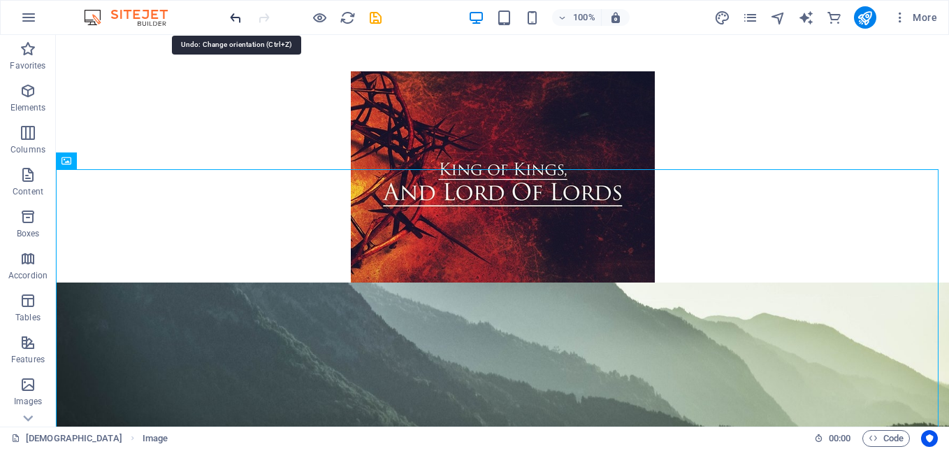
click at [237, 18] on icon "undo" at bounding box center [236, 18] width 16 height 16
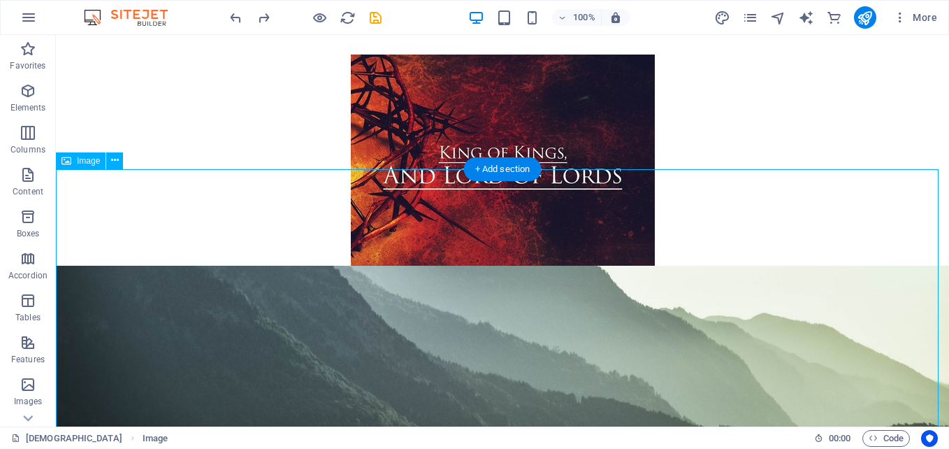
select select "%"
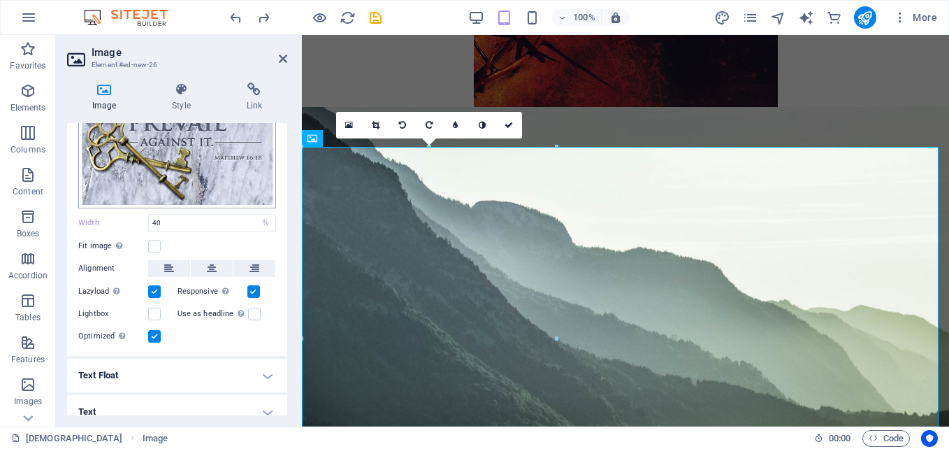
scroll to position [254, 0]
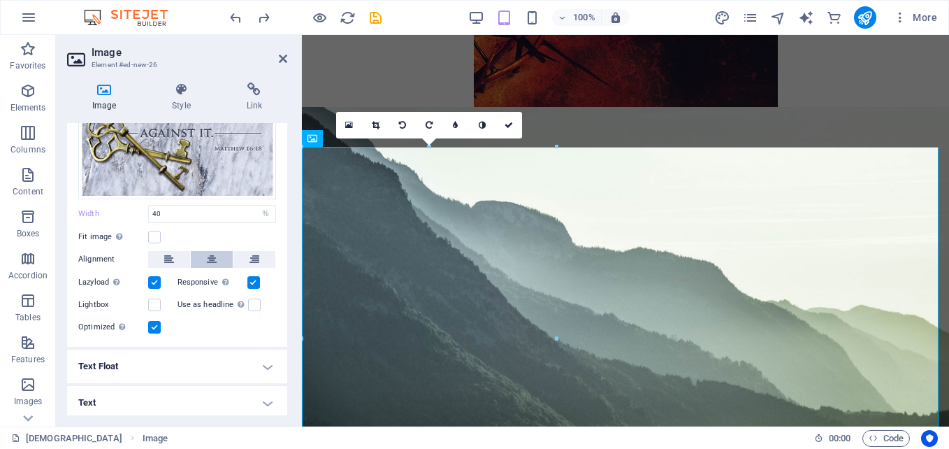
click at [210, 254] on icon at bounding box center [212, 259] width 10 height 17
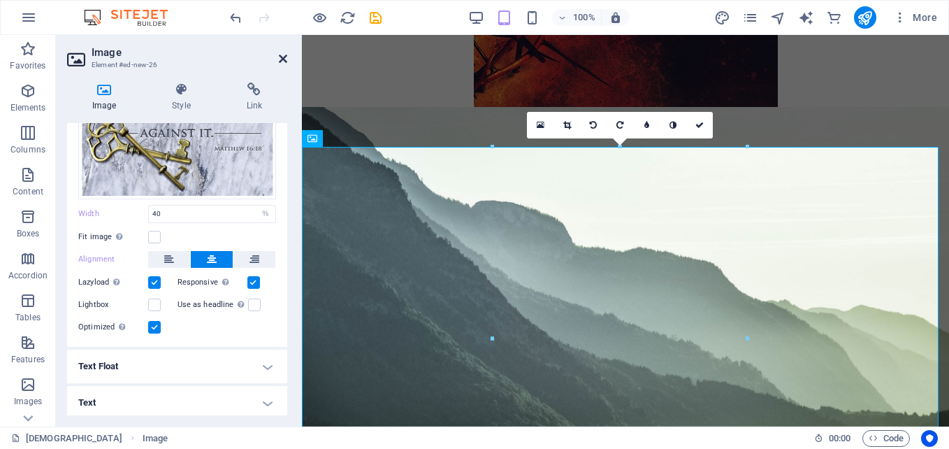
click at [282, 56] on icon at bounding box center [283, 58] width 8 height 11
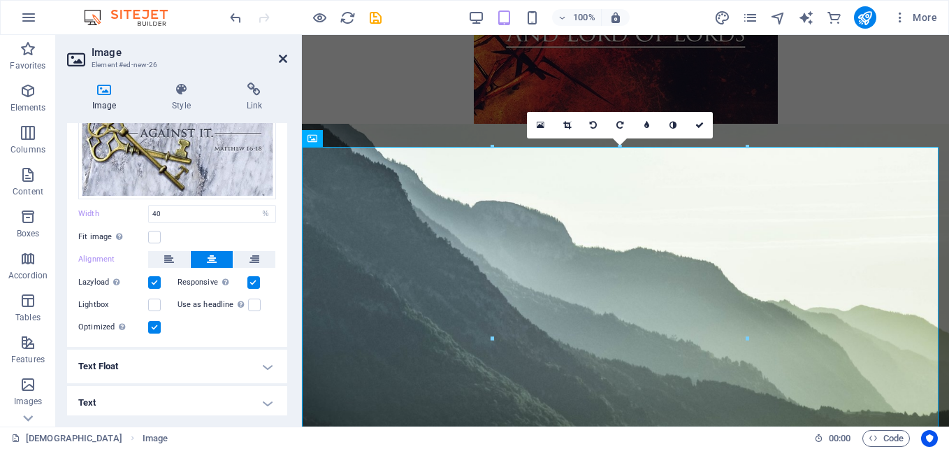
scroll to position [4045, 0]
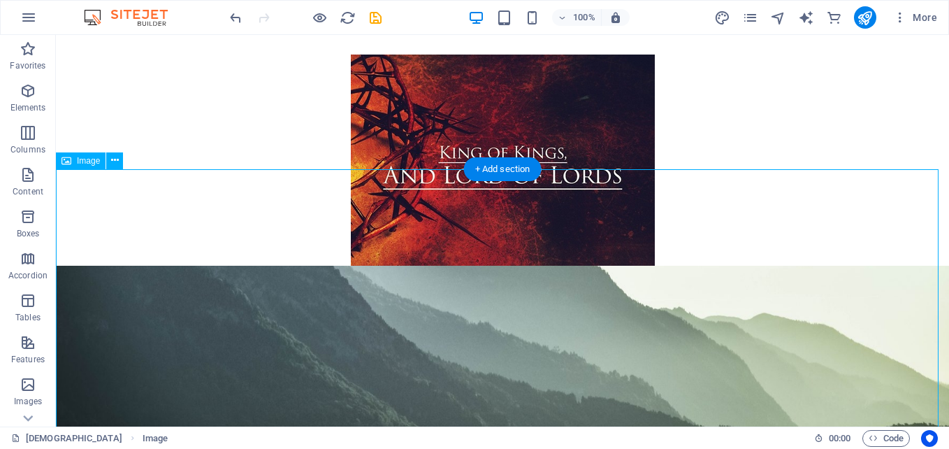
select select "%"
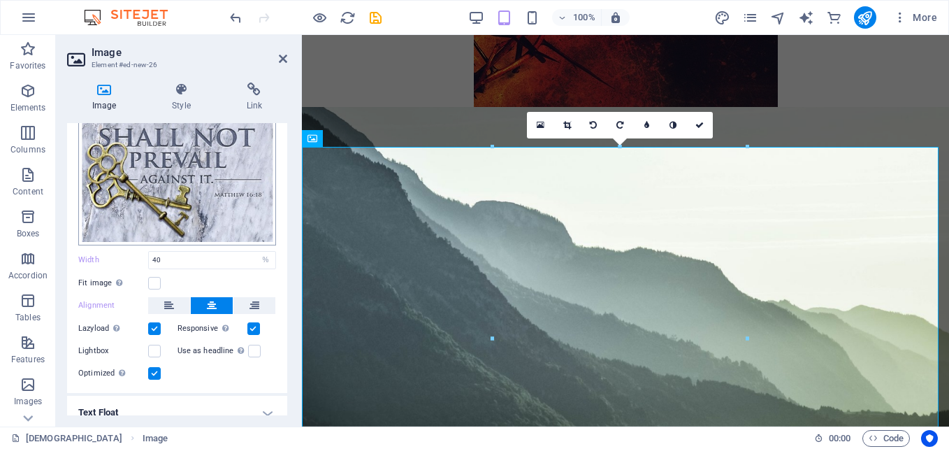
scroll to position [254, 0]
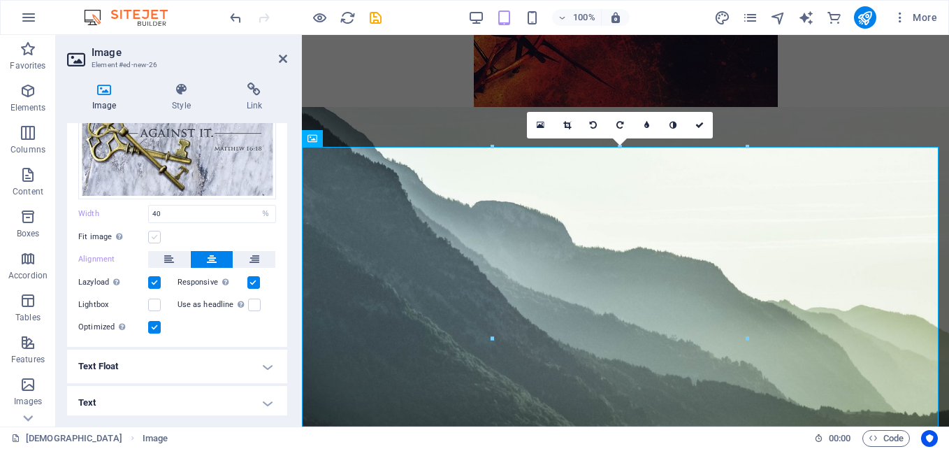
click at [159, 233] on label at bounding box center [154, 237] width 13 height 13
click at [0, 0] on input "Fit image Automatically fit image to a fixed width and height" at bounding box center [0, 0] width 0 height 0
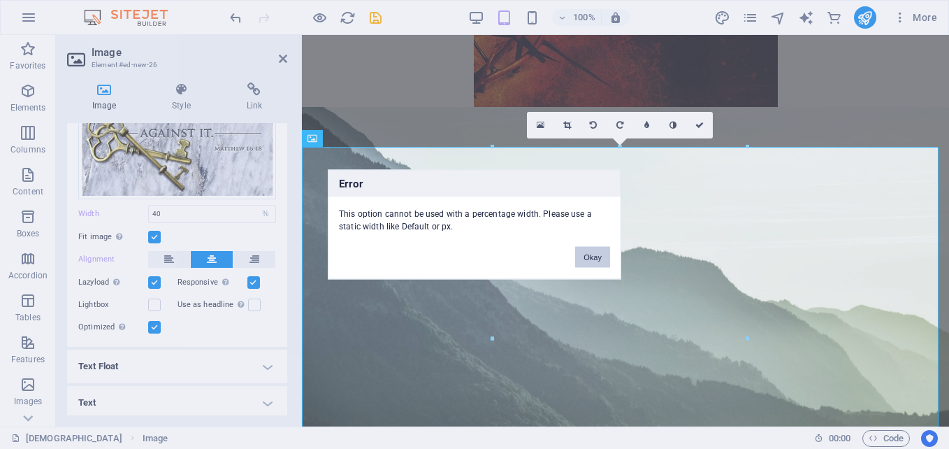
click at [591, 252] on button "Okay" at bounding box center [592, 257] width 35 height 21
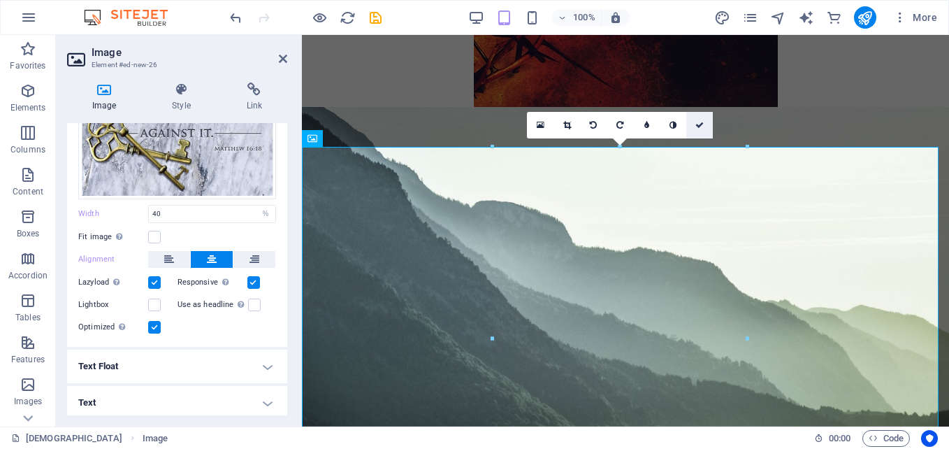
click at [696, 131] on link at bounding box center [699, 125] width 27 height 27
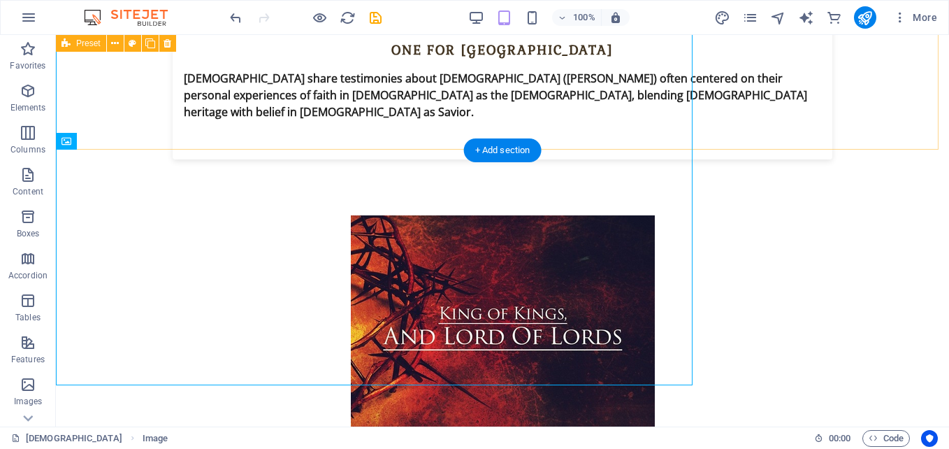
scroll to position [4045, 0]
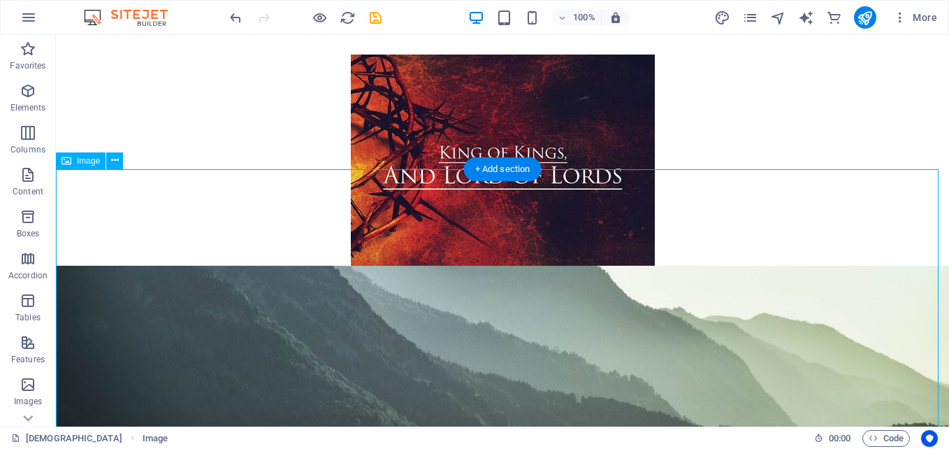
select select "%"
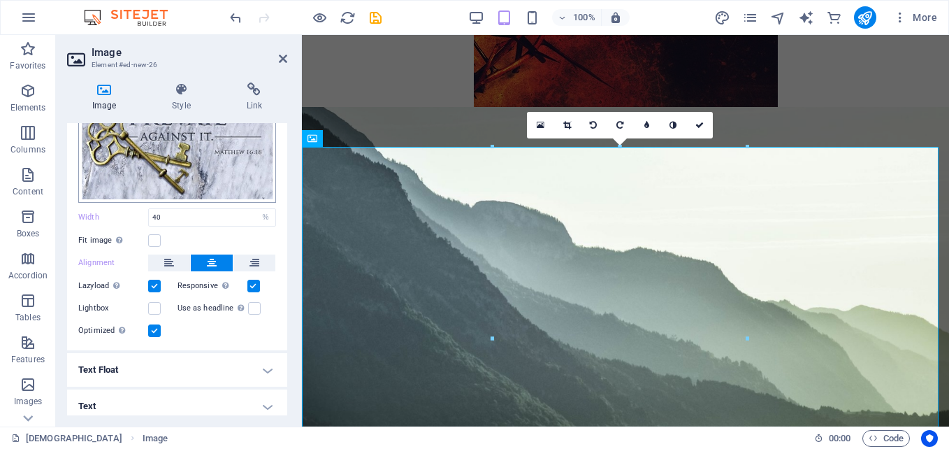
scroll to position [254, 0]
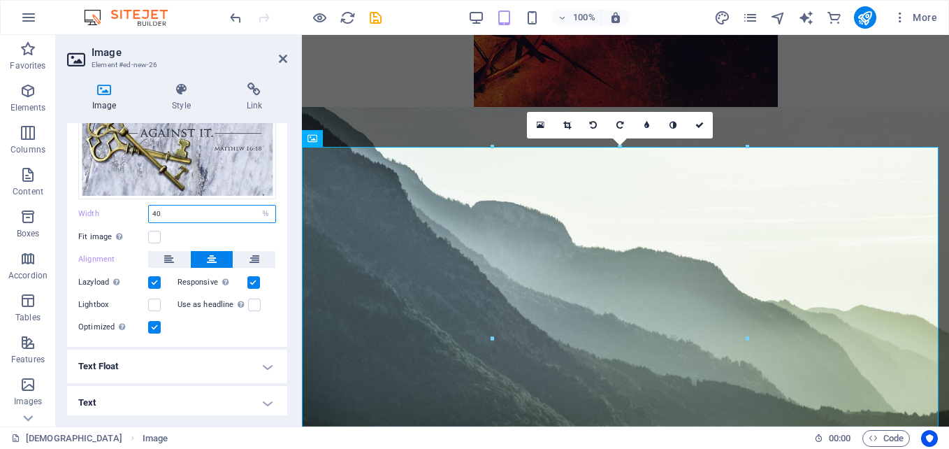
click at [220, 205] on input "40" at bounding box center [212, 213] width 126 height 17
type input "4"
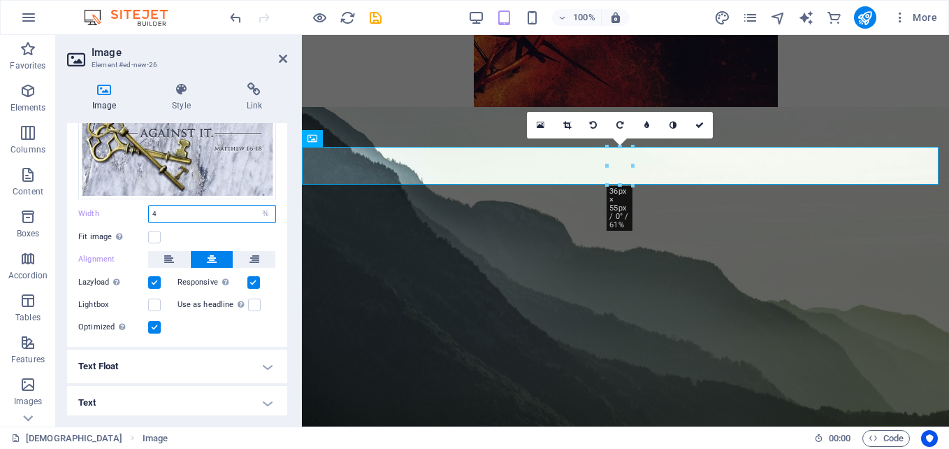
type input "40"
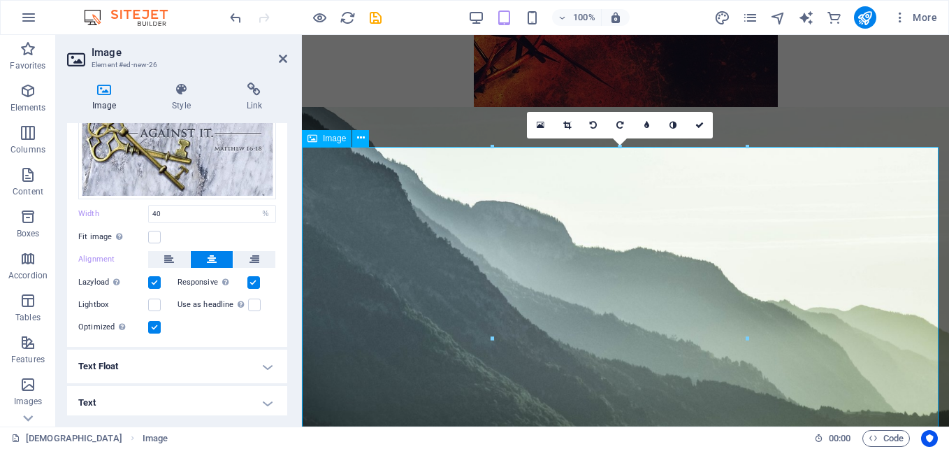
click at [242, 254] on button at bounding box center [254, 259] width 42 height 17
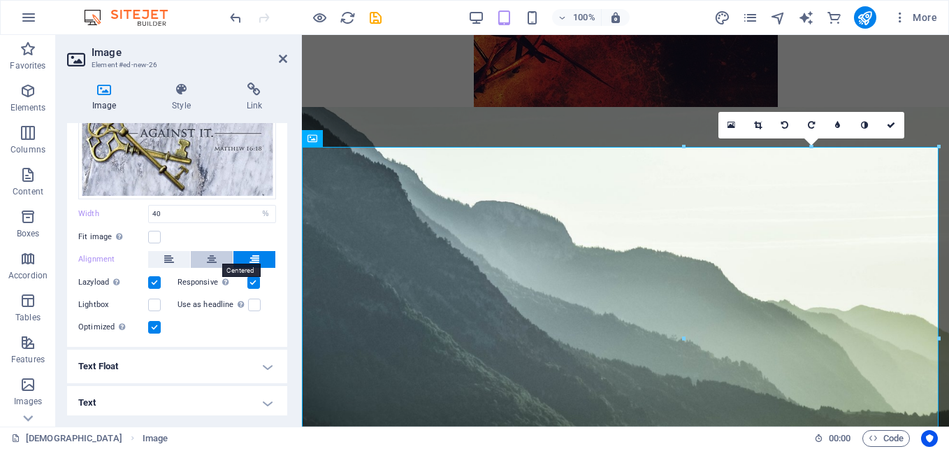
click at [224, 251] on button at bounding box center [212, 259] width 42 height 17
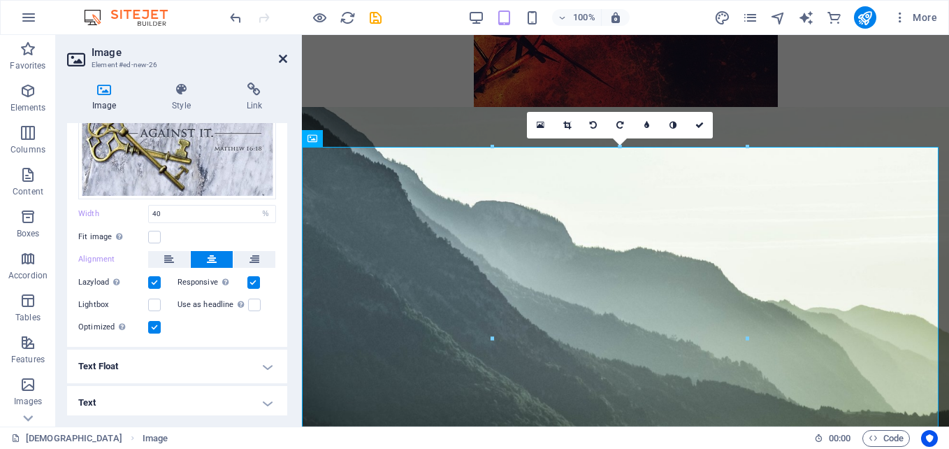
click at [279, 58] on icon at bounding box center [283, 58] width 8 height 11
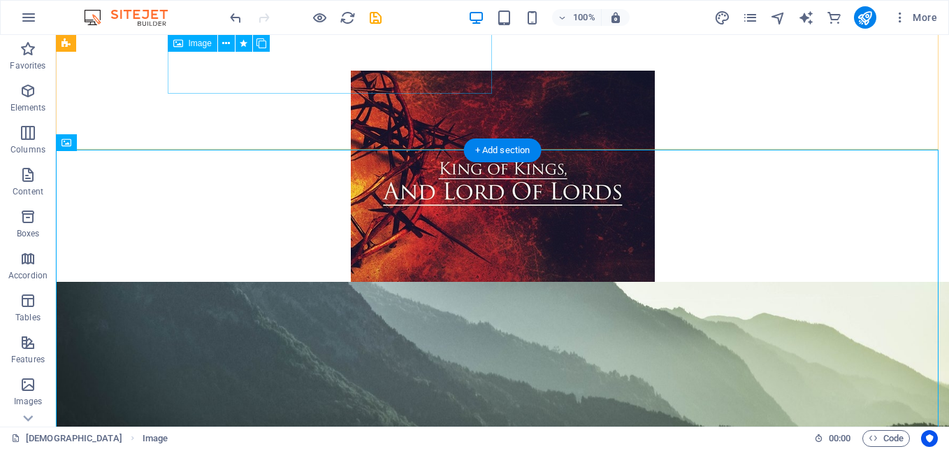
scroll to position [4045, 0]
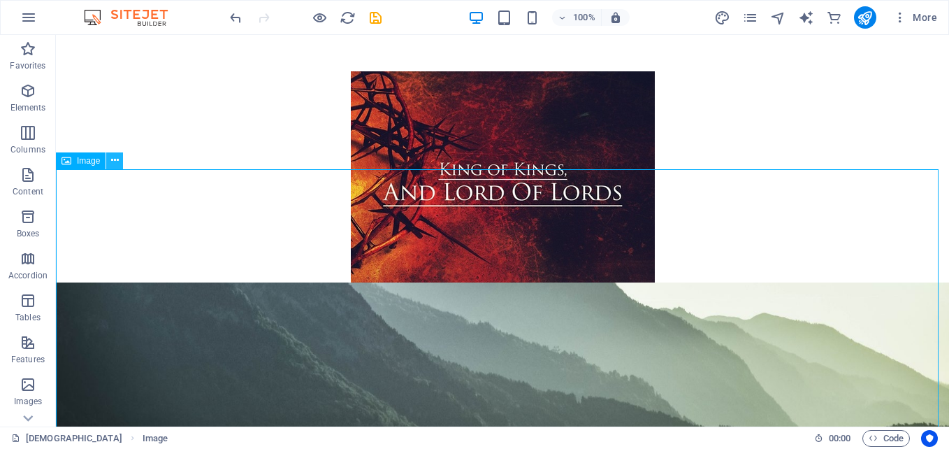
click at [113, 159] on icon at bounding box center [115, 160] width 8 height 15
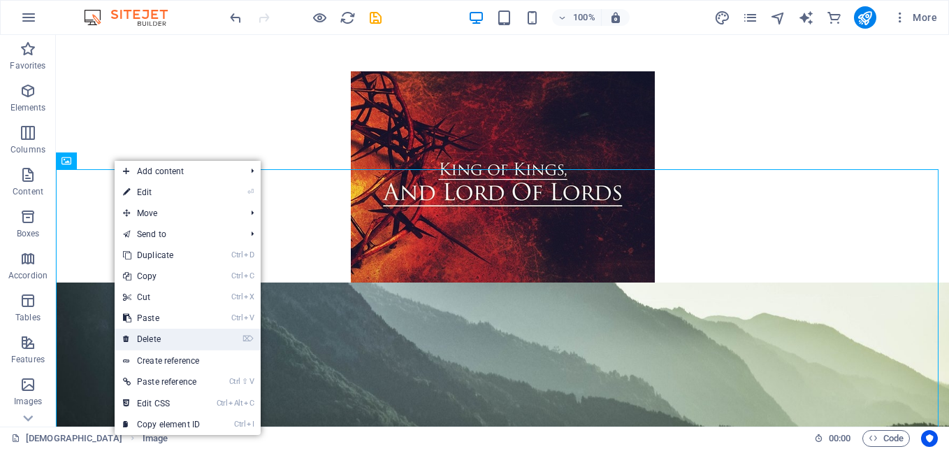
click at [154, 336] on link "⌦ Delete" at bounding box center [162, 338] width 94 height 21
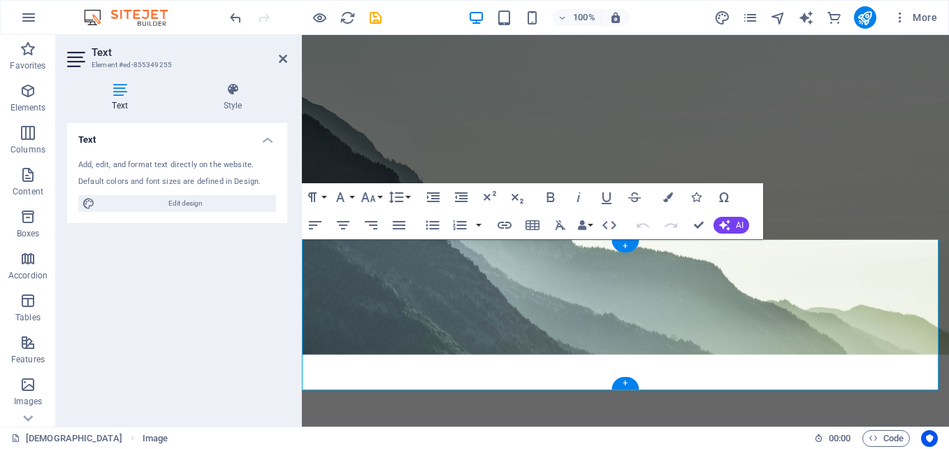
scroll to position [3878, 0]
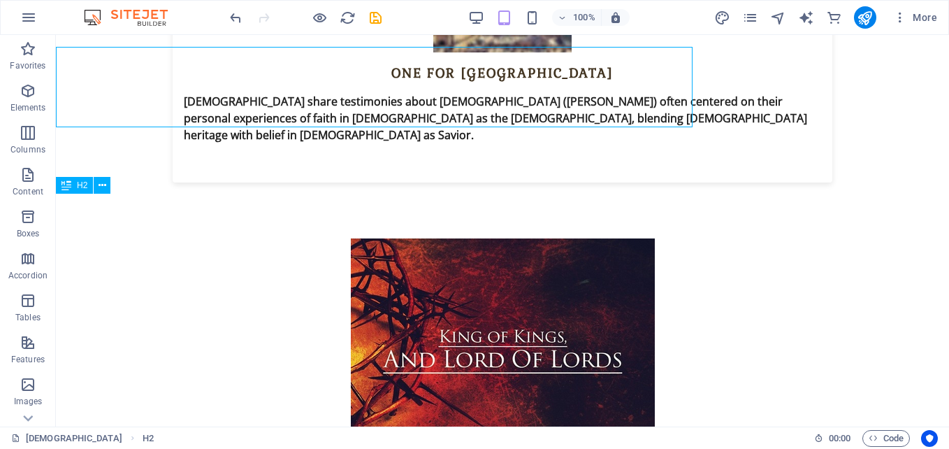
scroll to position [4022, 0]
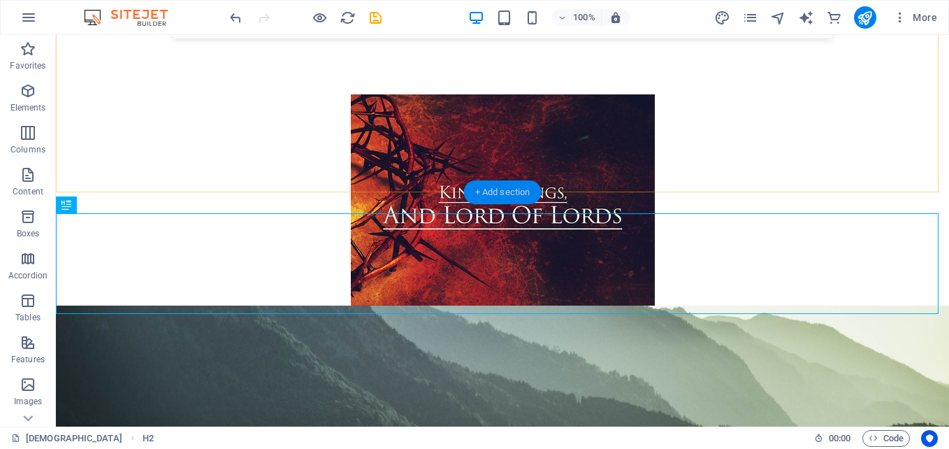
click at [511, 195] on div "+ Add section" at bounding box center [503, 192] width 78 height 24
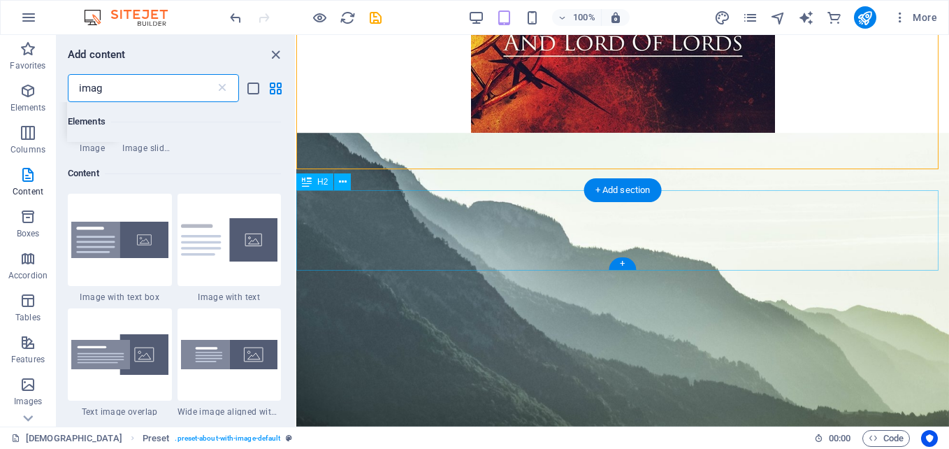
scroll to position [107, 0]
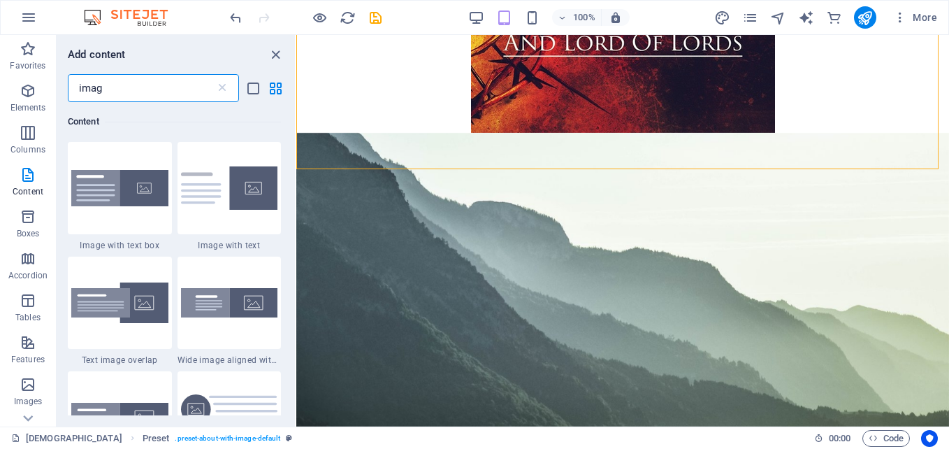
type input "ima"
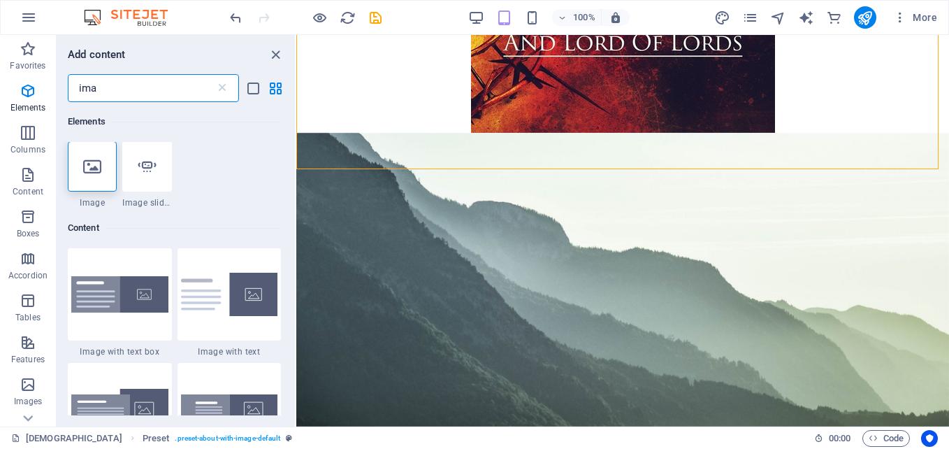
scroll to position [0, 0]
click at [82, 168] on div at bounding box center [92, 167] width 49 height 50
click at [296, 168] on div "Drag here to replace the existing content. Press “Ctrl” if you want to create a…" at bounding box center [622, 230] width 653 height 391
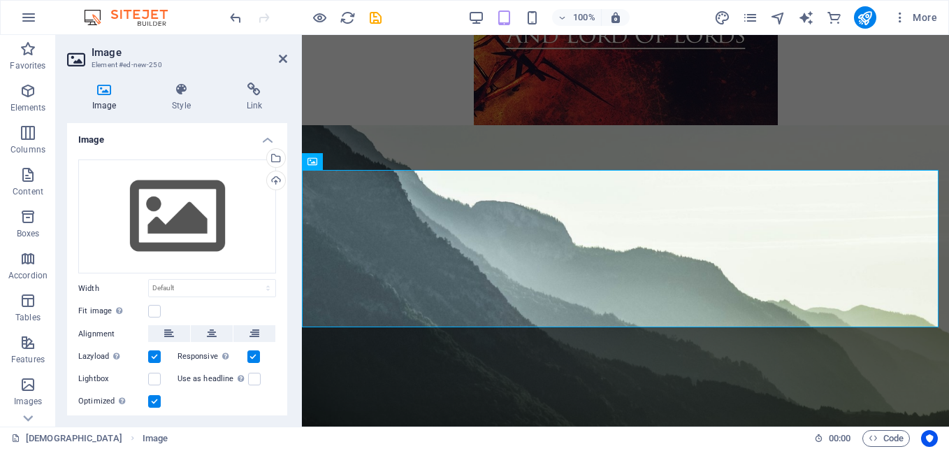
scroll to position [3878, 0]
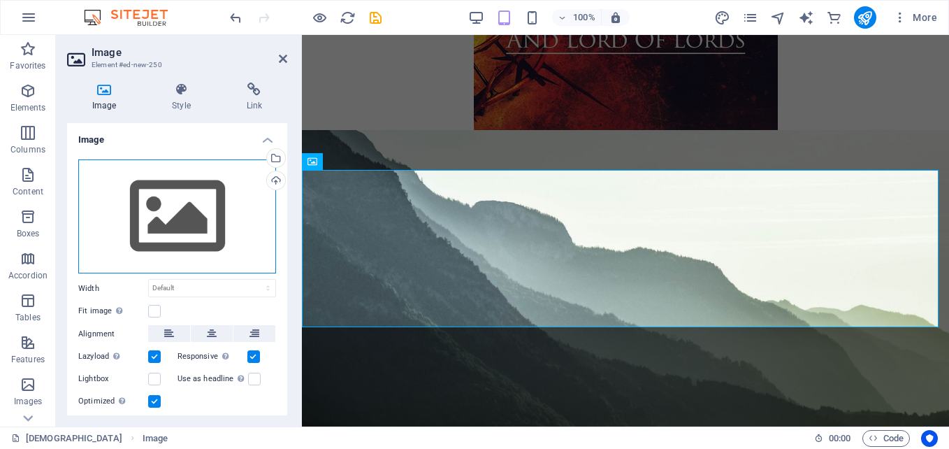
drag, startPoint x: 82, startPoint y: 168, endPoint x: 163, endPoint y: 170, distance: 81.8
click at [163, 170] on div "Drag files here, click to choose files or select files from Files or our free s…" at bounding box center [177, 216] width 198 height 115
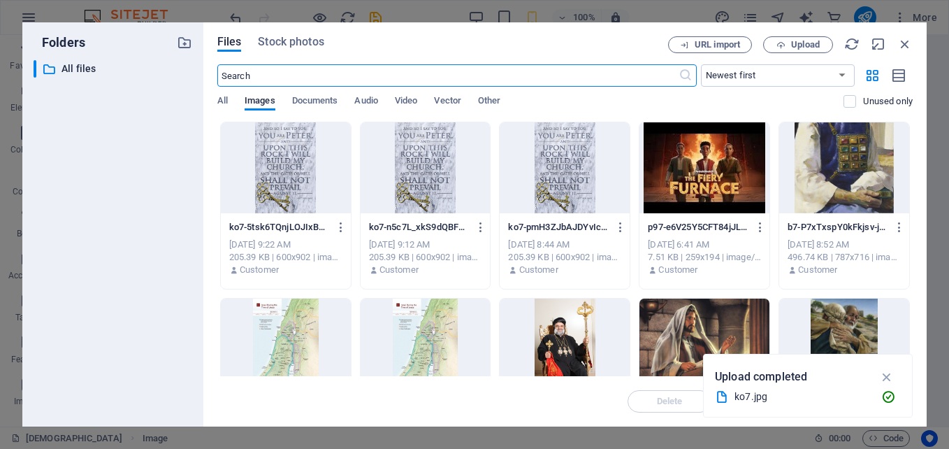
scroll to position [4996, 0]
click at [814, 41] on span "Upload" at bounding box center [805, 45] width 29 height 8
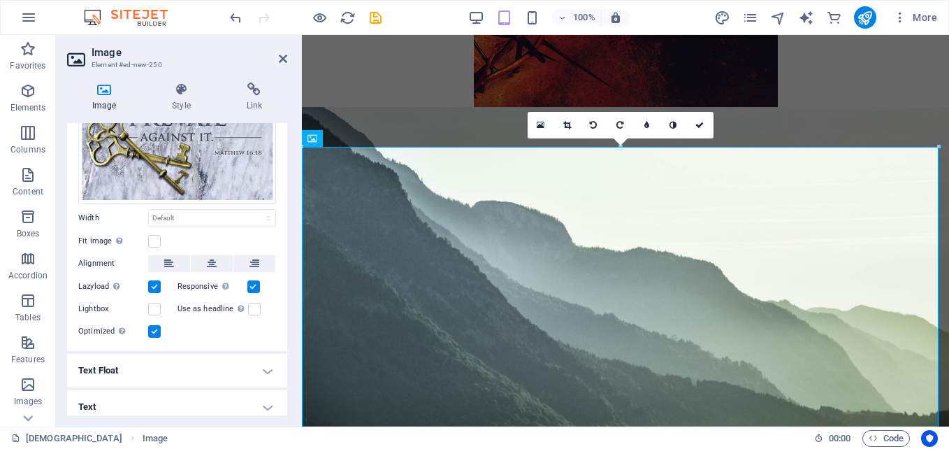
scroll to position [254, 0]
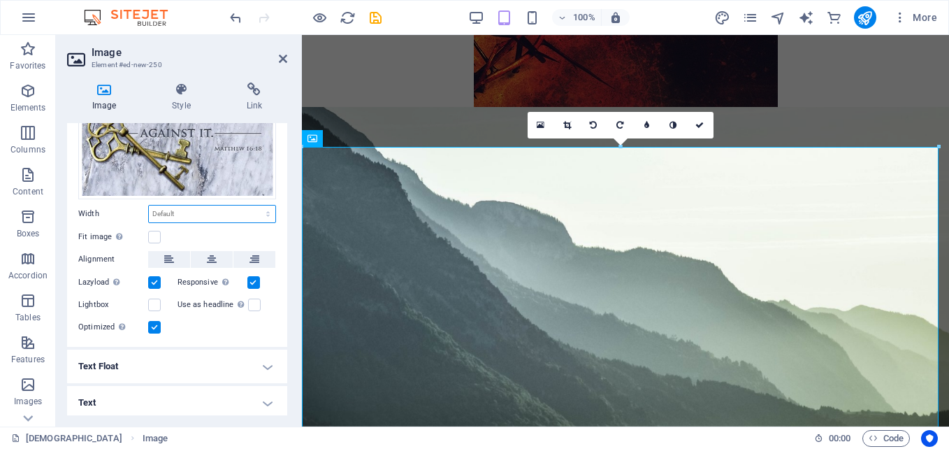
click at [210, 213] on select "Default auto px rem % em vh vw" at bounding box center [212, 213] width 126 height 17
select select "%"
click at [253, 205] on select "Default auto px rem % em vh vw" at bounding box center [212, 213] width 126 height 17
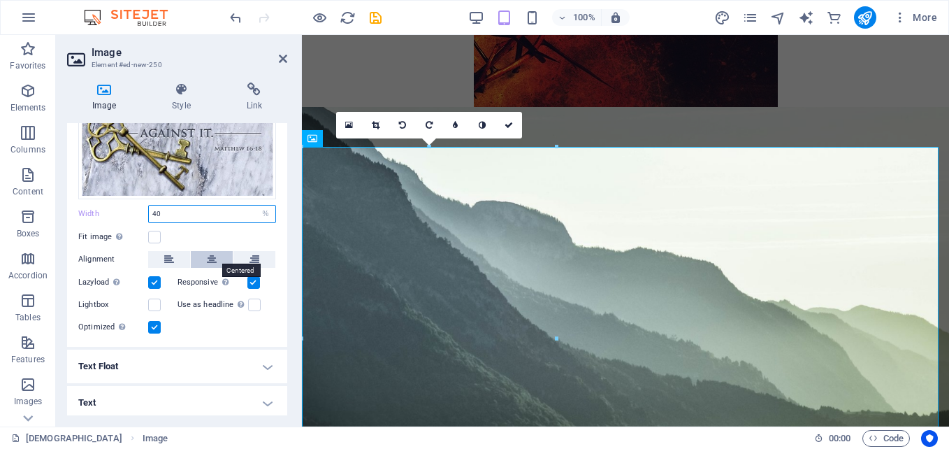
type input "40"
click at [208, 252] on icon at bounding box center [212, 259] width 10 height 17
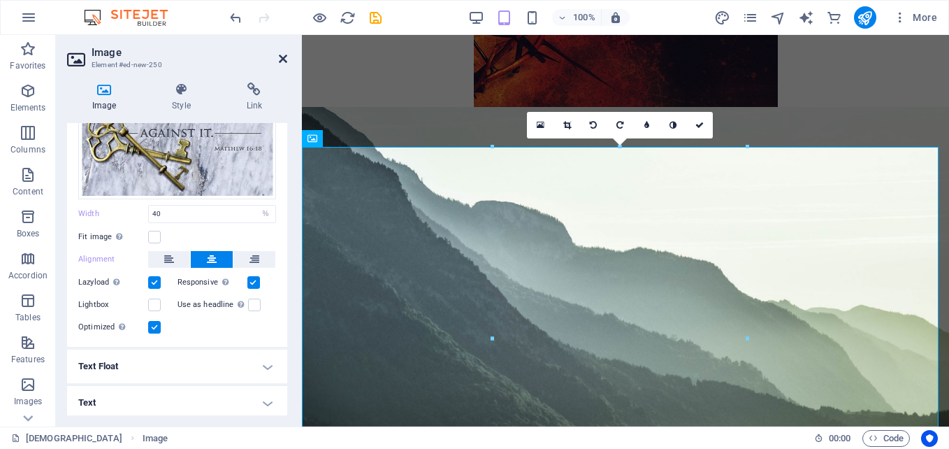
click at [284, 59] on icon at bounding box center [283, 58] width 8 height 11
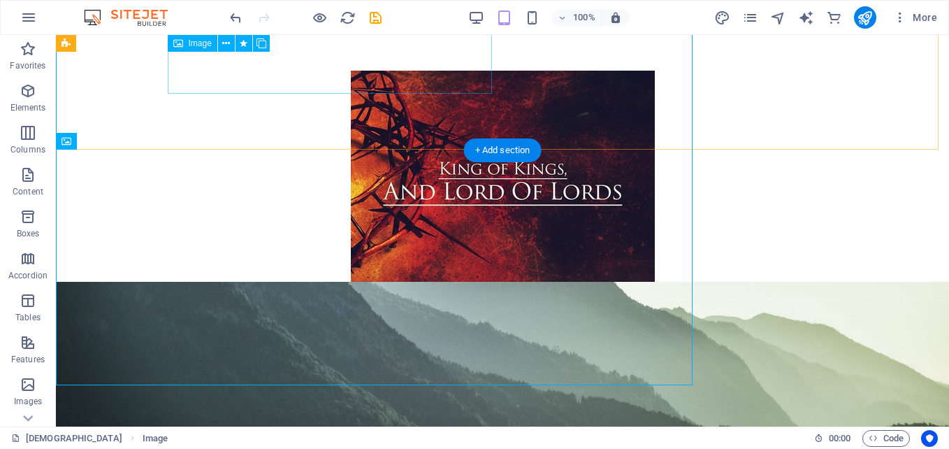
scroll to position [4045, 0]
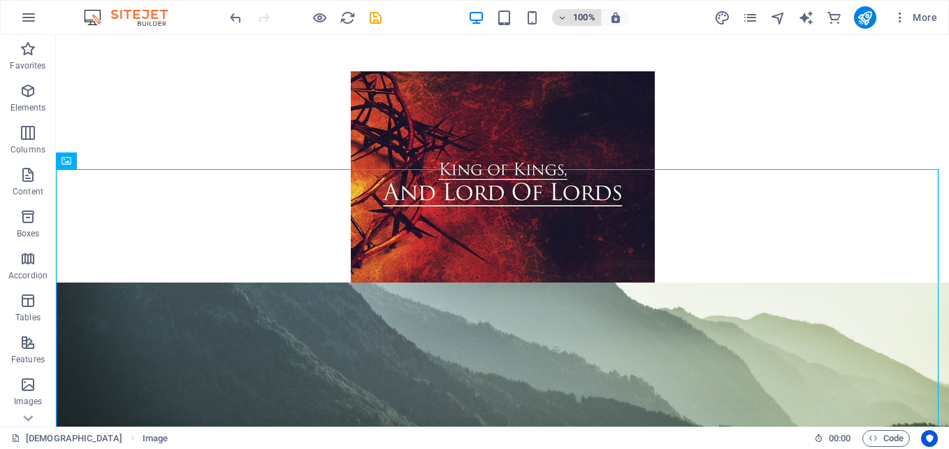
click at [560, 14] on icon "button" at bounding box center [563, 17] width 10 height 9
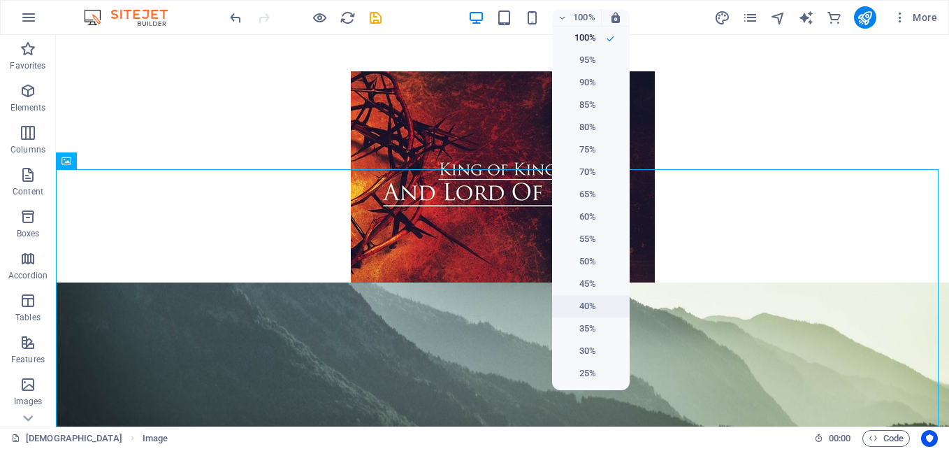
click at [577, 307] on h6 "40%" at bounding box center [578, 306] width 36 height 17
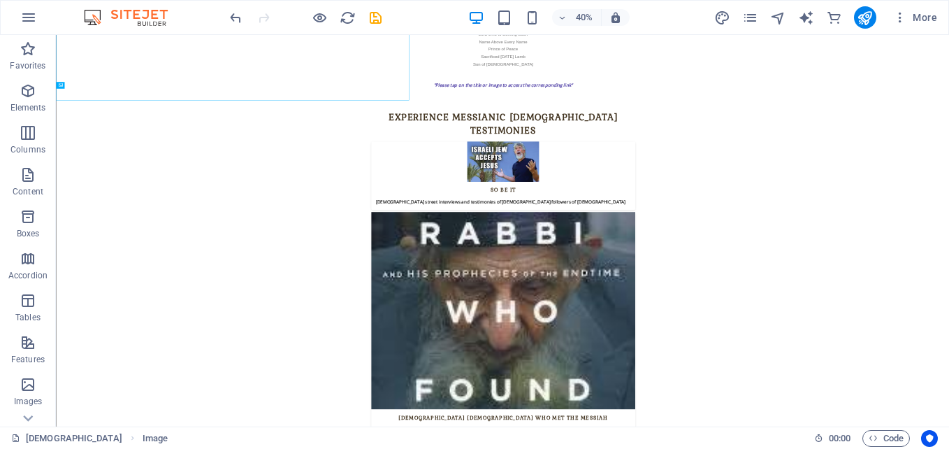
scroll to position [5342, 0]
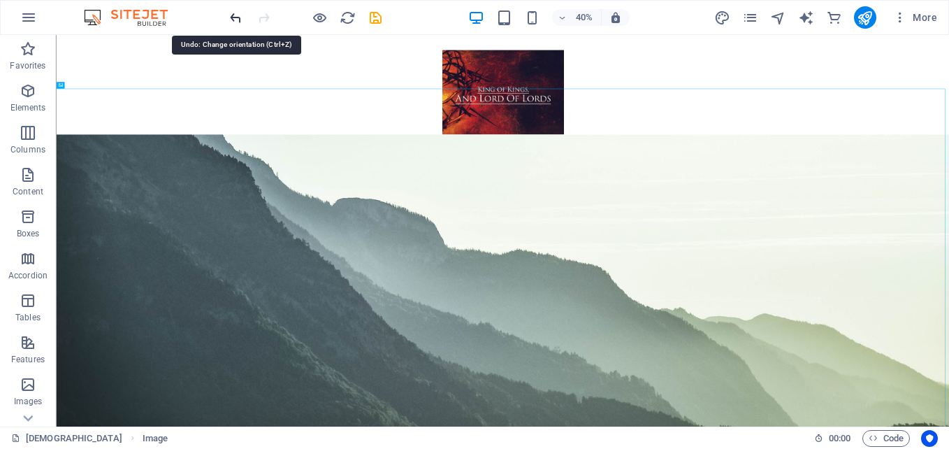
click at [238, 20] on icon "undo" at bounding box center [236, 18] width 16 height 16
click at [567, 22] on icon "button" at bounding box center [563, 17] width 10 height 9
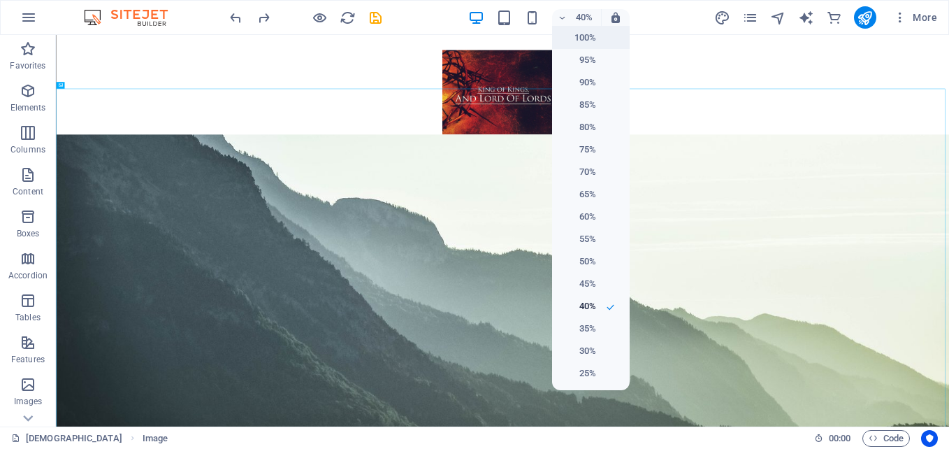
click at [574, 36] on h6 "100%" at bounding box center [578, 37] width 36 height 17
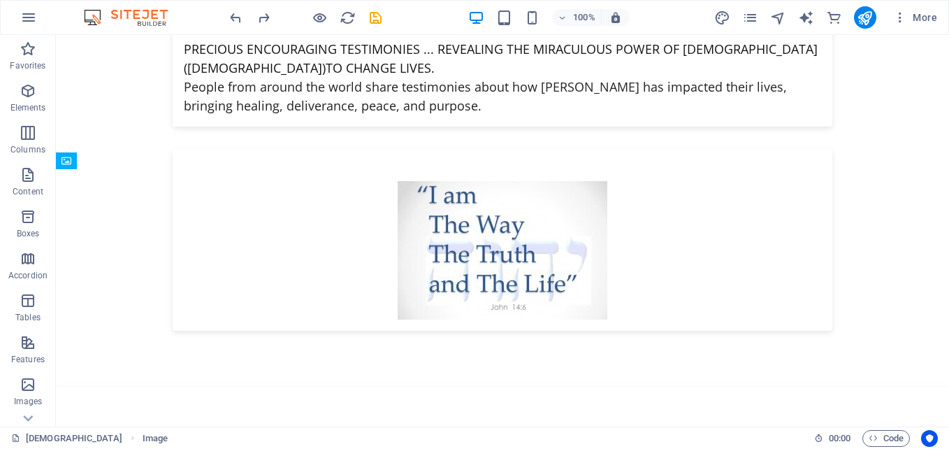
scroll to position [4045, 0]
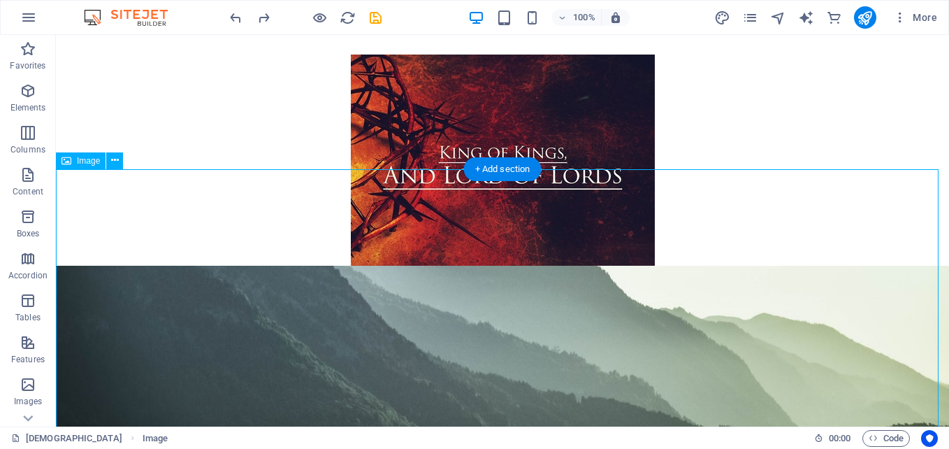
select select "%"
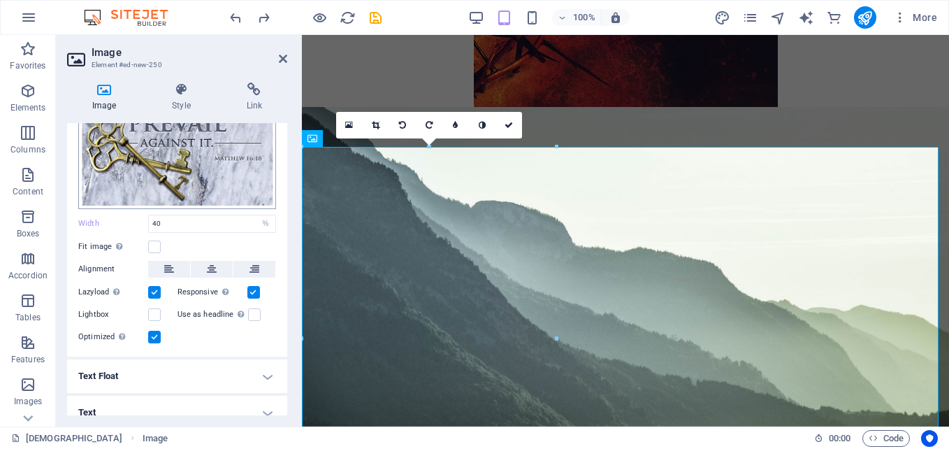
scroll to position [254, 0]
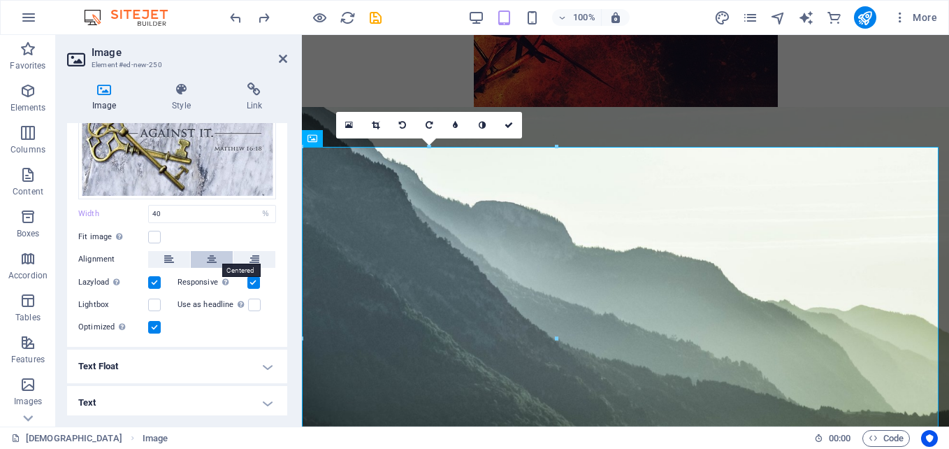
click at [207, 257] on icon at bounding box center [212, 259] width 10 height 17
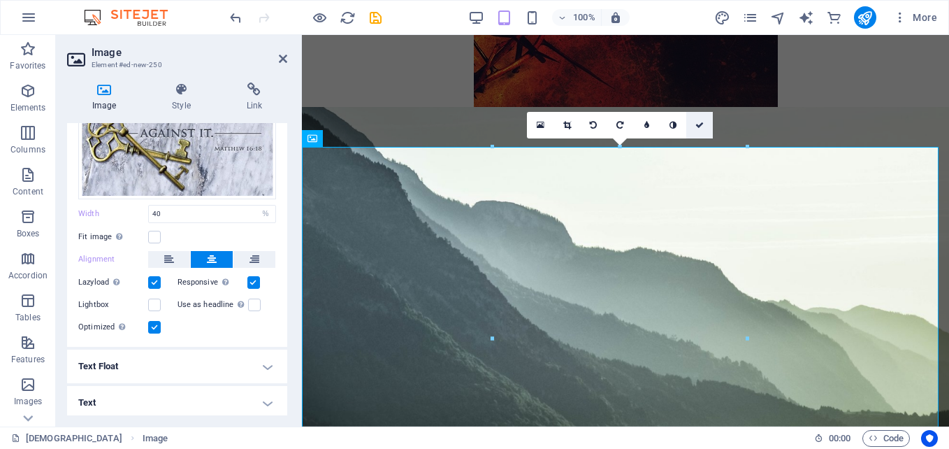
click at [697, 124] on icon at bounding box center [699, 125] width 8 height 8
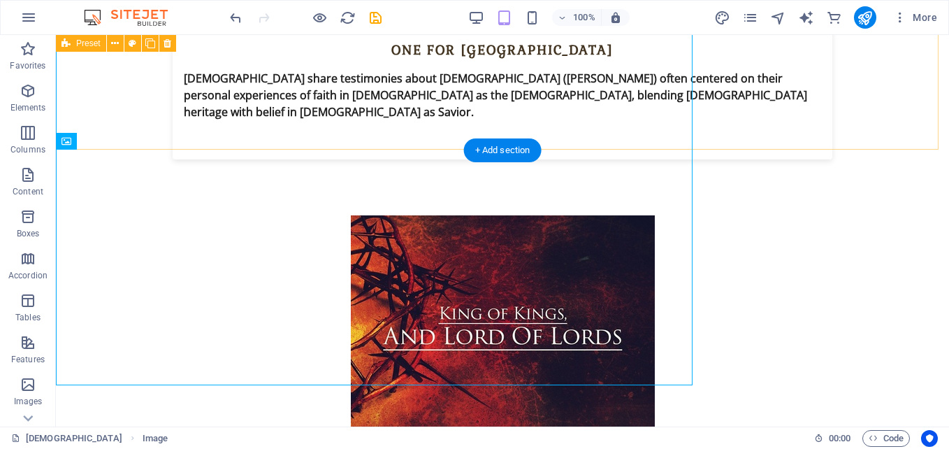
scroll to position [4045, 0]
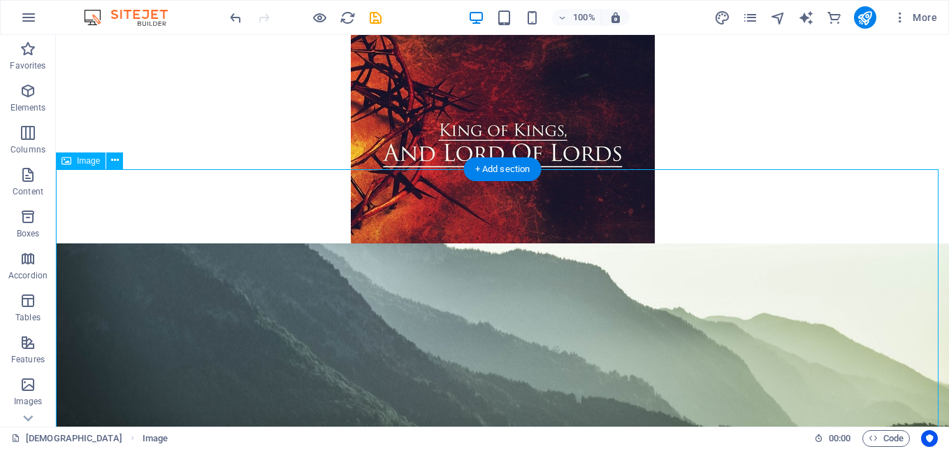
select select "%"
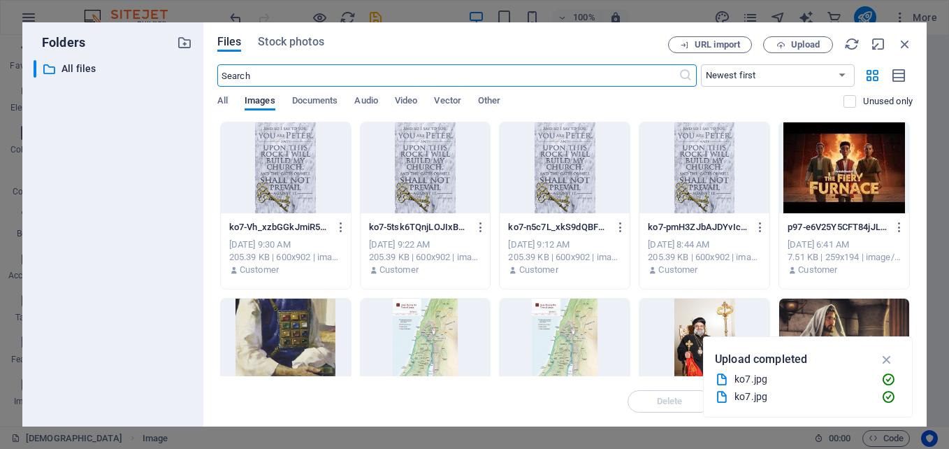
scroll to position [5006, 0]
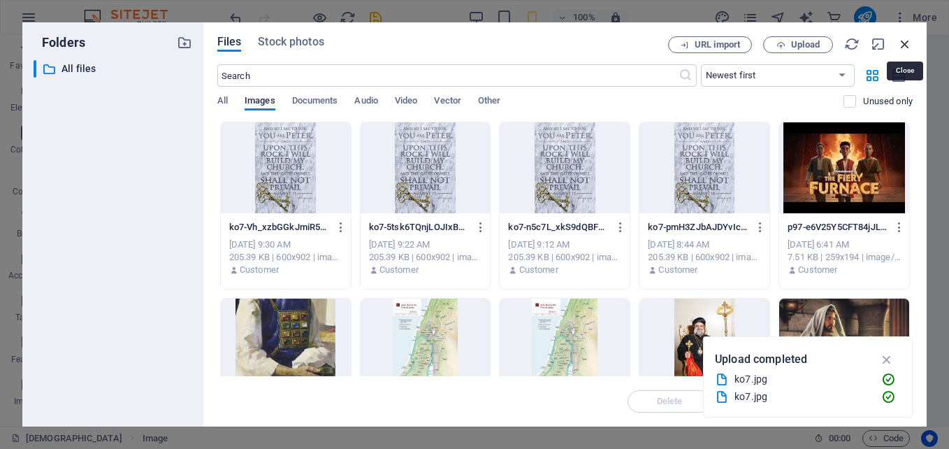
click at [905, 41] on icon "button" at bounding box center [904, 43] width 15 height 15
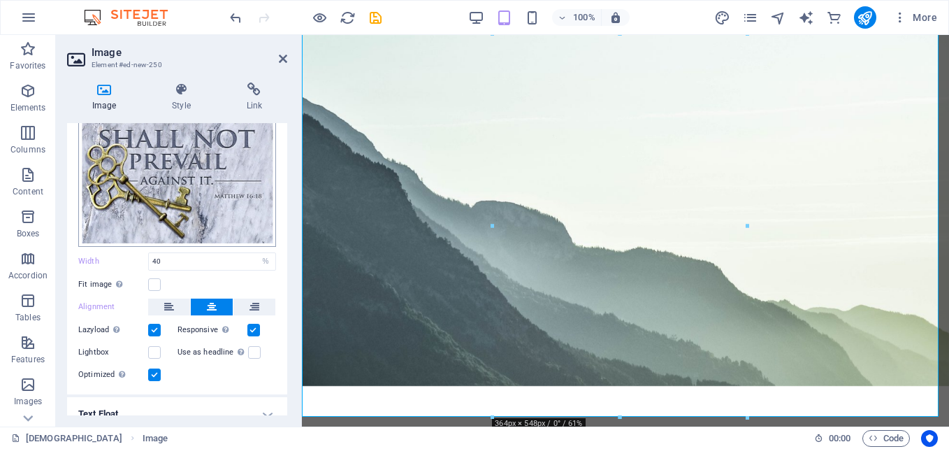
scroll to position [210, 0]
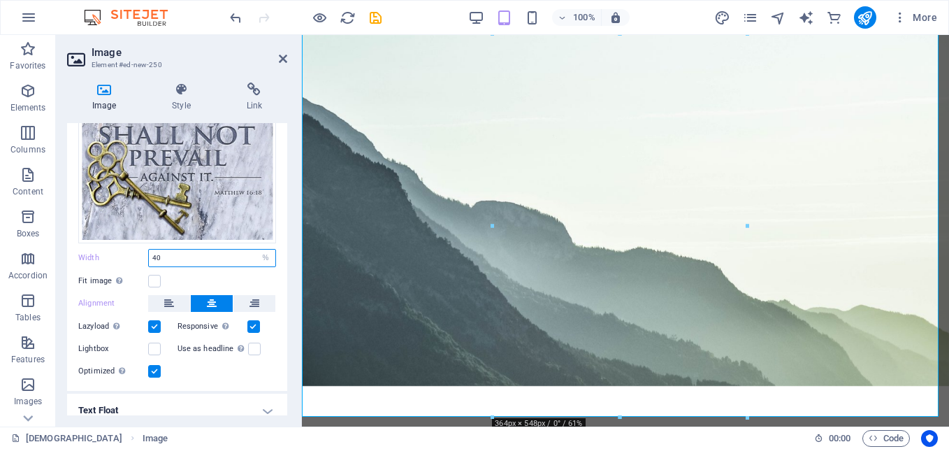
click at [177, 255] on input "40" at bounding box center [212, 257] width 126 height 17
click at [280, 57] on icon at bounding box center [283, 58] width 8 height 11
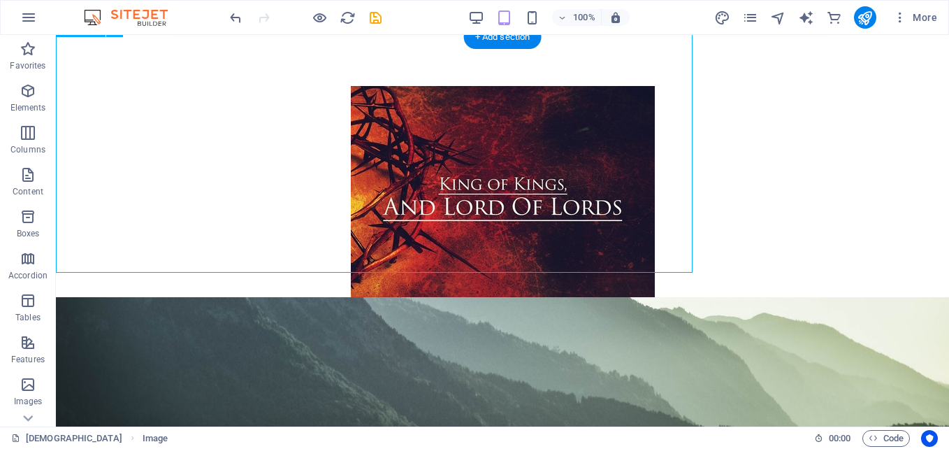
scroll to position [4157, 0]
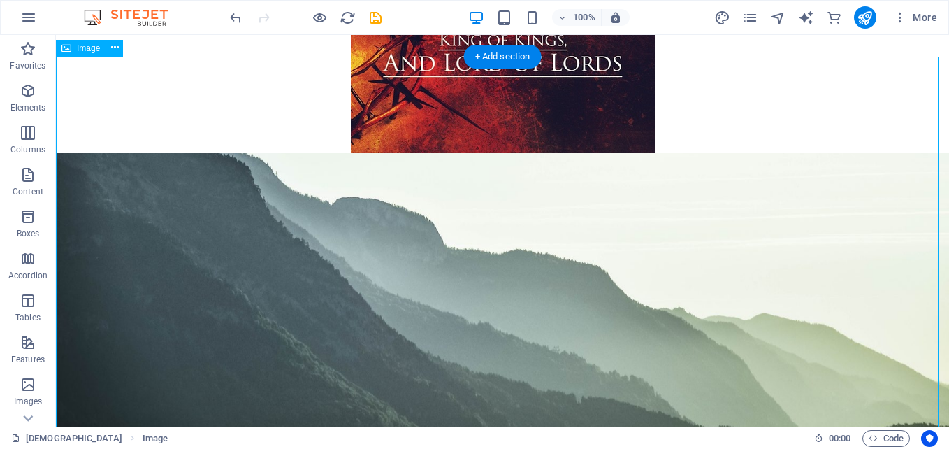
select select "%"
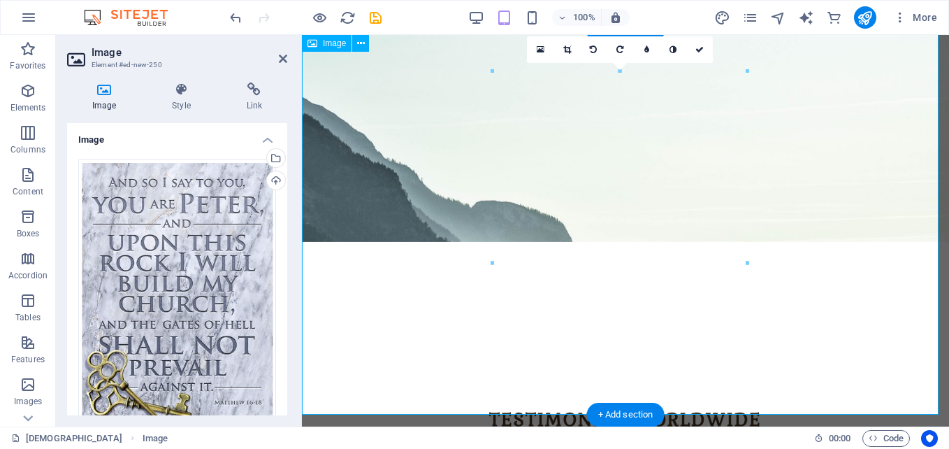
scroll to position [4013, 0]
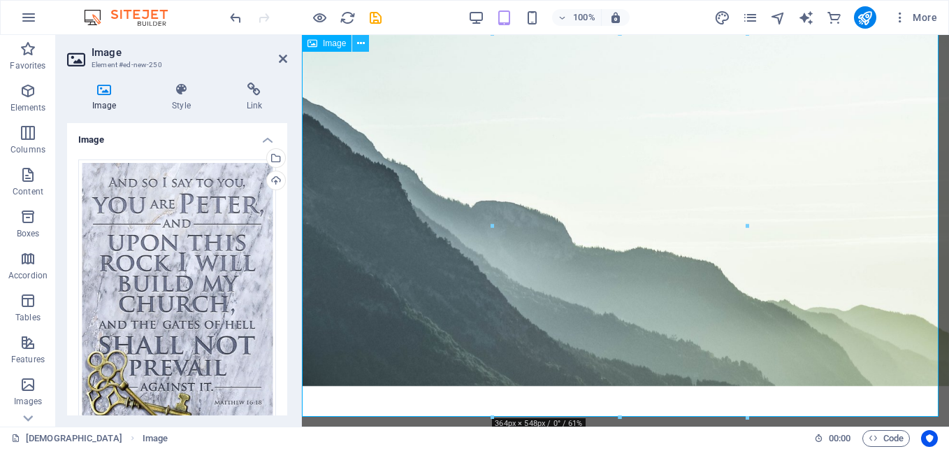
click at [358, 48] on icon at bounding box center [361, 43] width 8 height 15
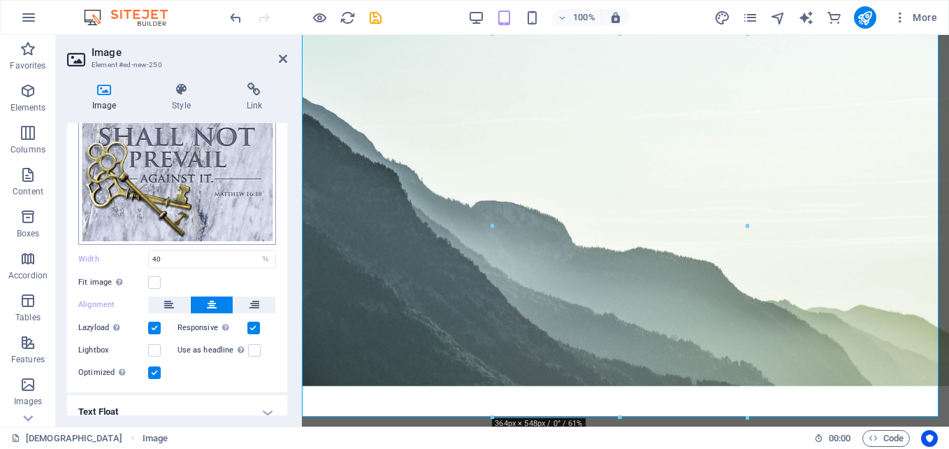
scroll to position [210, 0]
click at [153, 275] on label at bounding box center [154, 281] width 13 height 13
click at [0, 0] on input "Fit image Automatically fit image to a fixed width and height" at bounding box center [0, 0] width 0 height 0
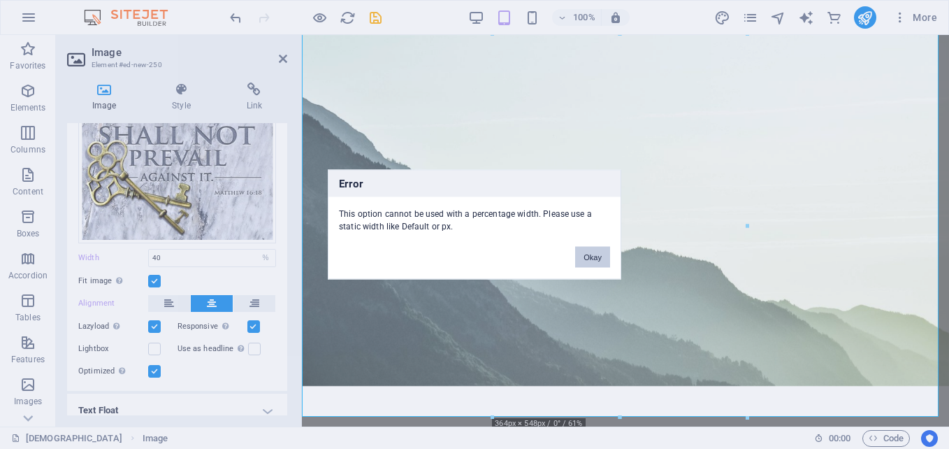
click at [590, 254] on button "Okay" at bounding box center [592, 257] width 35 height 21
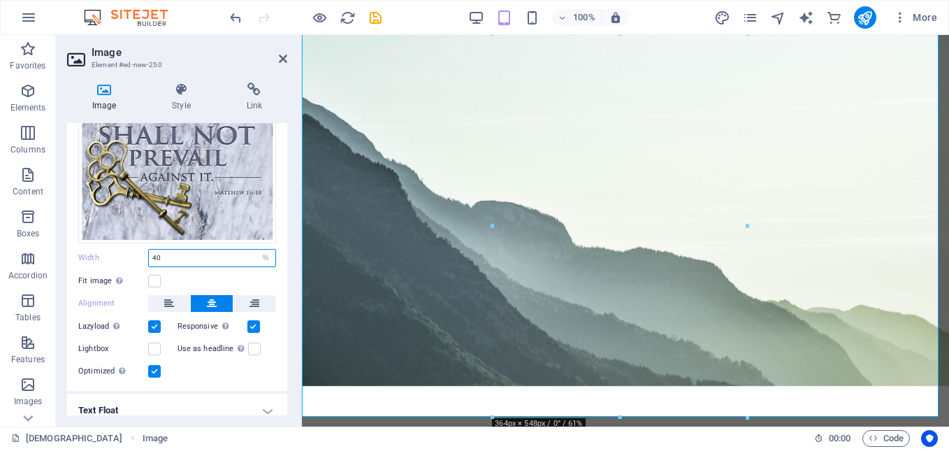
click at [207, 252] on input "40" at bounding box center [212, 257] width 126 height 17
click at [154, 347] on label at bounding box center [154, 348] width 13 height 13
click at [0, 0] on input "Lightbox" at bounding box center [0, 0] width 0 height 0
click at [281, 61] on icon at bounding box center [283, 58] width 8 height 11
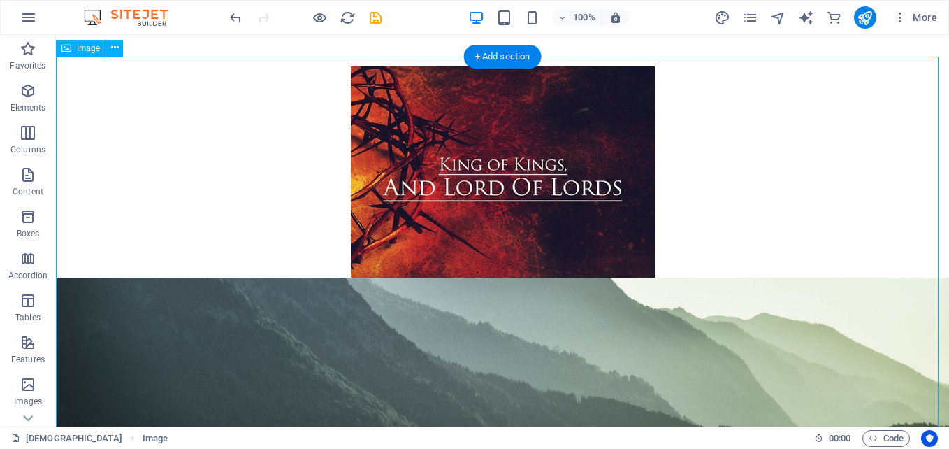
select select "%"
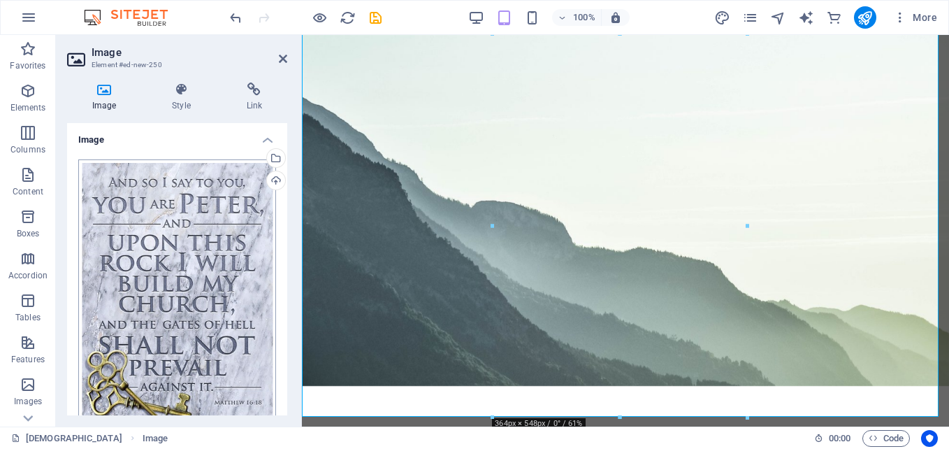
scroll to position [254, 0]
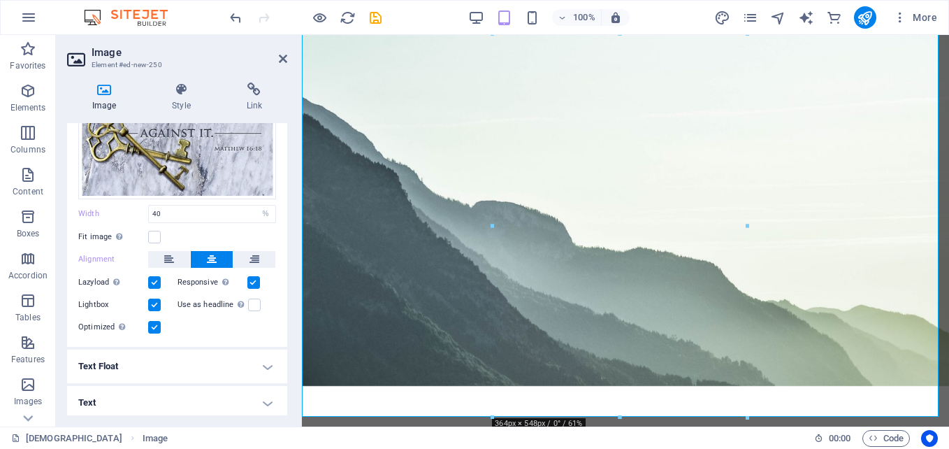
click at [152, 300] on label at bounding box center [154, 304] width 13 height 13
click at [0, 0] on input "Lightbox" at bounding box center [0, 0] width 0 height 0
click at [559, 17] on icon "button" at bounding box center [563, 17] width 10 height 9
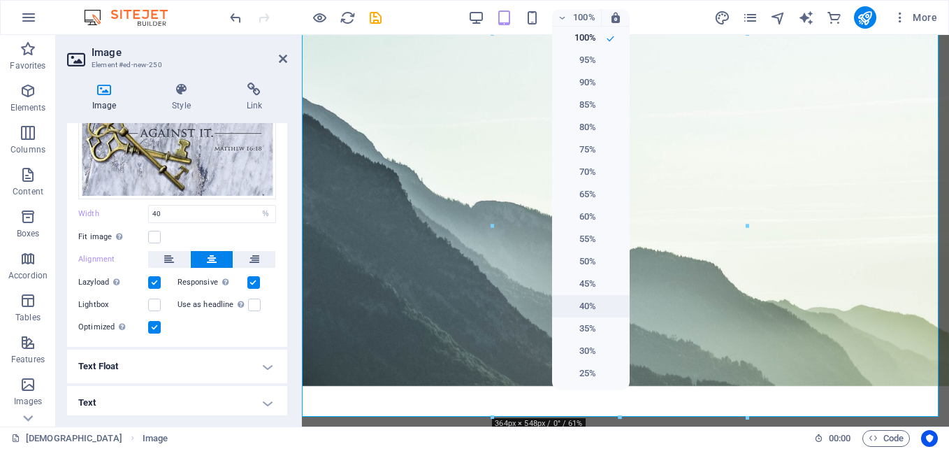
click at [589, 302] on h6 "40%" at bounding box center [578, 306] width 36 height 17
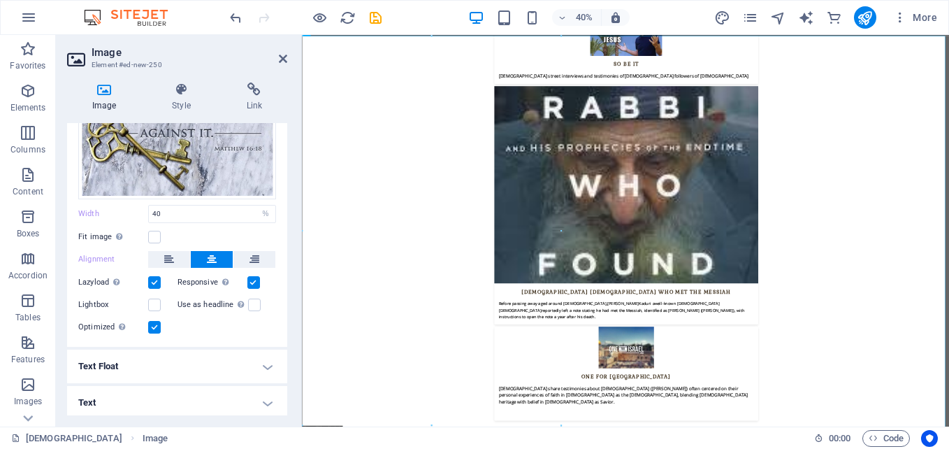
scroll to position [5109, 0]
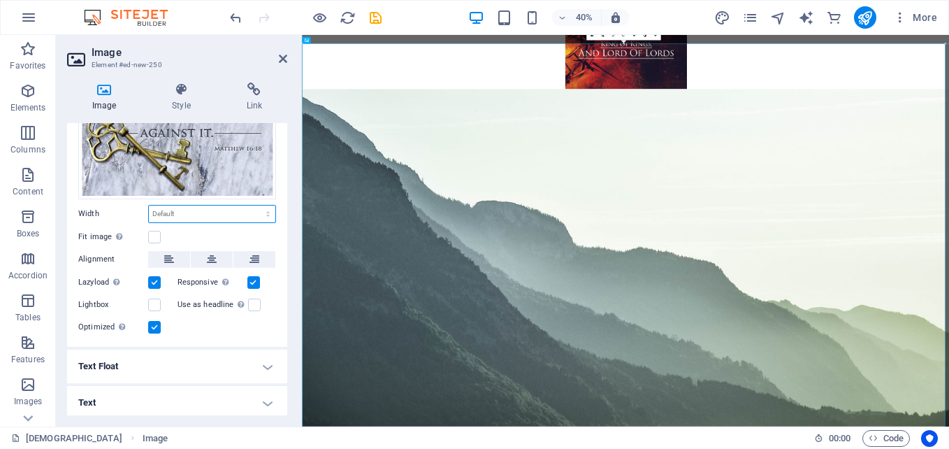
click at [185, 211] on select "Default auto px rem % em vh vw" at bounding box center [212, 213] width 126 height 17
click at [150, 231] on label at bounding box center [154, 237] width 13 height 13
click at [0, 0] on input "Fit image Automatically fit image to a fixed width and height" at bounding box center [0, 0] width 0 height 0
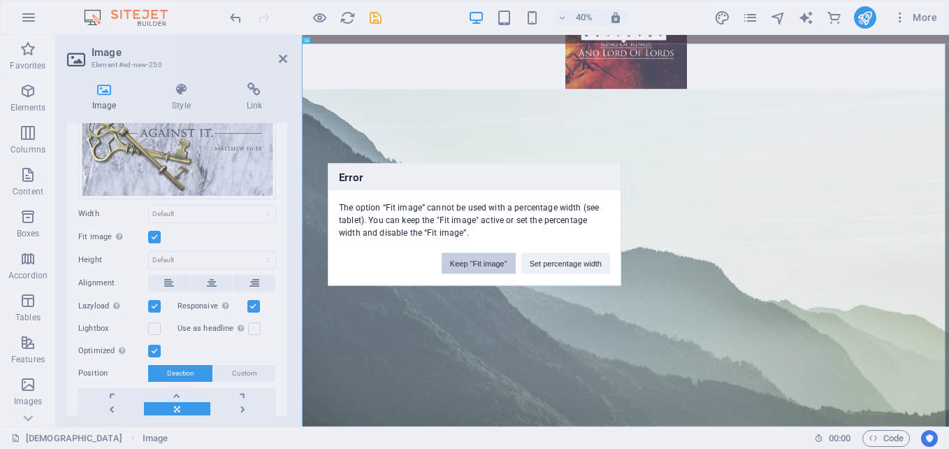
click at [471, 260] on button "Keep "Fit image"" at bounding box center [479, 263] width 74 height 21
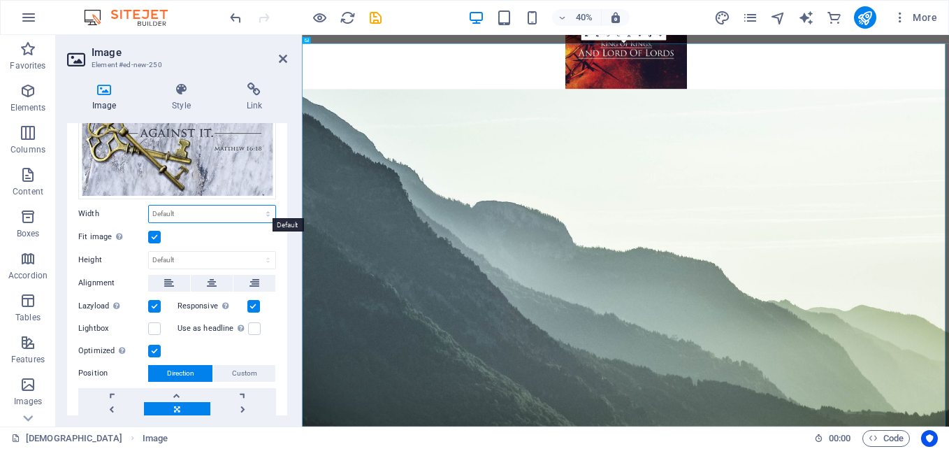
click at [213, 215] on select "Default auto px rem % em vh vw" at bounding box center [212, 213] width 126 height 17
click at [212, 212] on select "Default auto px rem % em vh vw" at bounding box center [212, 213] width 126 height 17
select select "%"
click at [253, 205] on select "Default auto px rem % em vh vw" at bounding box center [212, 213] width 126 height 17
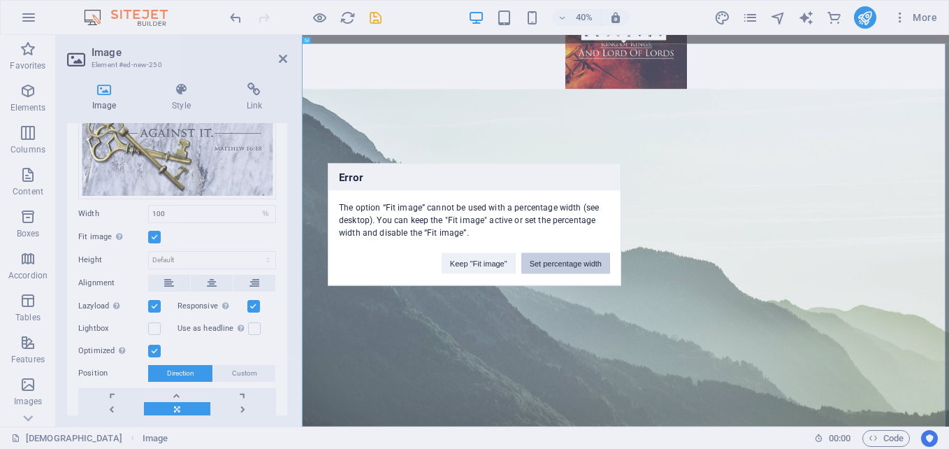
click at [581, 259] on button "Set percentage width" at bounding box center [565, 263] width 89 height 21
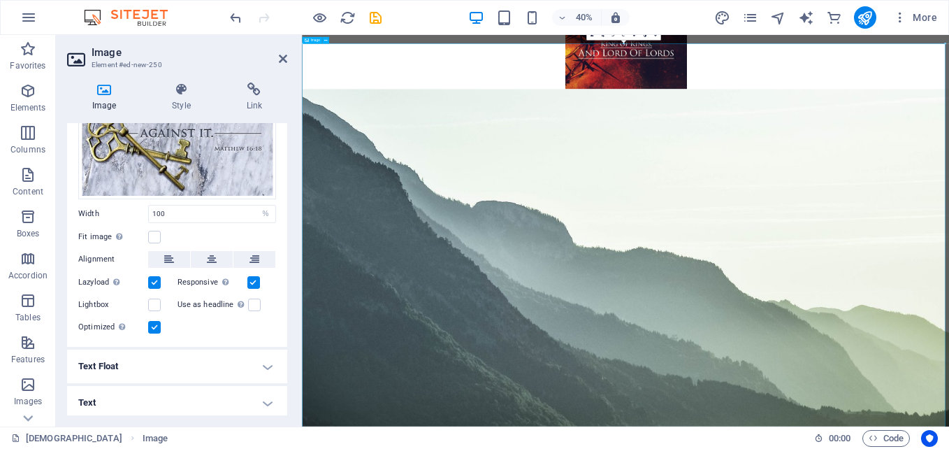
click at [224, 209] on input "100" at bounding box center [212, 213] width 126 height 17
type input "1"
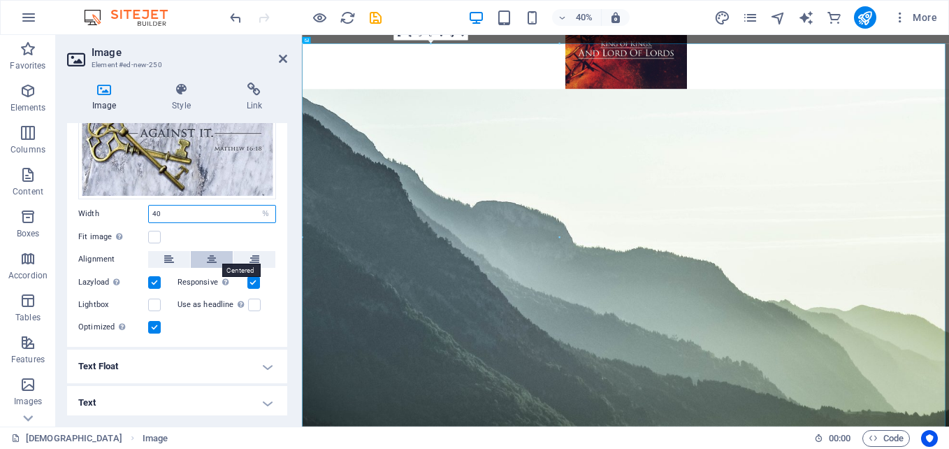
type input "40"
click at [201, 260] on button at bounding box center [212, 259] width 42 height 17
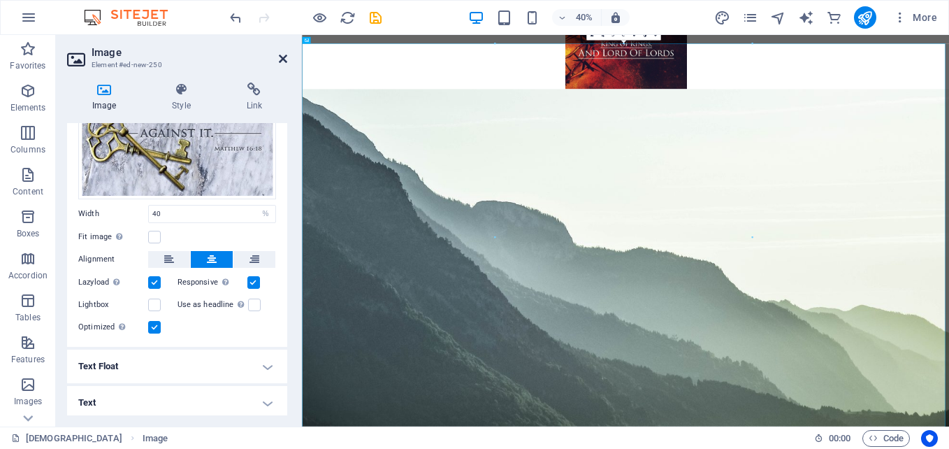
click at [281, 59] on icon at bounding box center [283, 58] width 8 height 11
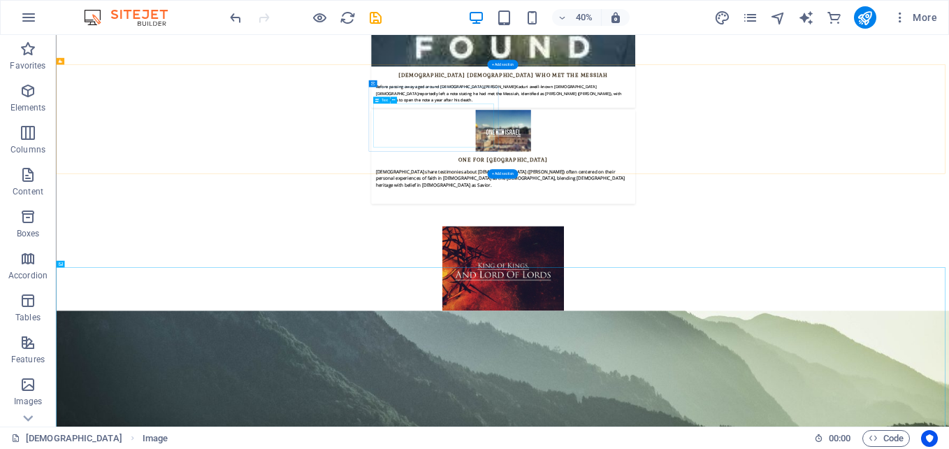
scroll to position [4896, 0]
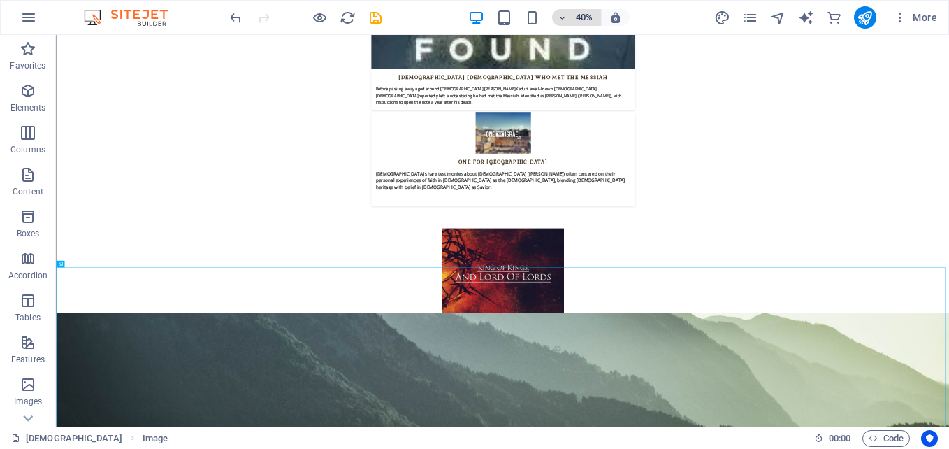
click at [569, 18] on span "40%" at bounding box center [577, 17] width 38 height 17
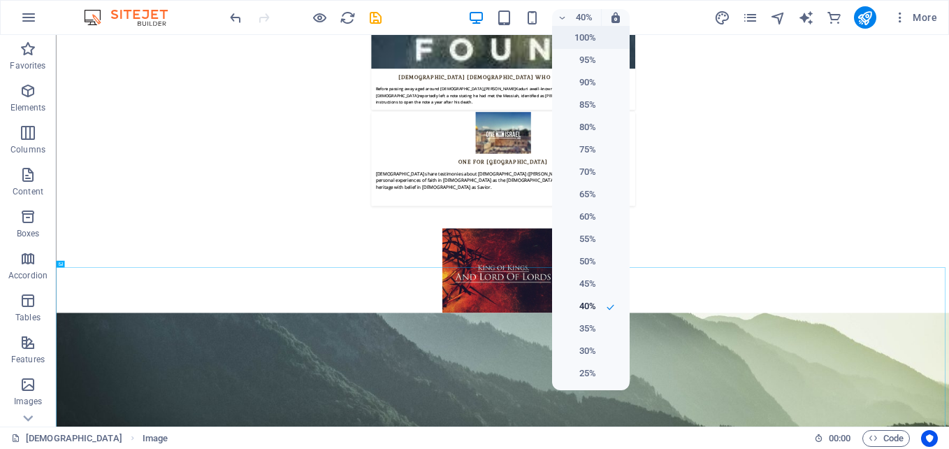
click at [570, 34] on h6 "100%" at bounding box center [578, 37] width 36 height 17
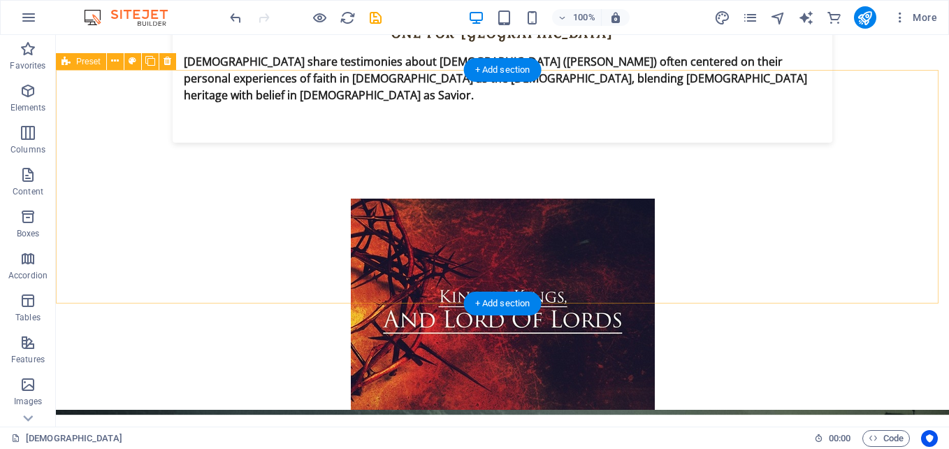
scroll to position [3899, 0]
